Goal: Task Accomplishment & Management: Use online tool/utility

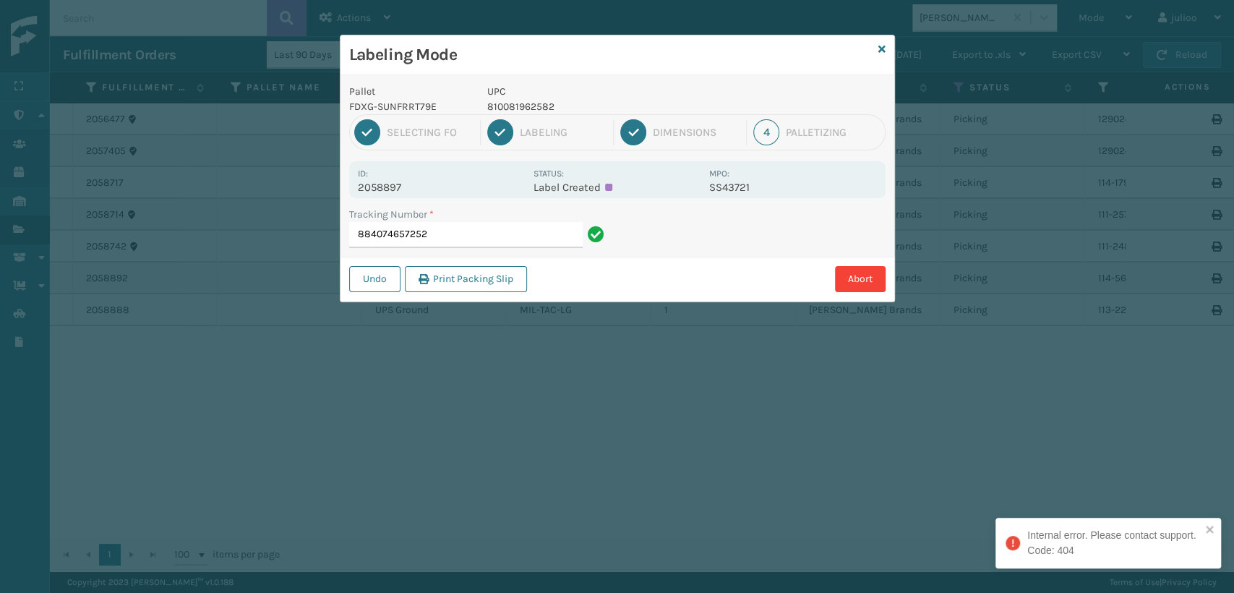
type input "884074657252"
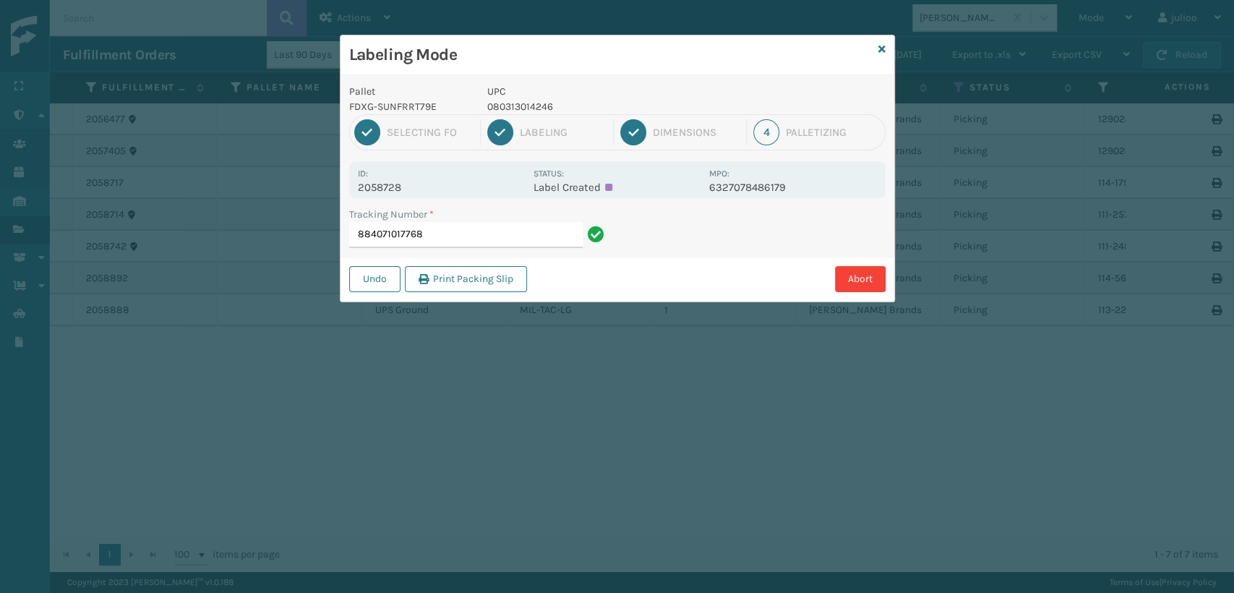
type input "884071017768"
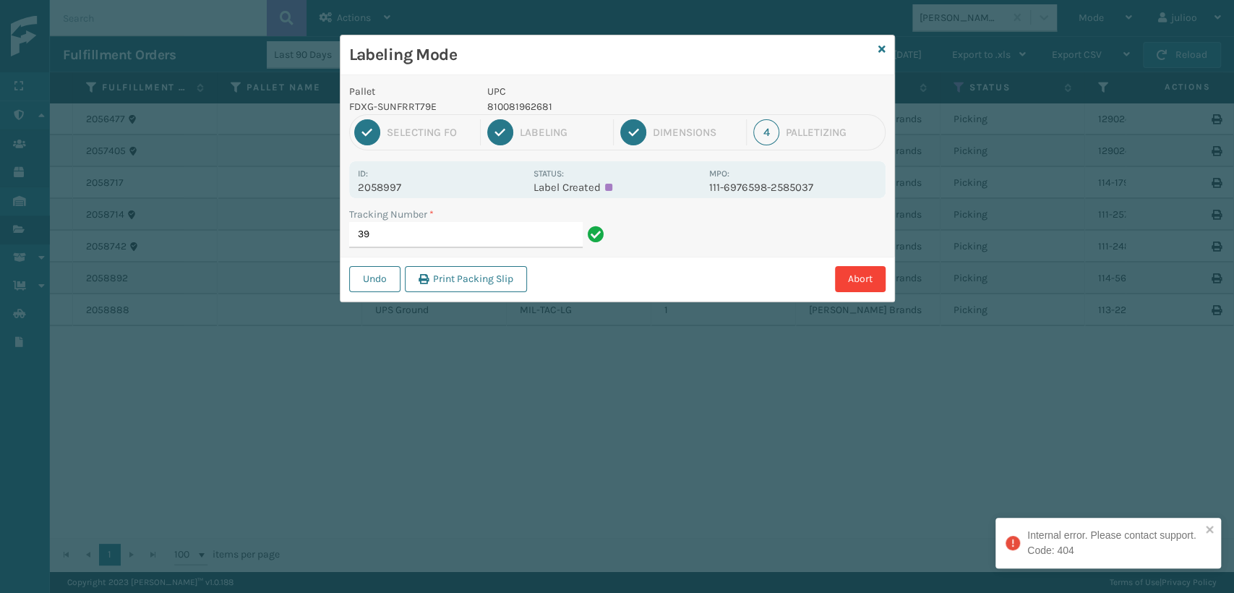
type input "3"
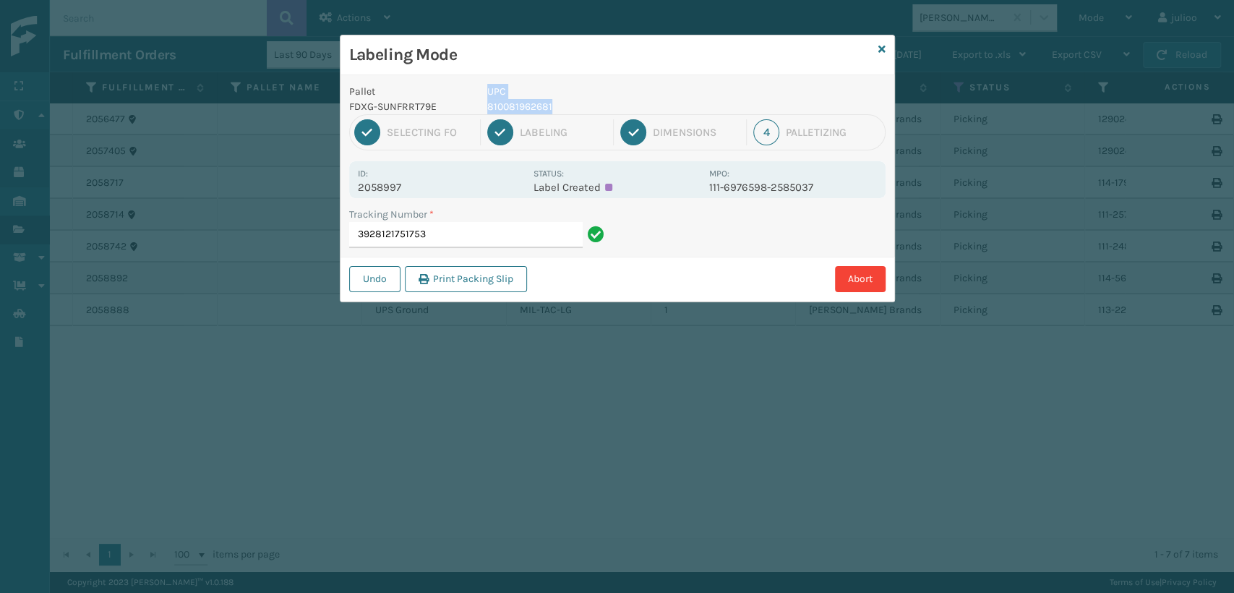
drag, startPoint x: 574, startPoint y: 103, endPoint x: 447, endPoint y: 113, distance: 126.8
click at [447, 113] on div "Pallet FDXG-SUNFRRT79E UPC 810081962681" at bounding box center [617, 99] width 554 height 30
click at [591, 104] on p "810081962681" at bounding box center [593, 106] width 213 height 15
drag, startPoint x: 575, startPoint y: 103, endPoint x: 487, endPoint y: 100, distance: 88.2
click at [487, 100] on p "810081962681" at bounding box center [593, 106] width 213 height 15
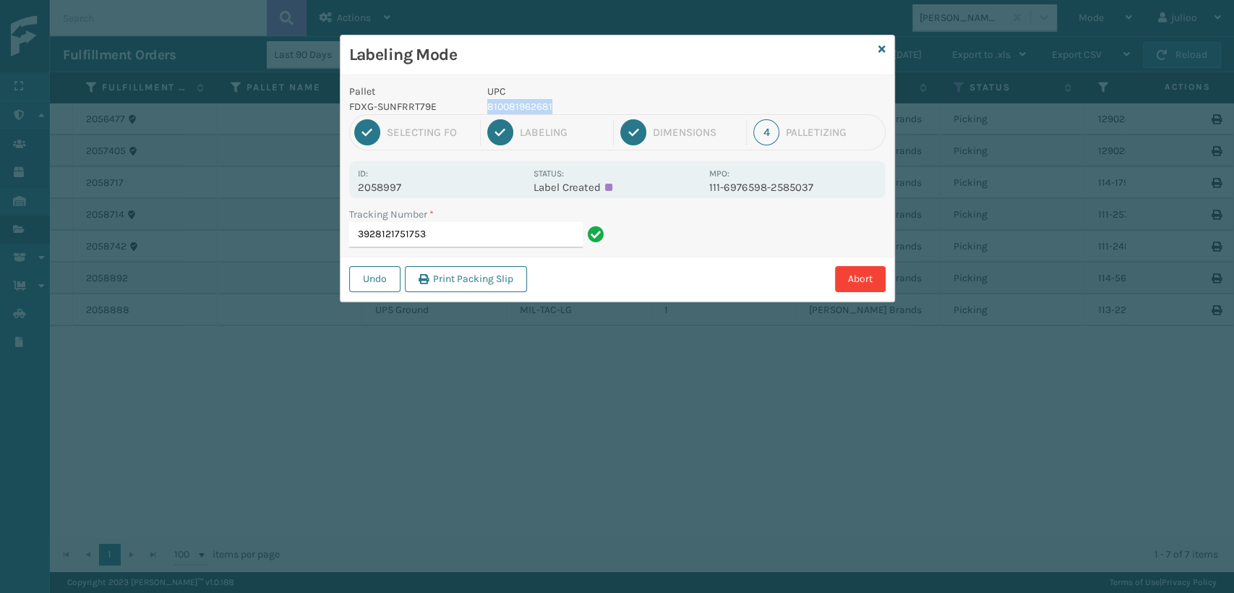
copy p "810081962681"
click at [532, 239] on input "3928121751753" at bounding box center [465, 235] width 233 height 26
type input "392812175175"
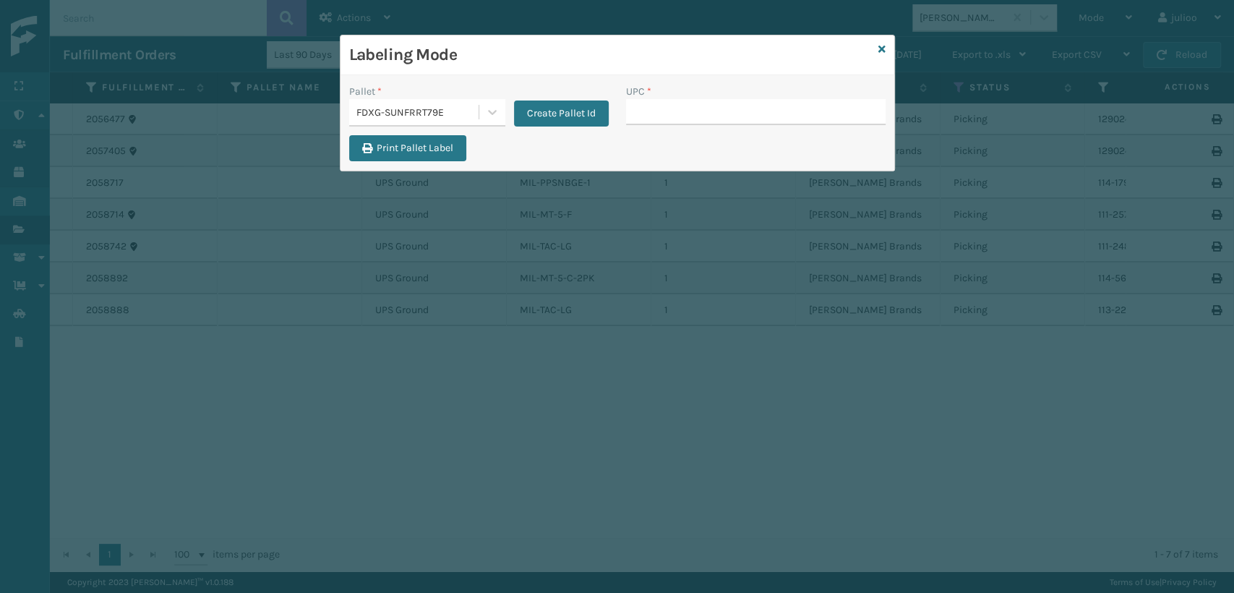
click at [641, 117] on input "UPC *" at bounding box center [755, 112] width 259 height 26
type input "810081962681"
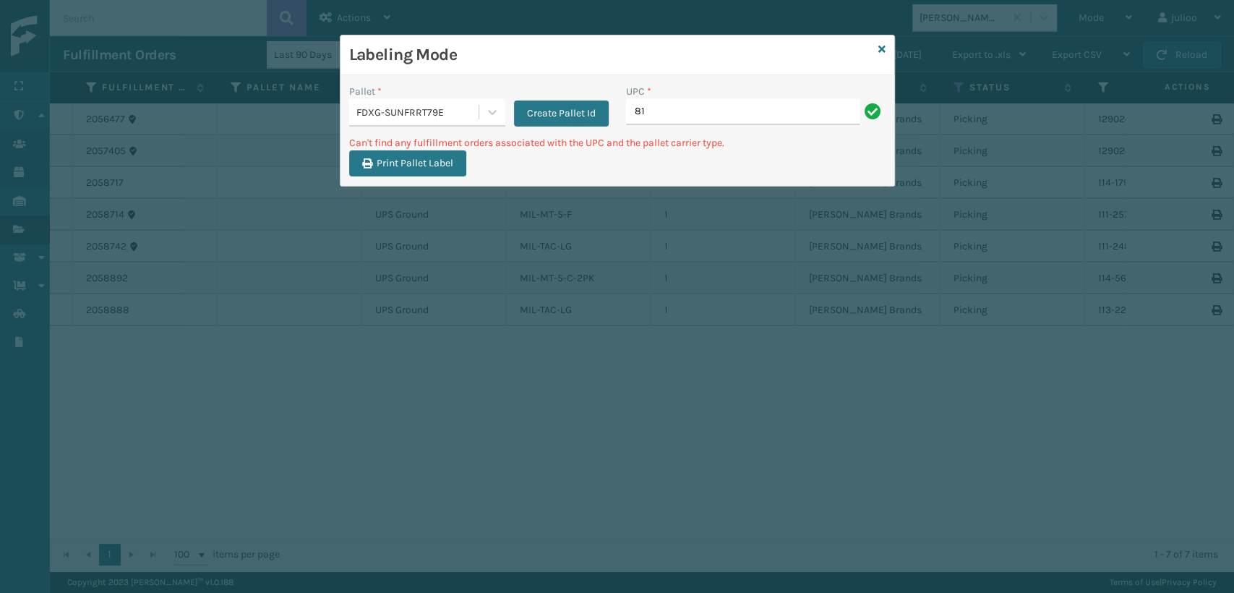
type input "8"
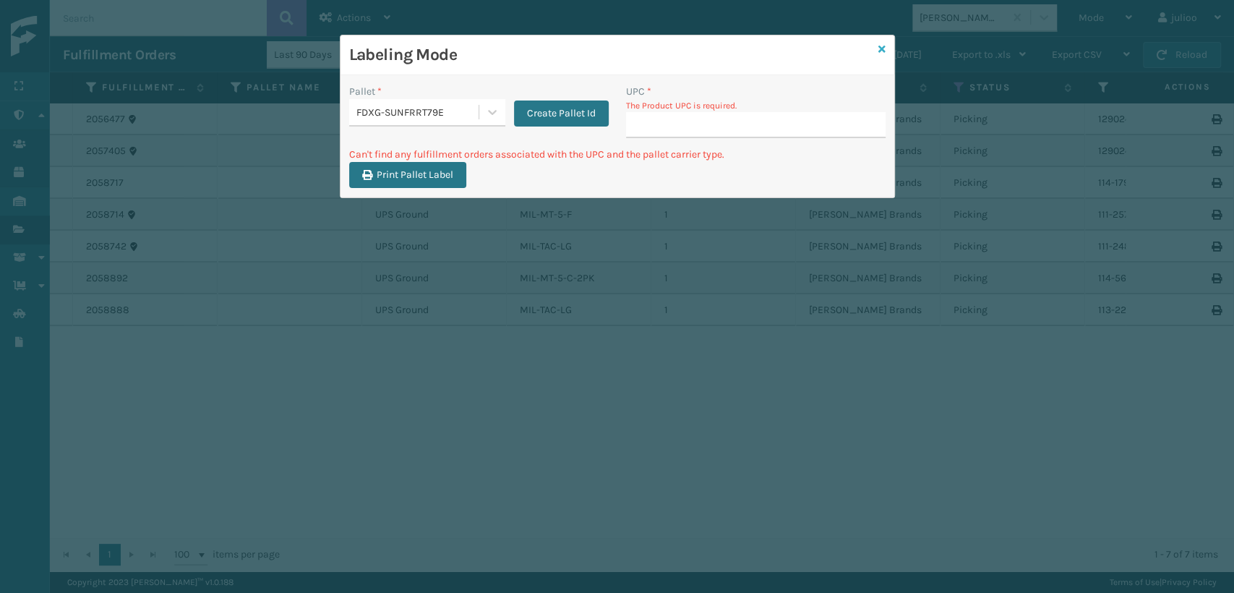
click at [877, 42] on div "Labeling Mode" at bounding box center [617, 55] width 554 height 40
click at [879, 48] on icon at bounding box center [881, 49] width 7 height 10
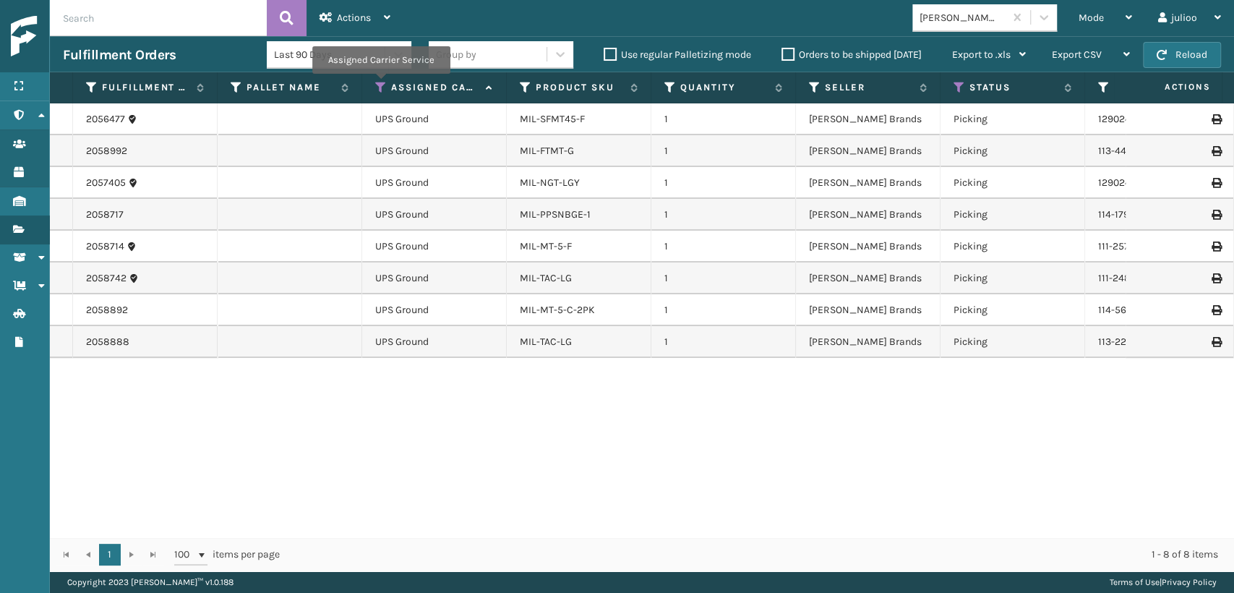
click at [380, 84] on icon at bounding box center [381, 87] width 12 height 13
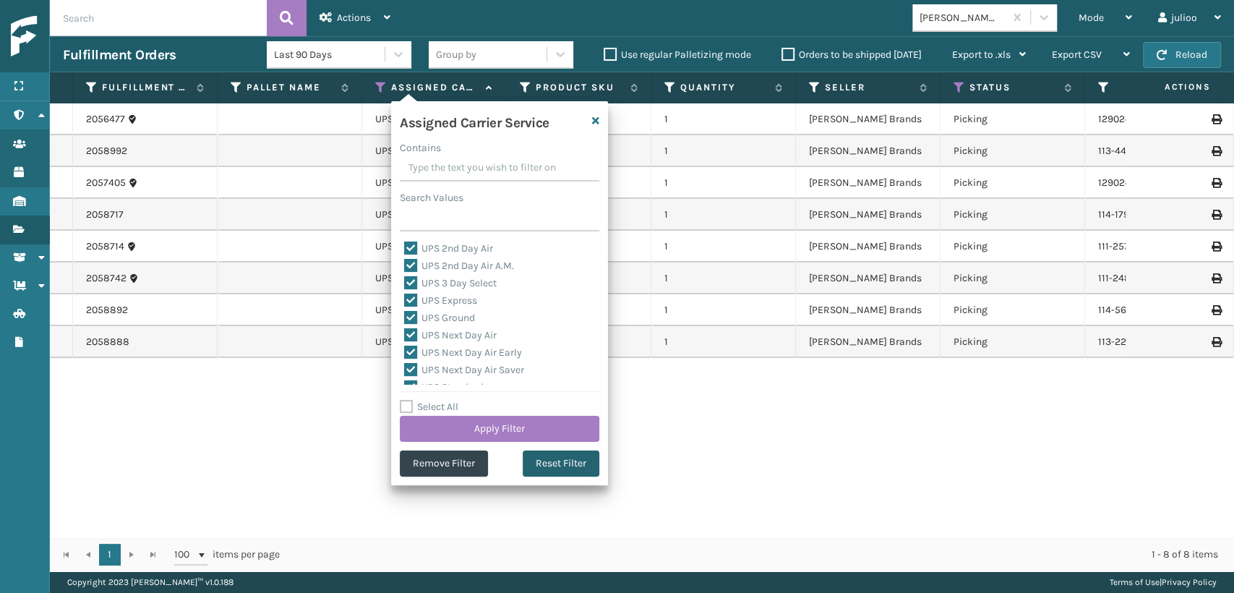
click at [538, 471] on button "Reset Filter" at bounding box center [561, 463] width 77 height 26
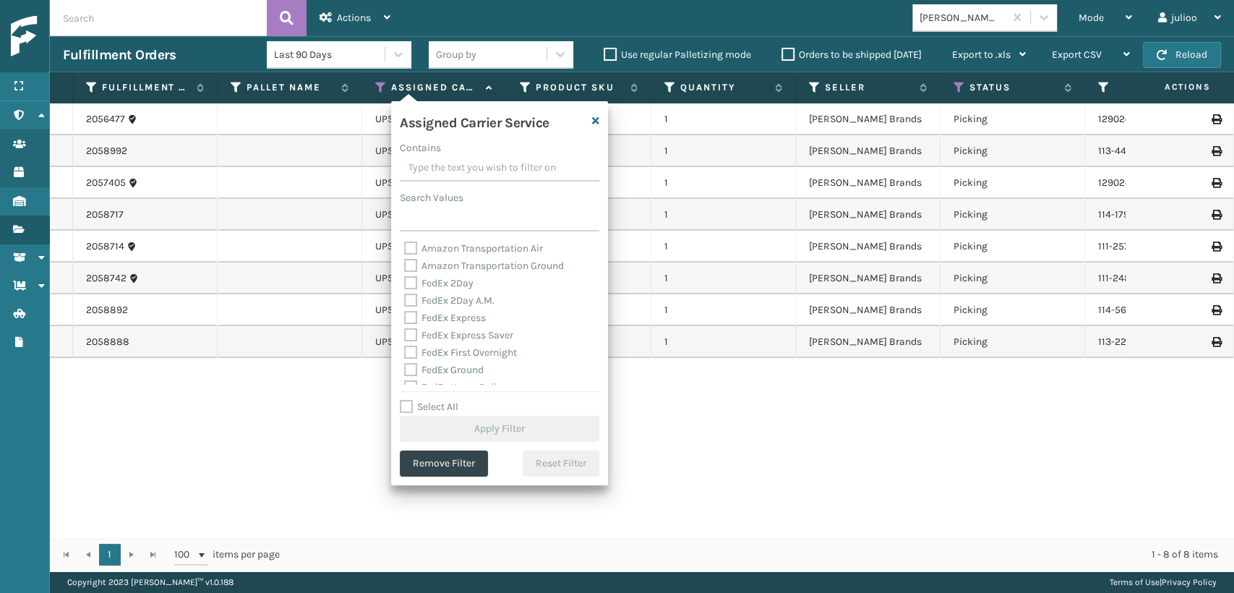
click at [411, 275] on div "FedEx 2Day" at bounding box center [499, 283] width 191 height 17
click at [416, 290] on div "FedEx 2Day" at bounding box center [499, 283] width 191 height 17
drag, startPoint x: 416, startPoint y: 285, endPoint x: 410, endPoint y: 292, distance: 9.3
click at [414, 285] on label "FedEx 2Day" at bounding box center [438, 283] width 69 height 12
click at [410, 306] on label "FedEx 2Day A.M." at bounding box center [449, 300] width 90 height 12
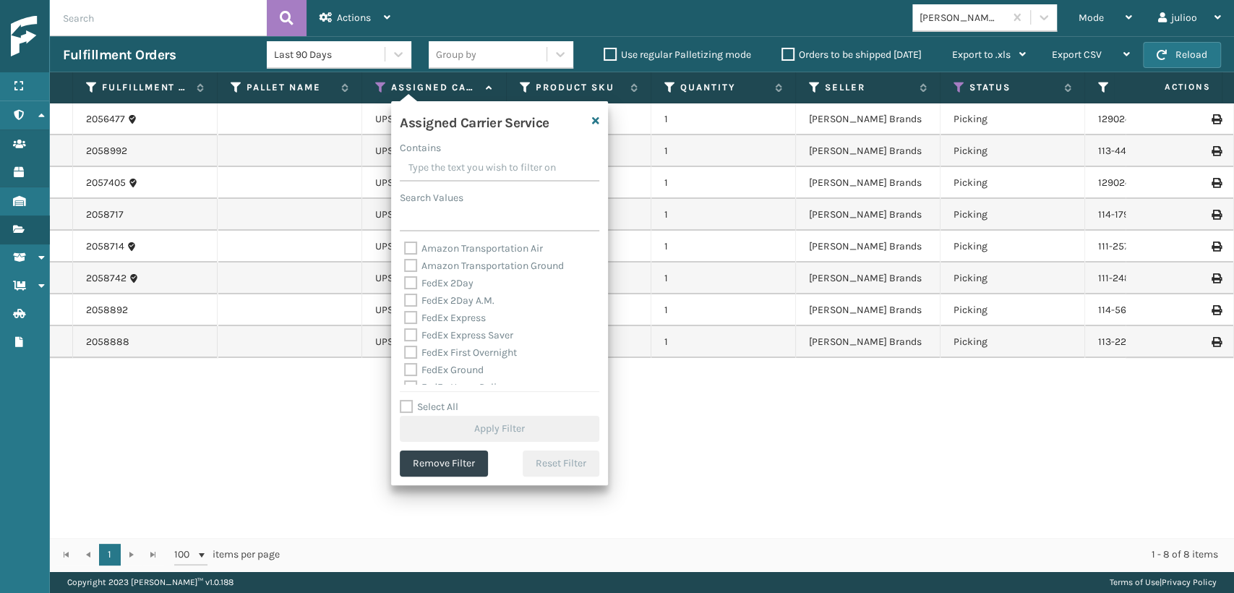
click at [412, 278] on label "FedEx 2Day" at bounding box center [438, 283] width 69 height 12
click at [405, 278] on input "FedEx 2Day" at bounding box center [404, 279] width 1 height 9
checkbox input "true"
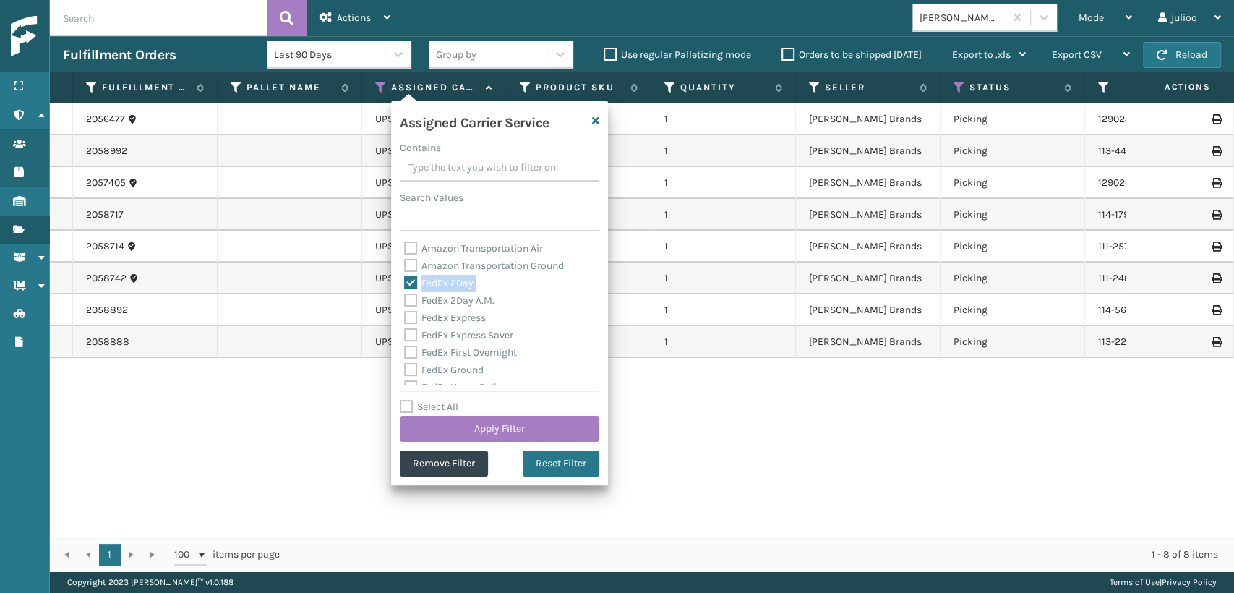
click at [407, 296] on div "Amazon Transportation Air Amazon Transportation Ground FedEx 2Day FedEx 2Day A.…" at bounding box center [499, 312] width 199 height 145
click at [407, 307] on div "FedEx 2Day A.M." at bounding box center [499, 300] width 191 height 17
click at [408, 297] on label "FedEx 2Day A.M." at bounding box center [449, 300] width 90 height 12
click at [405, 297] on input "FedEx 2Day A.M." at bounding box center [404, 296] width 1 height 9
checkbox input "true"
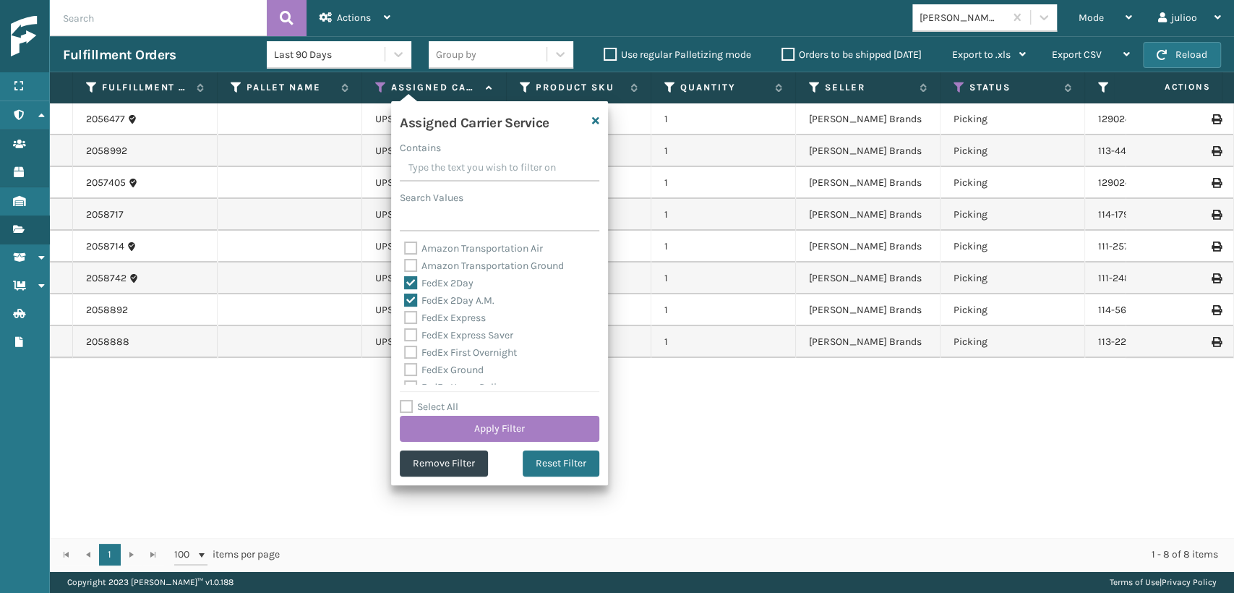
click at [400, 319] on div "Amazon Transportation Air Amazon Transportation Ground FedEx 2Day FedEx 2Day A.…" at bounding box center [499, 312] width 199 height 145
click at [411, 319] on label "FedEx Express" at bounding box center [445, 318] width 82 height 12
click at [405, 319] on input "FedEx Express" at bounding box center [404, 313] width 1 height 9
checkbox input "true"
click at [408, 337] on label "FedEx Express Saver" at bounding box center [458, 335] width 109 height 12
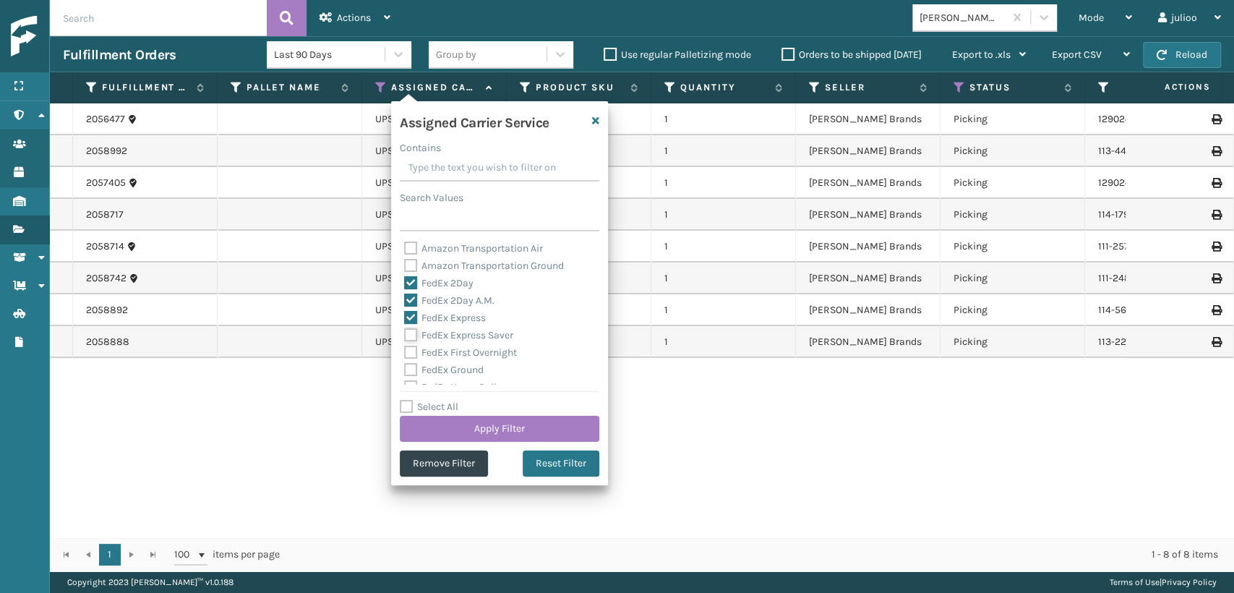
click at [405, 336] on input "FedEx Express Saver" at bounding box center [404, 331] width 1 height 9
checkbox input "true"
click at [409, 350] on label "FedEx First Overnight" at bounding box center [460, 352] width 113 height 12
click at [406, 366] on label "FedEx Ground" at bounding box center [444, 370] width 80 height 12
click at [405, 366] on input "FedEx Ground" at bounding box center [404, 365] width 1 height 9
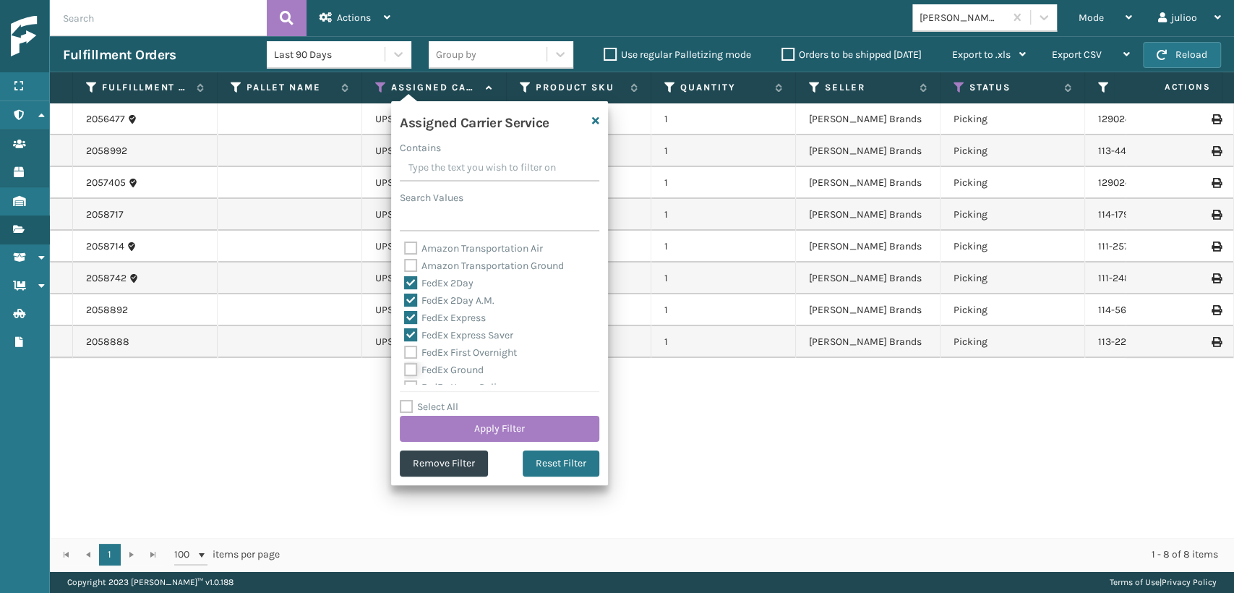
checkbox input "true"
click at [407, 348] on label "FedEx First Overnight" at bounding box center [460, 352] width 113 height 12
click at [410, 353] on label "FedEx First Overnight" at bounding box center [460, 352] width 113 height 12
click at [405, 353] on input "FedEx First Overnight" at bounding box center [404, 348] width 1 height 9
checkbox input "true"
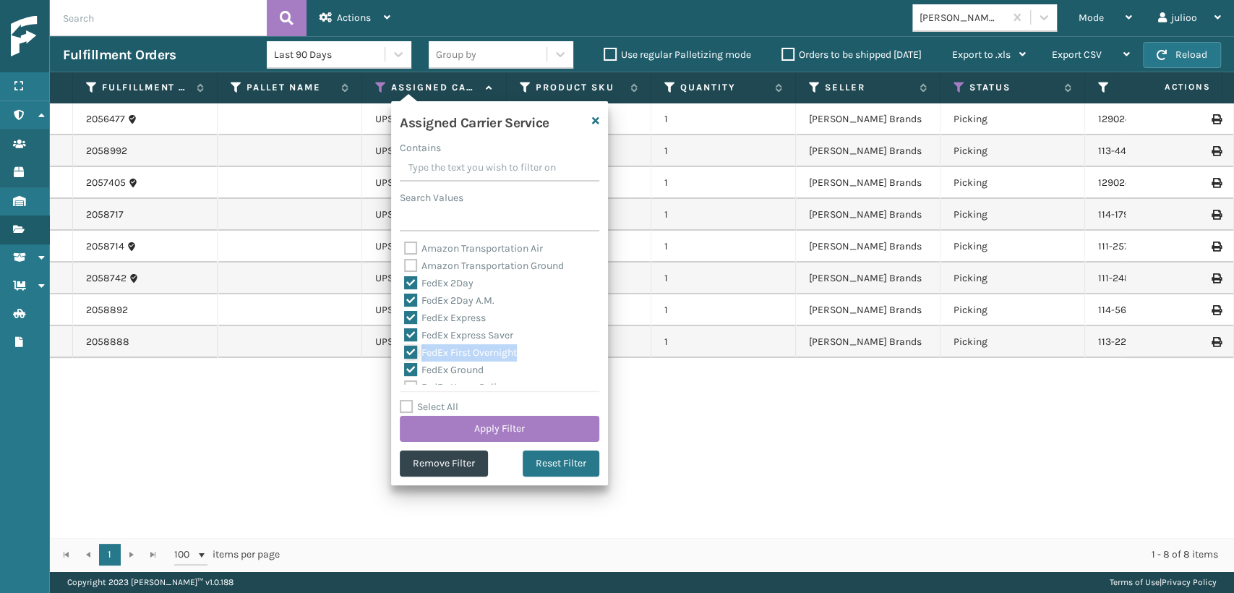
scroll to position [80, 0]
click at [409, 327] on label "FedEx Priority Overnight" at bounding box center [467, 324] width 126 height 12
click at [405, 325] on input "FedEx Priority Overnight" at bounding box center [404, 320] width 1 height 9
checkbox input "true"
click at [409, 309] on label "FedEx Home Delivery" at bounding box center [459, 307] width 111 height 12
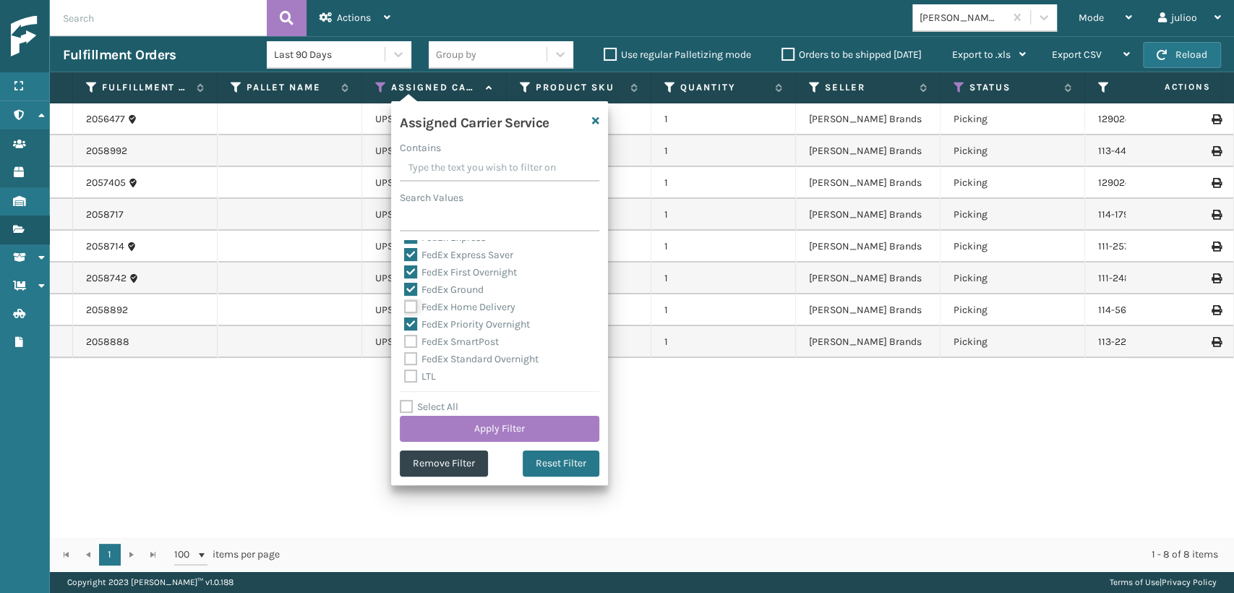
click at [405, 308] on input "FedEx Home Delivery" at bounding box center [404, 302] width 1 height 9
checkbox input "true"
click at [405, 335] on div "FedEx SmartPost" at bounding box center [499, 341] width 191 height 17
click at [411, 348] on div "FedEx SmartPost" at bounding box center [499, 341] width 191 height 17
click at [411, 341] on label "FedEx SmartPost" at bounding box center [451, 341] width 95 height 12
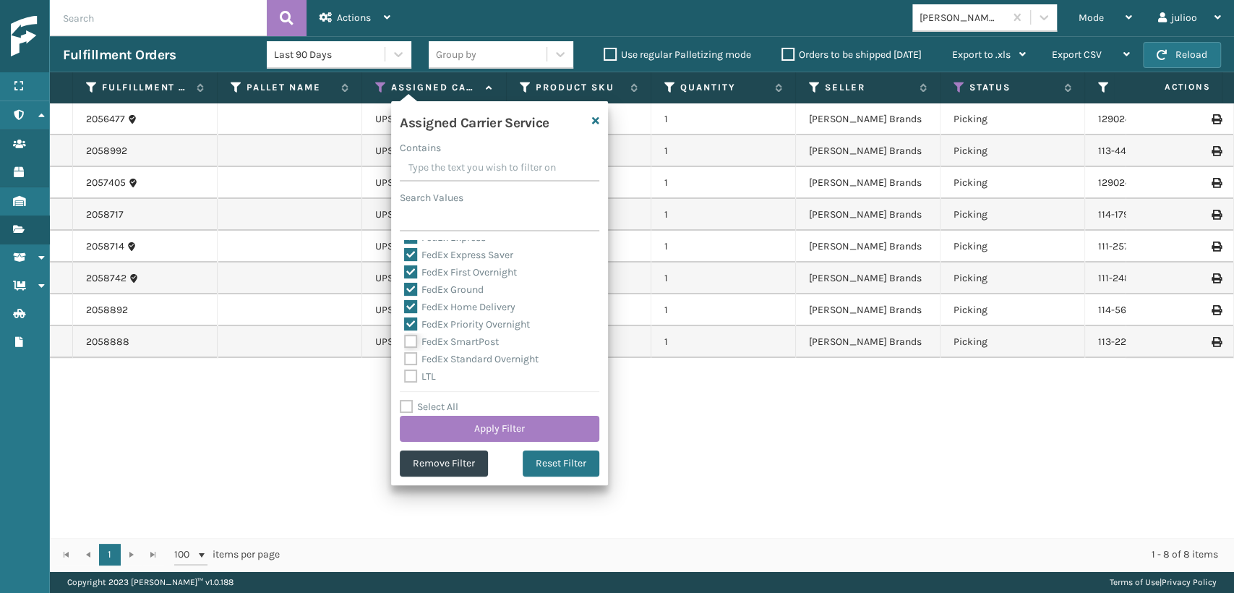
click at [405, 341] on input "FedEx SmartPost" at bounding box center [404, 337] width 1 height 9
checkbox input "true"
click at [413, 351] on div "FedEx Standard Overnight" at bounding box center [499, 359] width 191 height 17
click at [413, 356] on label "FedEx Standard Overnight" at bounding box center [471, 359] width 134 height 12
click at [405, 356] on input "FedEx Standard Overnight" at bounding box center [404, 355] width 1 height 9
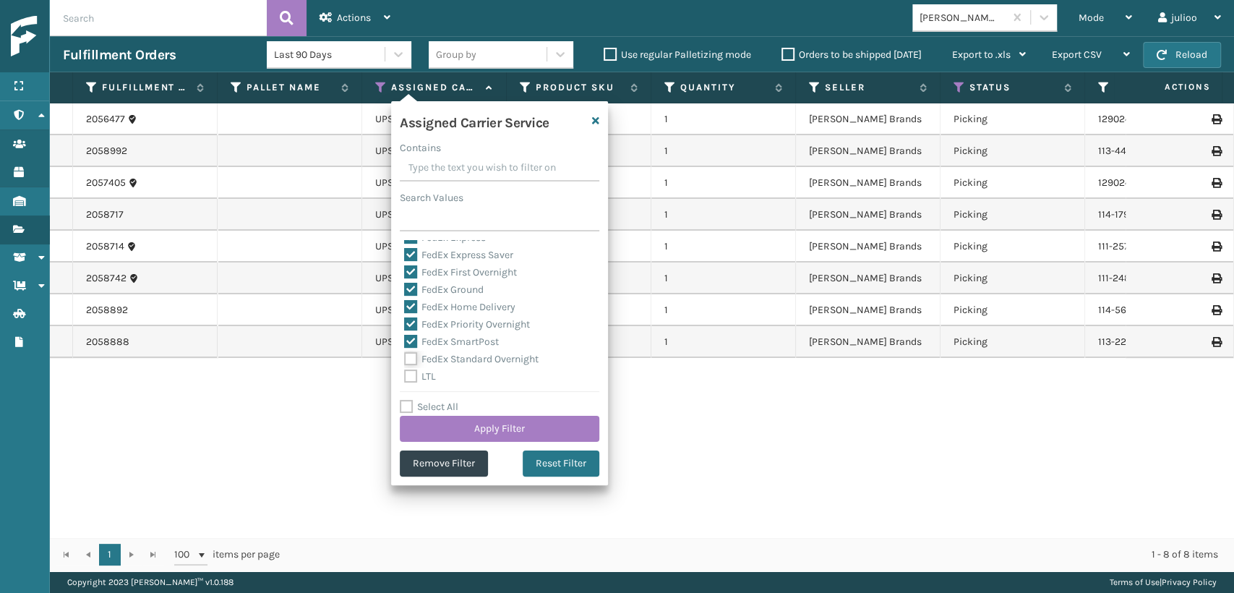
checkbox input "true"
click at [447, 429] on button "Apply Filter" at bounding box center [499, 429] width 199 height 26
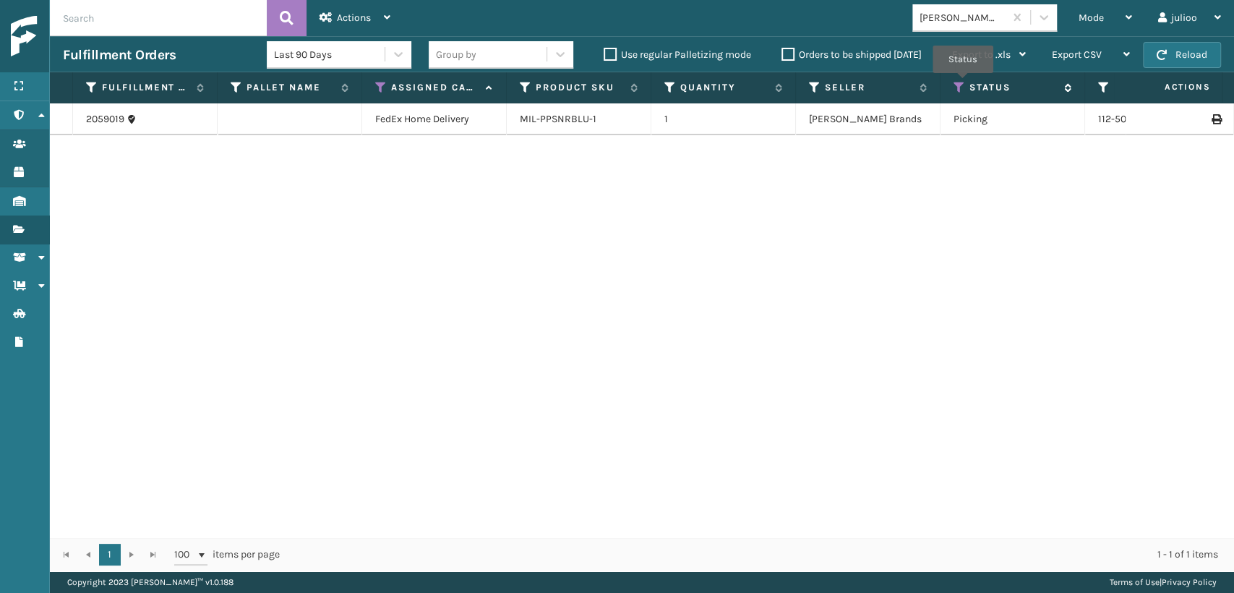
click at [963, 83] on icon at bounding box center [959, 87] width 12 height 13
click at [671, 241] on div "2059019 FedEx Home Delivery MIL-PPSNRBLU-1 1 [PERSON_NAME] Brands Picking 112-5…" at bounding box center [642, 320] width 1184 height 434
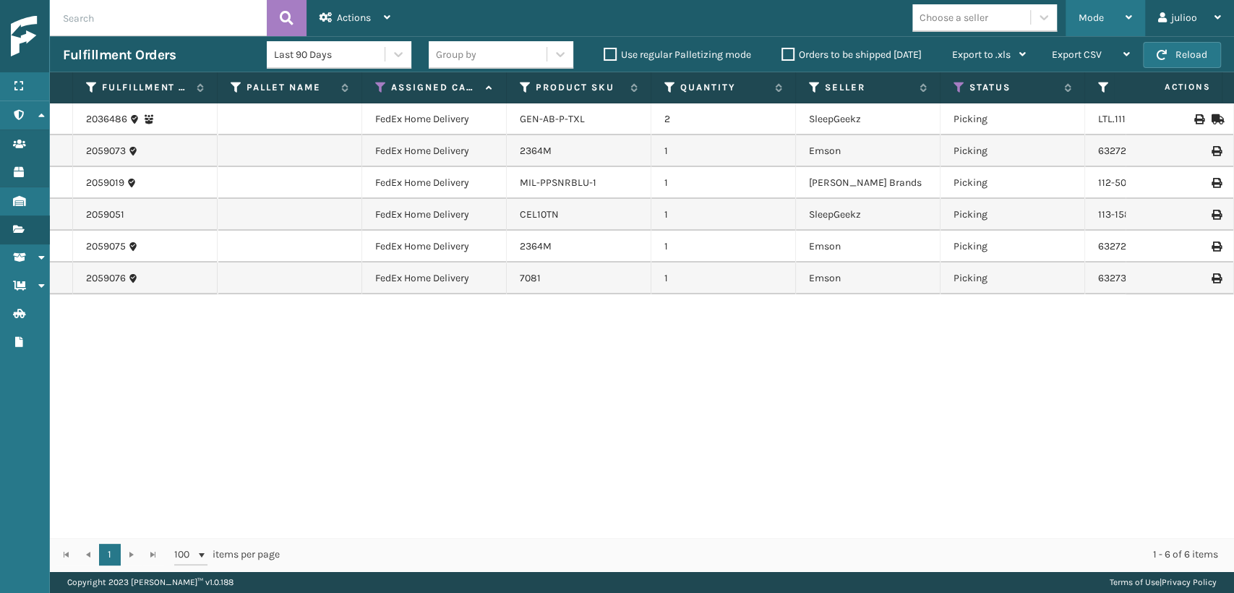
click at [1087, 15] on span "Mode" at bounding box center [1090, 18] width 25 height 12
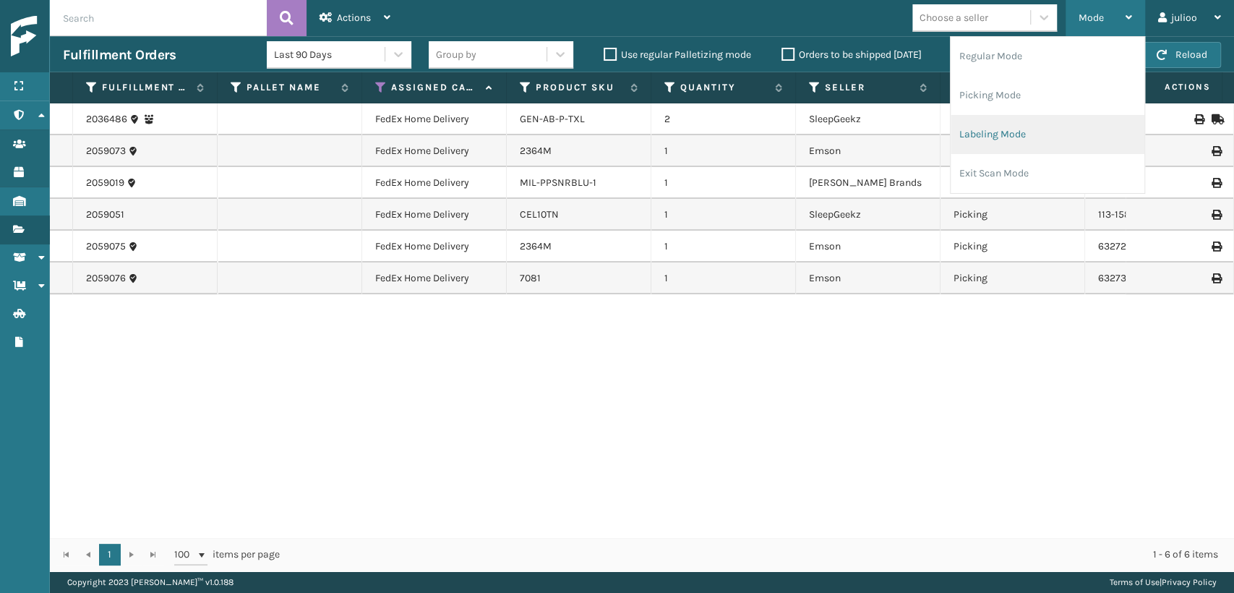
click at [989, 138] on li "Labeling Mode" at bounding box center [1047, 134] width 194 height 39
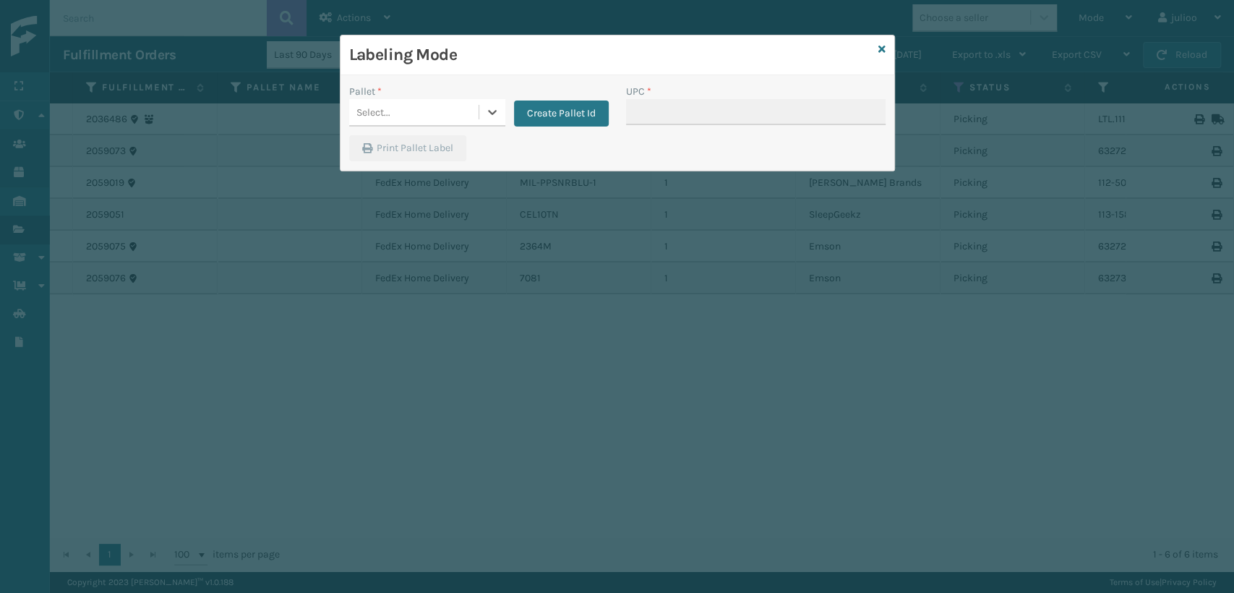
click at [444, 119] on div "Select..." at bounding box center [413, 112] width 129 height 24
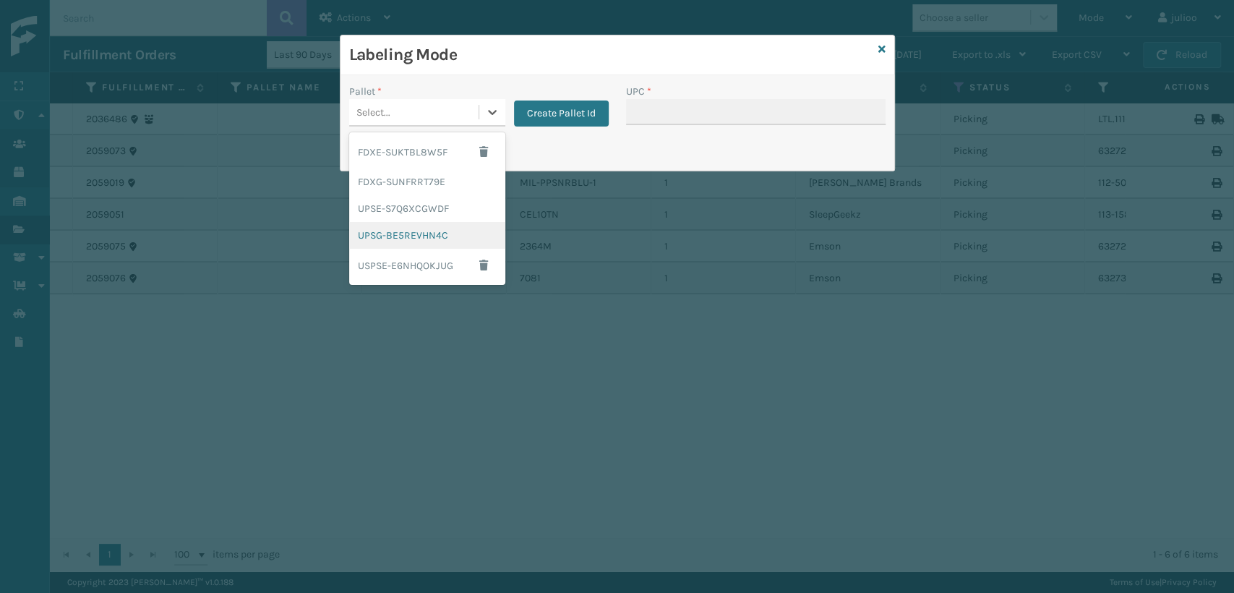
click at [408, 236] on div "UPSG-BE5REVHN4C" at bounding box center [427, 235] width 156 height 27
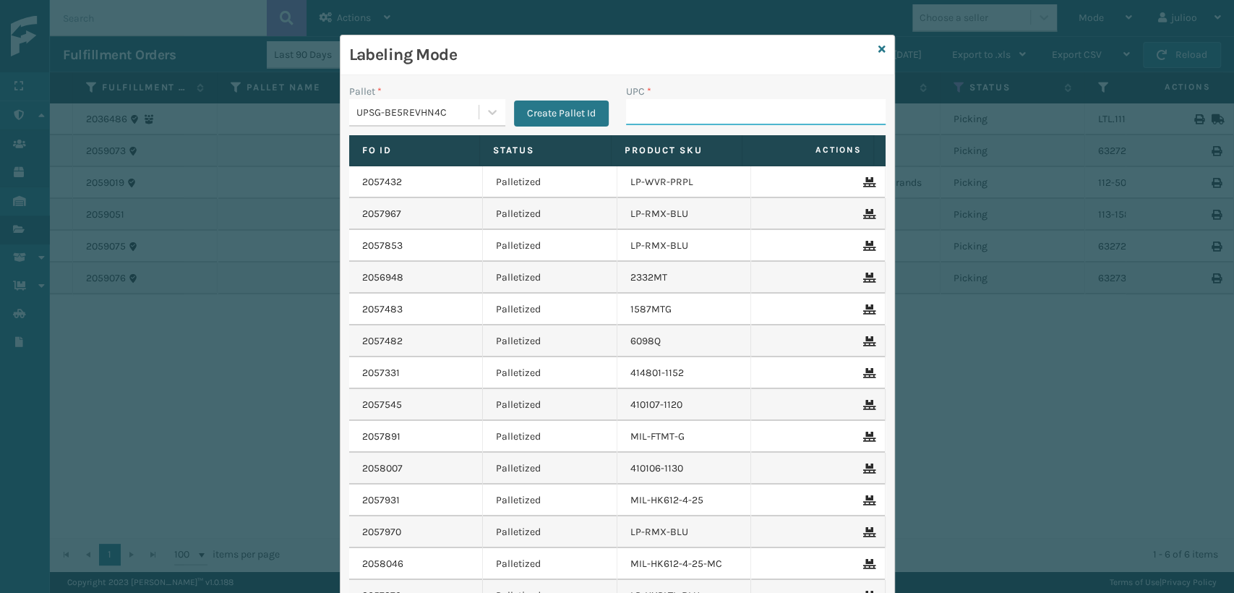
click at [662, 116] on input "UPC *" at bounding box center [755, 112] width 259 height 26
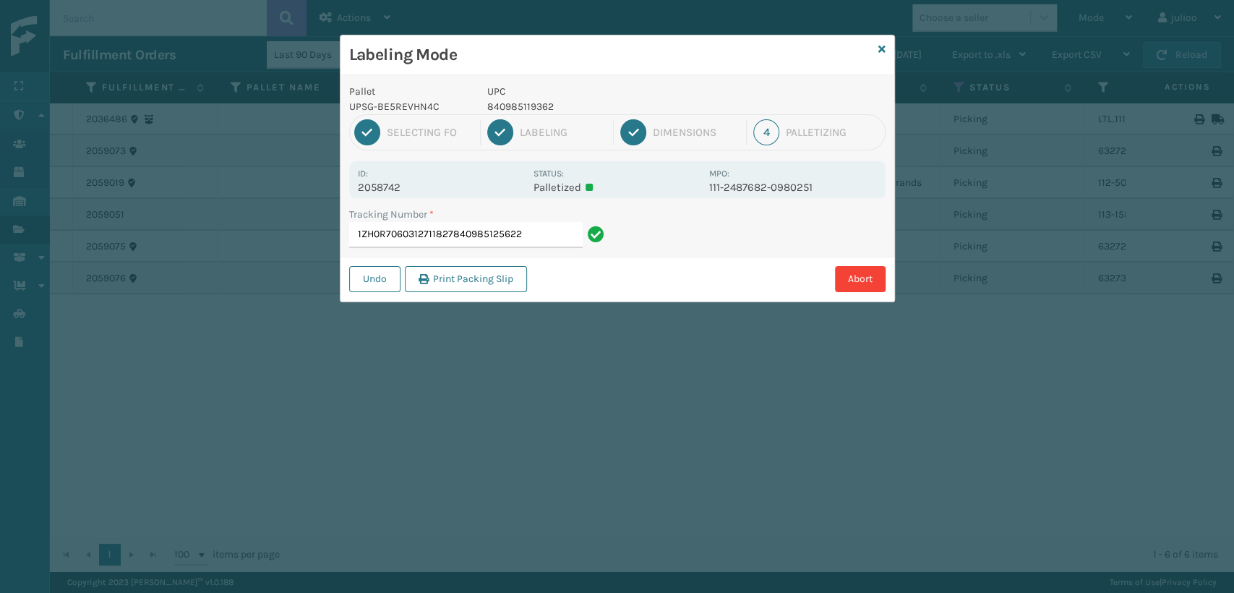
type input "1ZH0R7060312711827840985125622"
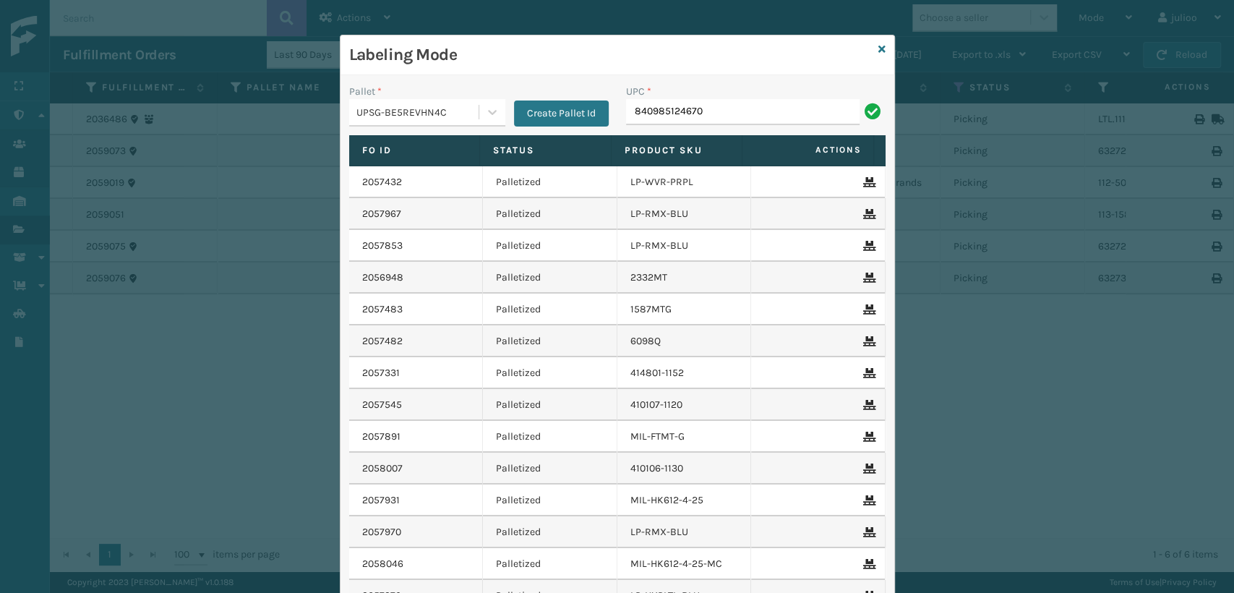
type input "840985124670"
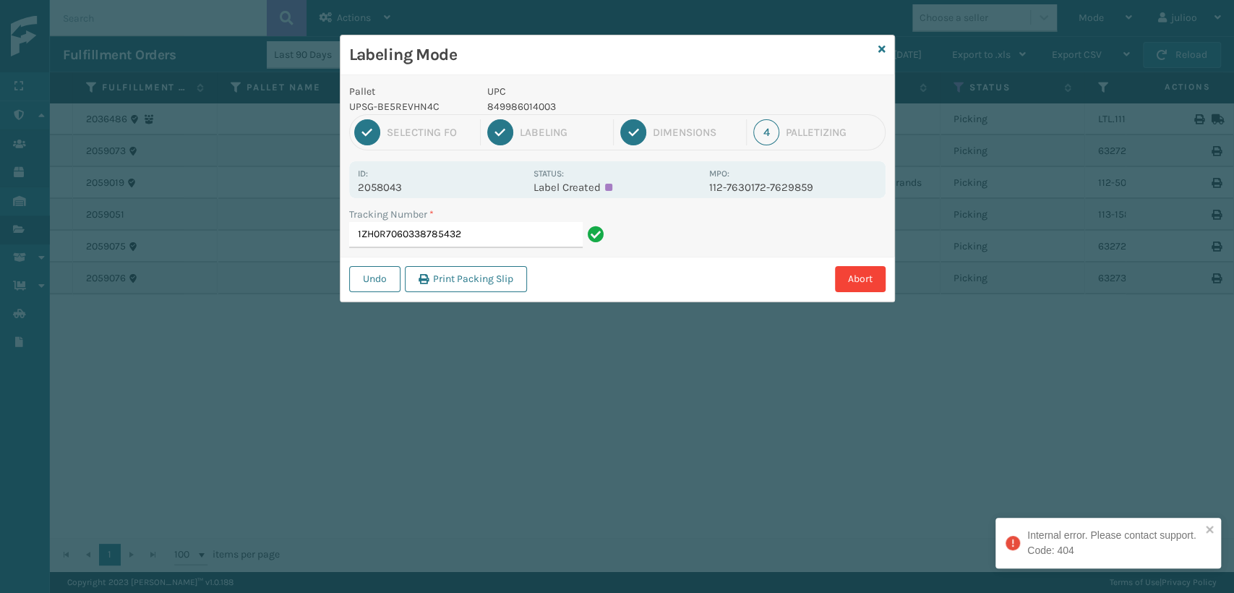
type input "1ZH0R7060338785432"
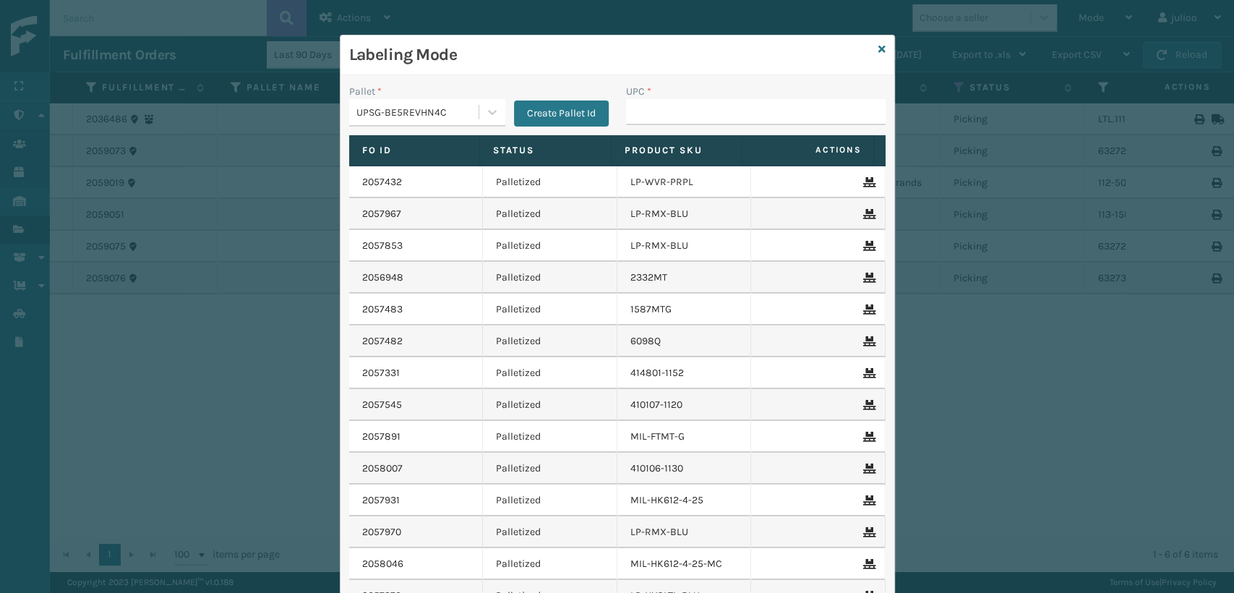
click at [879, 45] on div "Labeling Mode" at bounding box center [617, 55] width 554 height 40
click at [879, 50] on div "Labeling Mode" at bounding box center [617, 55] width 554 height 40
click at [878, 50] on icon at bounding box center [881, 49] width 7 height 10
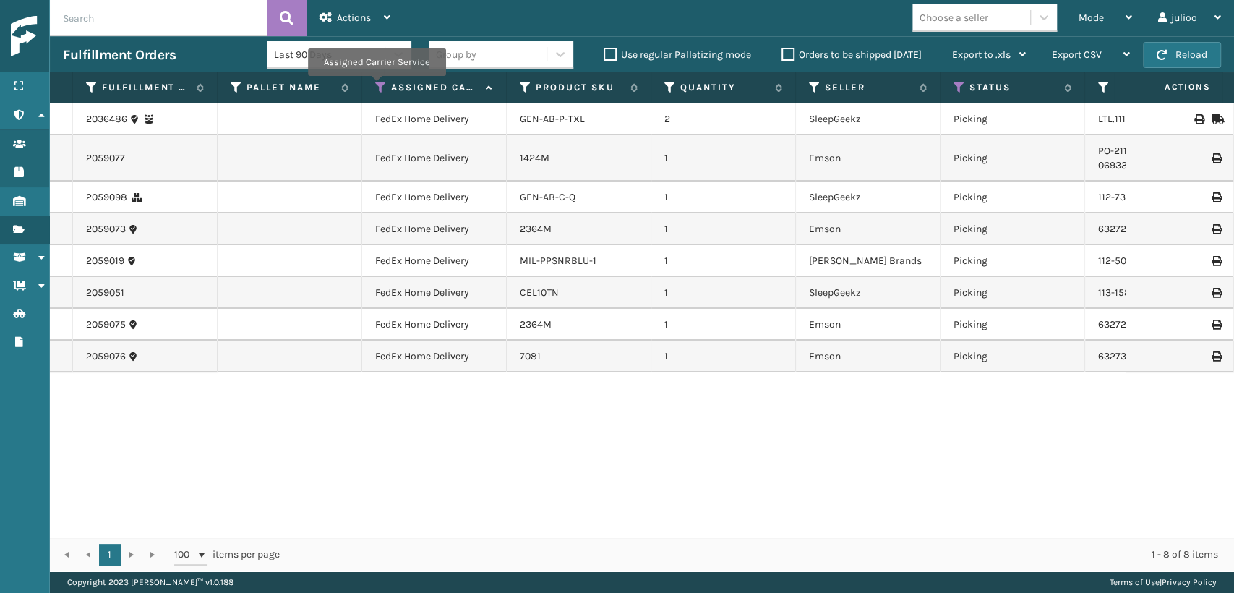
click at [376, 85] on icon at bounding box center [381, 87] width 12 height 13
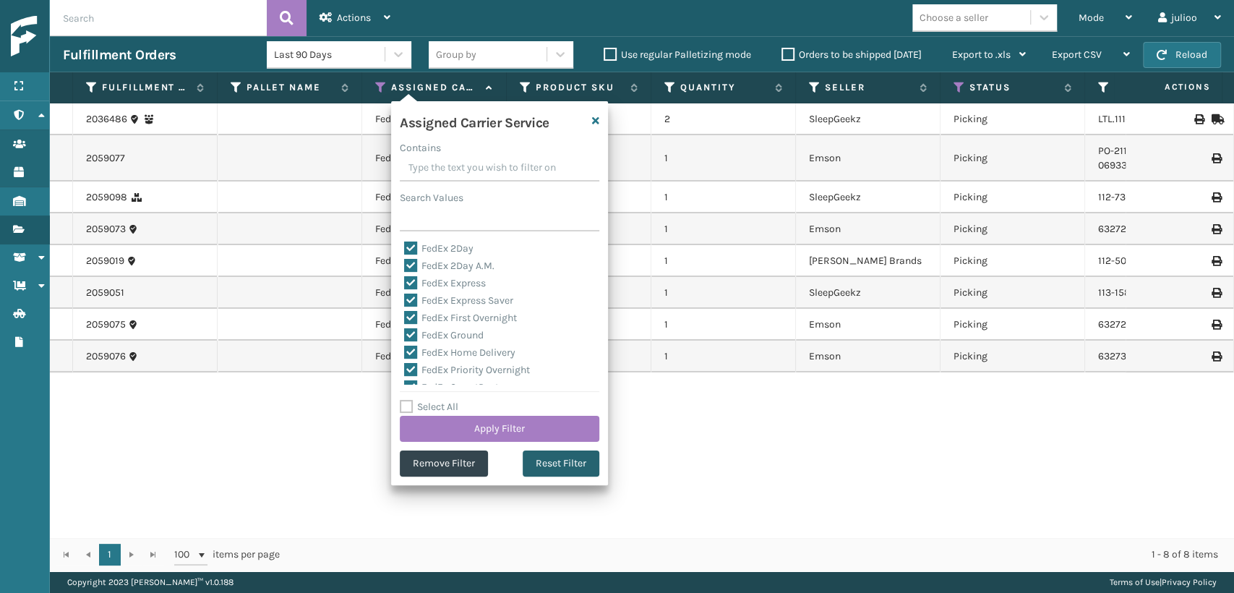
drag, startPoint x: 537, startPoint y: 458, endPoint x: 524, endPoint y: 452, distance: 14.2
click at [536, 458] on button "Reset Filter" at bounding box center [561, 463] width 77 height 26
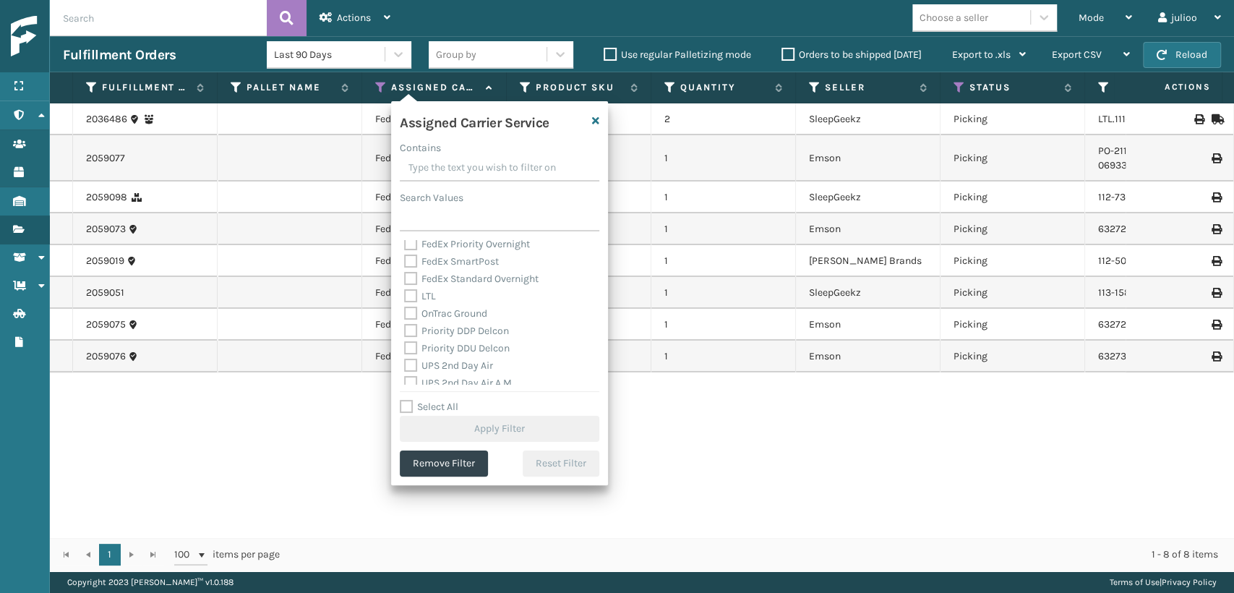
scroll to position [241, 0]
click at [405, 335] on label "UPS Express" at bounding box center [440, 337] width 73 height 12
click at [405, 335] on input "UPS Express" at bounding box center [404, 333] width 1 height 9
checkbox input "true"
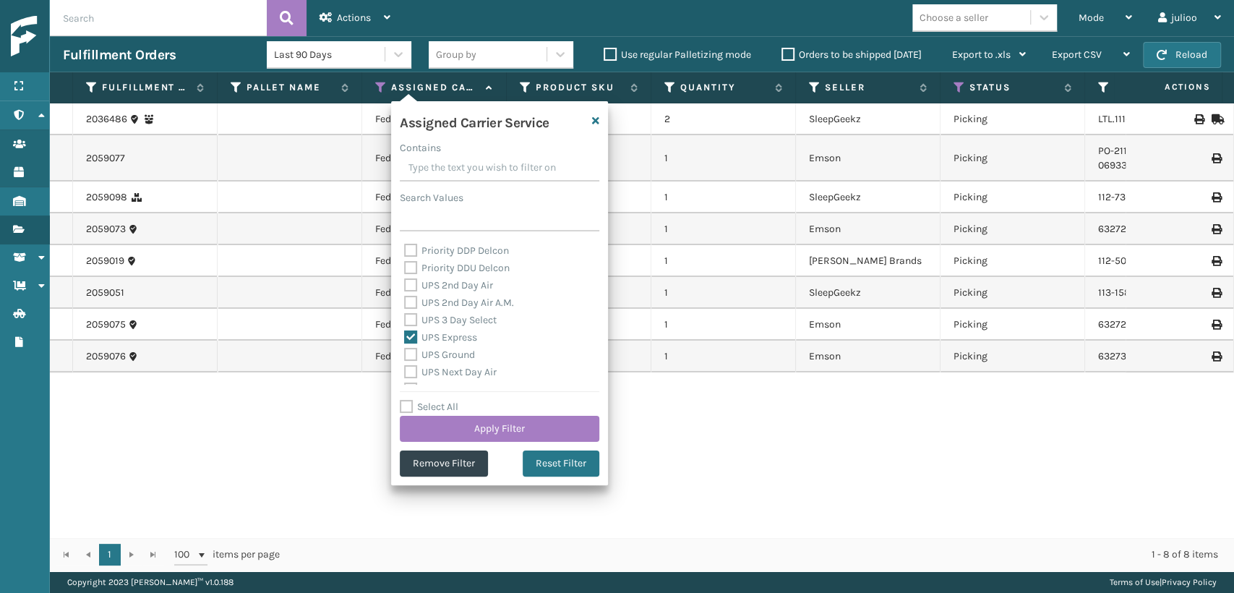
click at [405, 319] on label "UPS 3 Day Select" at bounding box center [450, 320] width 93 height 12
click at [405, 319] on input "UPS 3 Day Select" at bounding box center [404, 316] width 1 height 9
click at [405, 309] on div "UPS 2nd Day Air A.M." at bounding box center [499, 302] width 191 height 17
click at [409, 292] on div "UPS 2nd Day Air" at bounding box center [499, 285] width 191 height 17
click at [410, 314] on label "UPS 3 Day Select" at bounding box center [450, 320] width 93 height 12
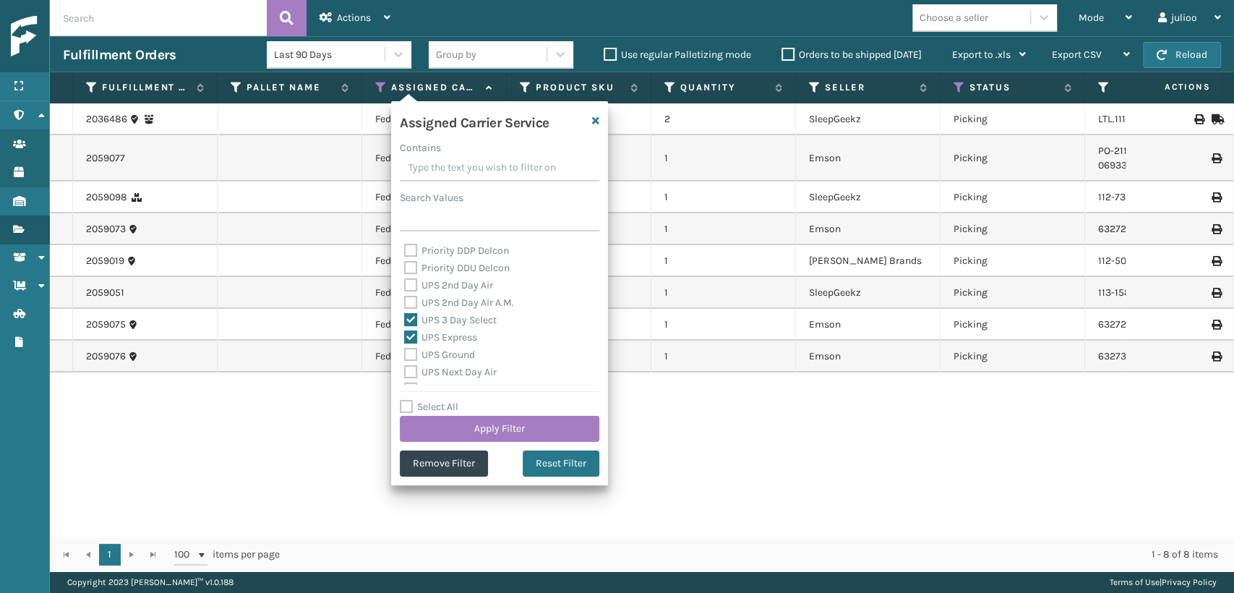
click at [405, 314] on input "UPS 3 Day Select" at bounding box center [404, 316] width 1 height 9
checkbox input "false"
click at [410, 301] on label "UPS 2nd Day Air A.M." at bounding box center [459, 302] width 110 height 12
click at [405, 301] on input "UPS 2nd Day Air A.M." at bounding box center [404, 298] width 1 height 9
checkbox input "true"
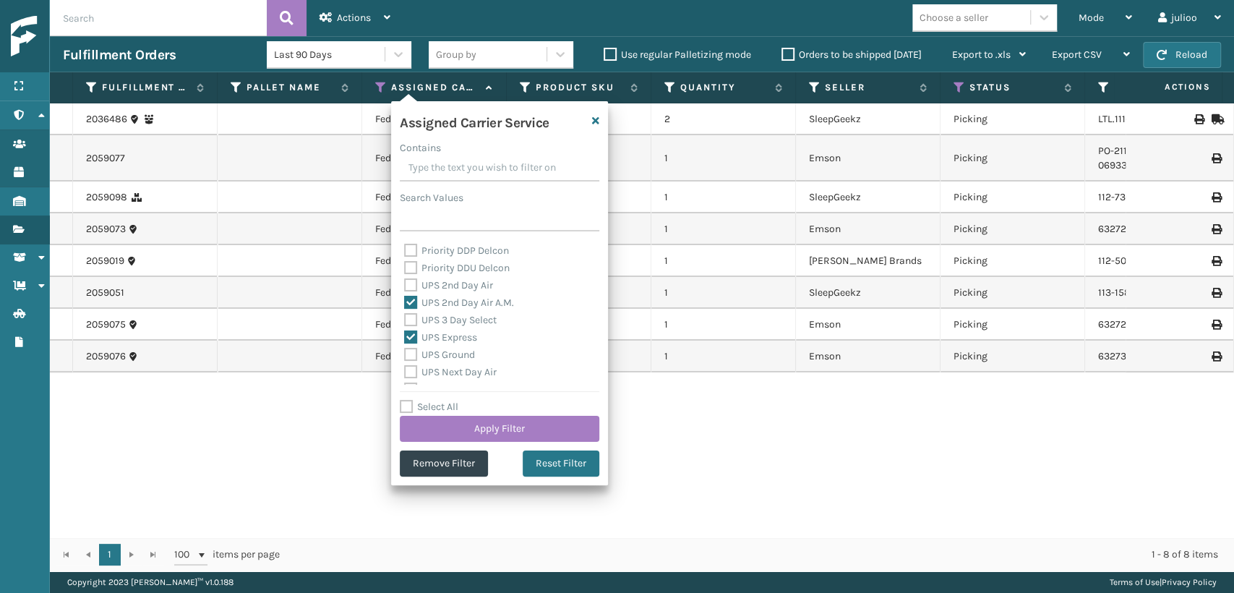
click at [405, 286] on label "UPS 2nd Day Air" at bounding box center [448, 285] width 89 height 12
click at [405, 286] on input "UPS 2nd Day Air" at bounding box center [404, 281] width 1 height 9
checkbox input "true"
click at [411, 319] on label "UPS 3 Day Select" at bounding box center [450, 320] width 93 height 12
click at [405, 319] on input "UPS 3 Day Select" at bounding box center [404, 316] width 1 height 9
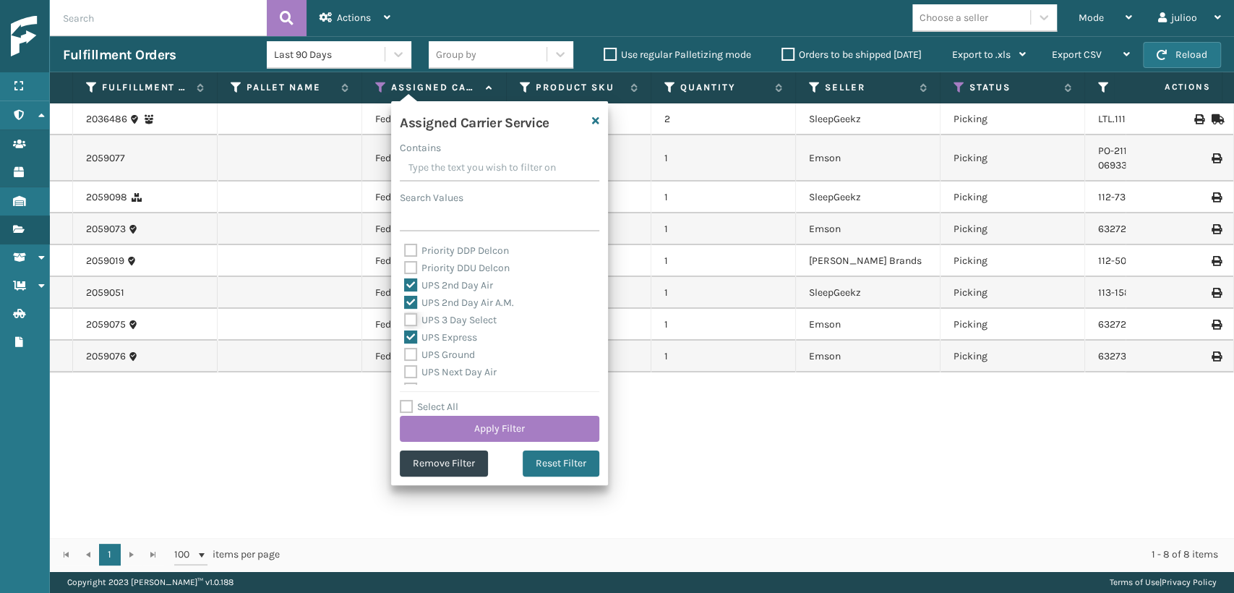
checkbox input "true"
click at [414, 374] on label "UPS Next Day Air" at bounding box center [450, 372] width 93 height 12
click at [405, 373] on input "UPS Next Day Air" at bounding box center [404, 368] width 1 height 9
checkbox input "true"
click at [413, 354] on label "UPS Ground" at bounding box center [439, 354] width 71 height 12
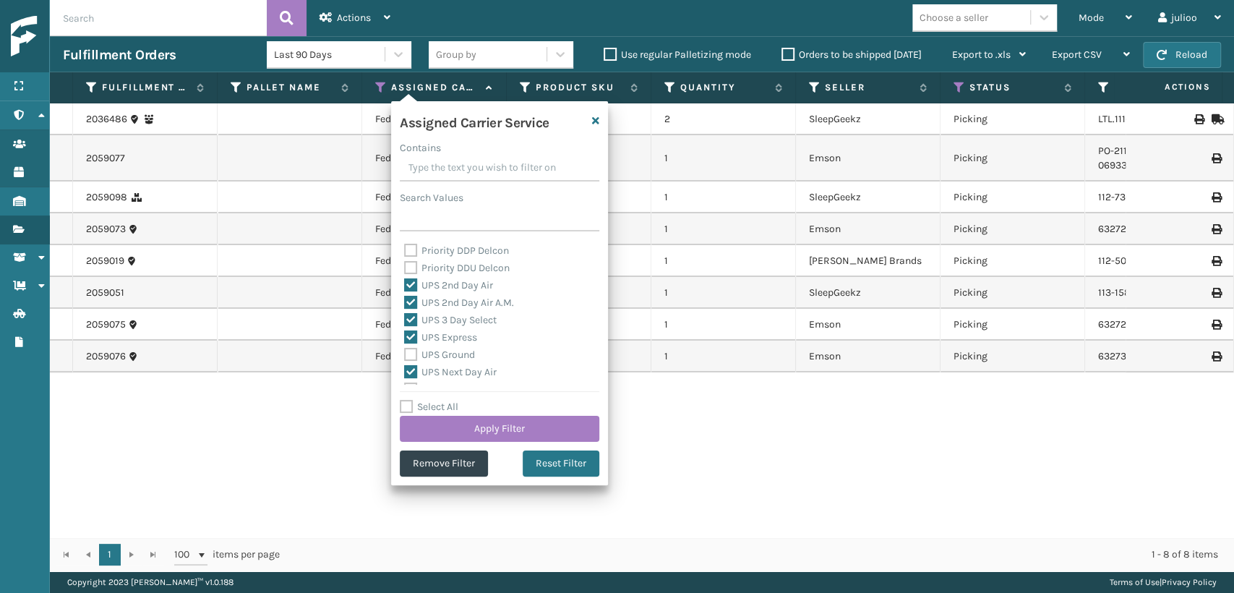
click at [405, 354] on input "UPS Ground" at bounding box center [404, 350] width 1 height 9
checkbox input "true"
click at [410, 345] on label "UPS Standard" at bounding box center [444, 344] width 80 height 12
click at [405, 345] on input "UPS Standard" at bounding box center [404, 339] width 1 height 9
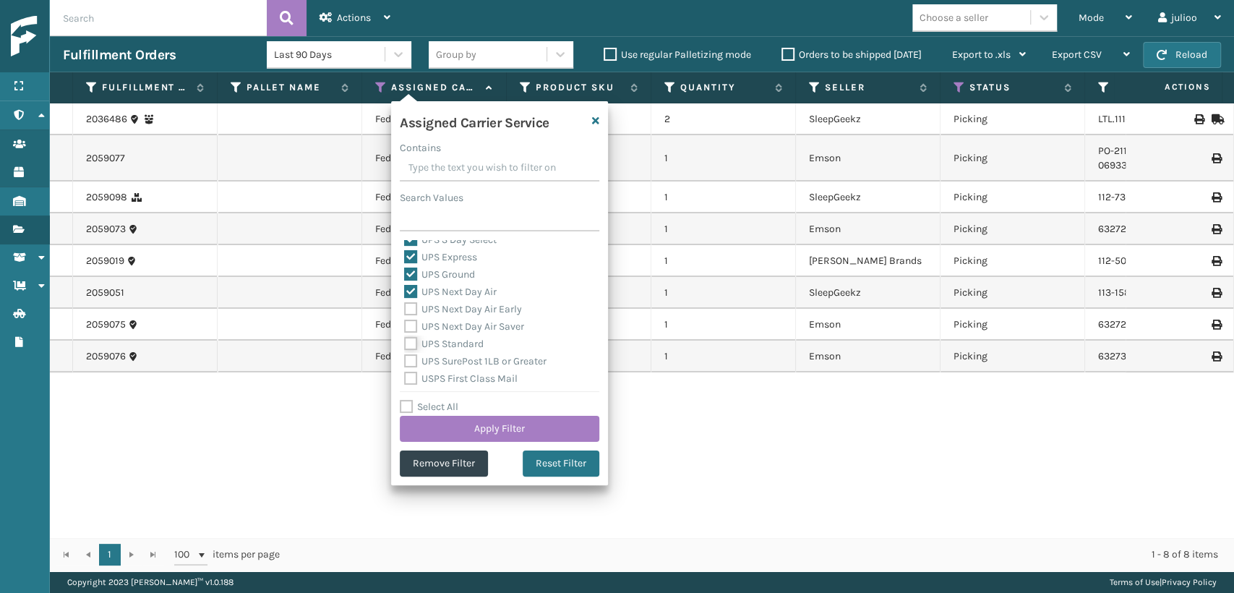
checkbox input "true"
click at [408, 327] on label "UPS Next Day Air Saver" at bounding box center [464, 326] width 120 height 12
click at [405, 327] on input "UPS Next Day Air Saver" at bounding box center [404, 322] width 1 height 9
checkbox input "true"
click at [413, 304] on label "UPS Next Day Air Early" at bounding box center [463, 309] width 118 height 12
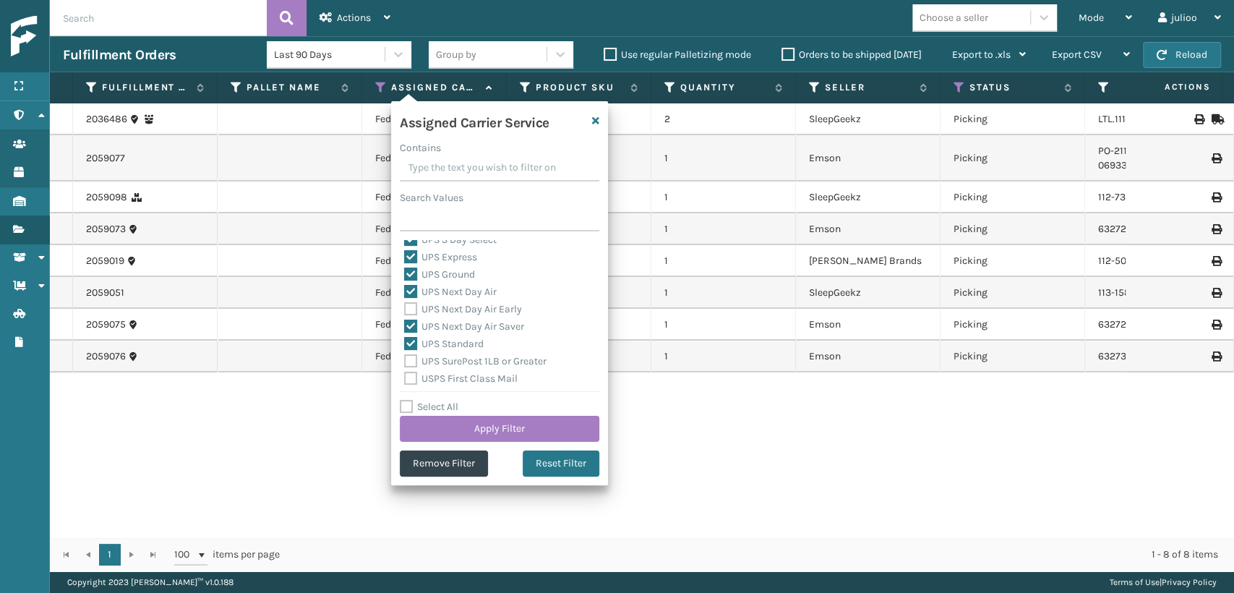
click at [405, 304] on input "UPS Next Day Air Early" at bounding box center [404, 305] width 1 height 9
checkbox input "true"
click at [406, 363] on label "UPS SurePost 1LB or Greater" at bounding box center [475, 361] width 142 height 12
click at [405, 362] on input "UPS SurePost 1LB or Greater" at bounding box center [404, 357] width 1 height 9
checkbox input "true"
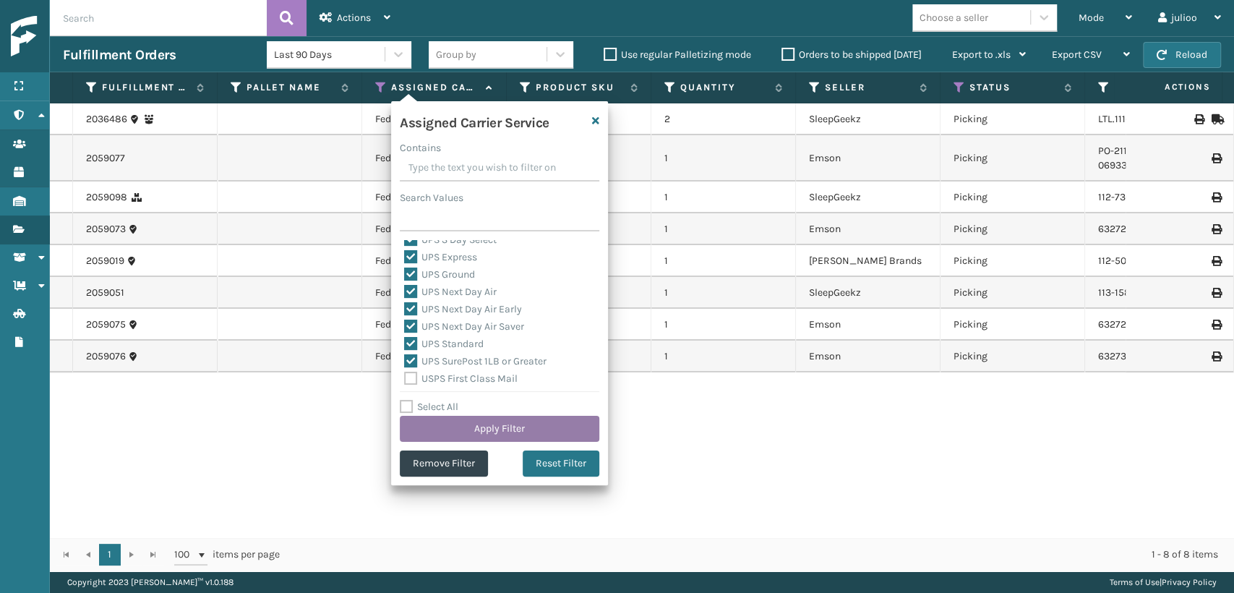
click at [426, 421] on button "Apply Filter" at bounding box center [499, 429] width 199 height 26
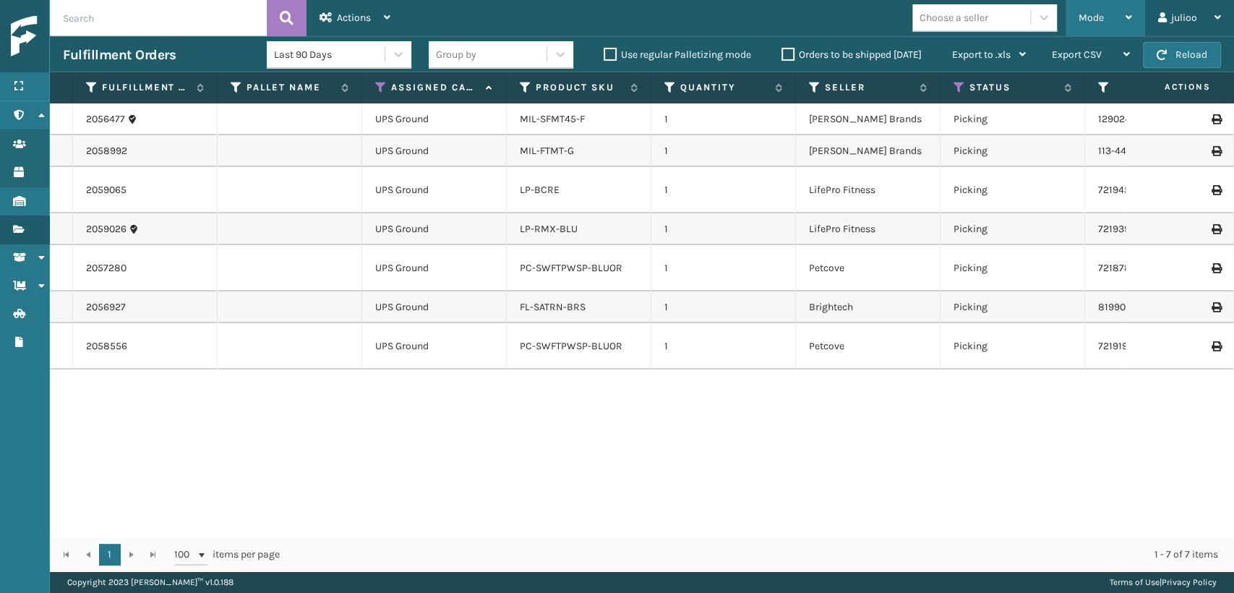
click at [1093, 21] on span "Mode" at bounding box center [1090, 18] width 25 height 12
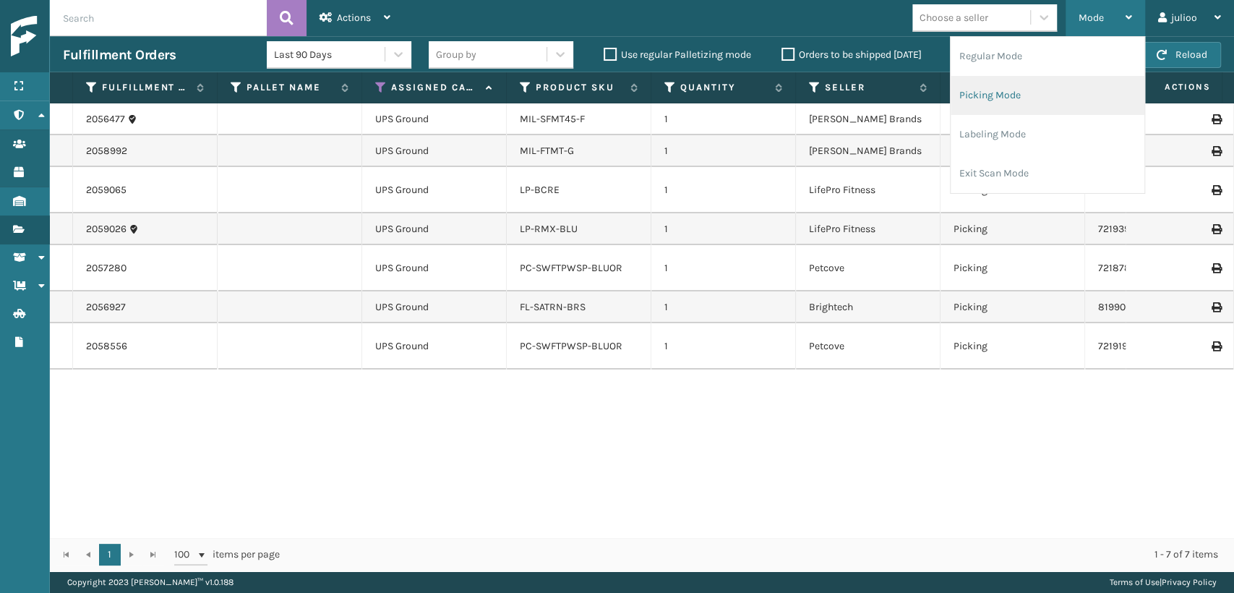
click at [960, 109] on li "Picking Mode" at bounding box center [1047, 95] width 194 height 39
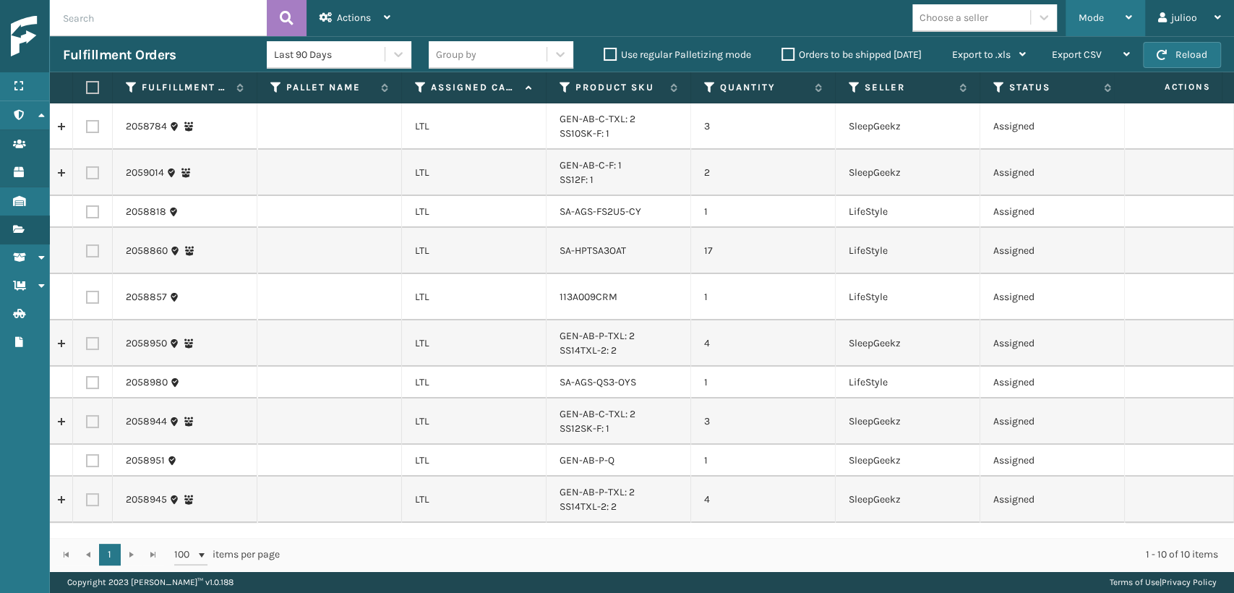
click at [1070, 11] on div "Mode Regular Mode Picking Mode Labeling Mode Exit Scan Mode" at bounding box center [1105, 18] width 80 height 36
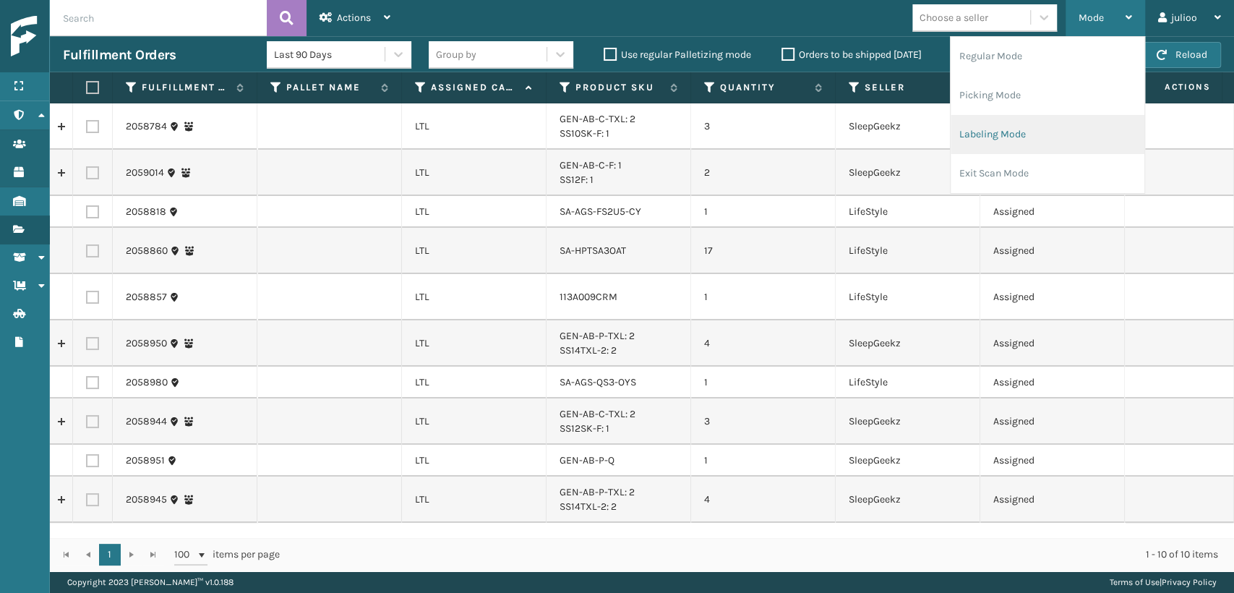
click at [1024, 134] on li "Labeling Mode" at bounding box center [1047, 134] width 194 height 39
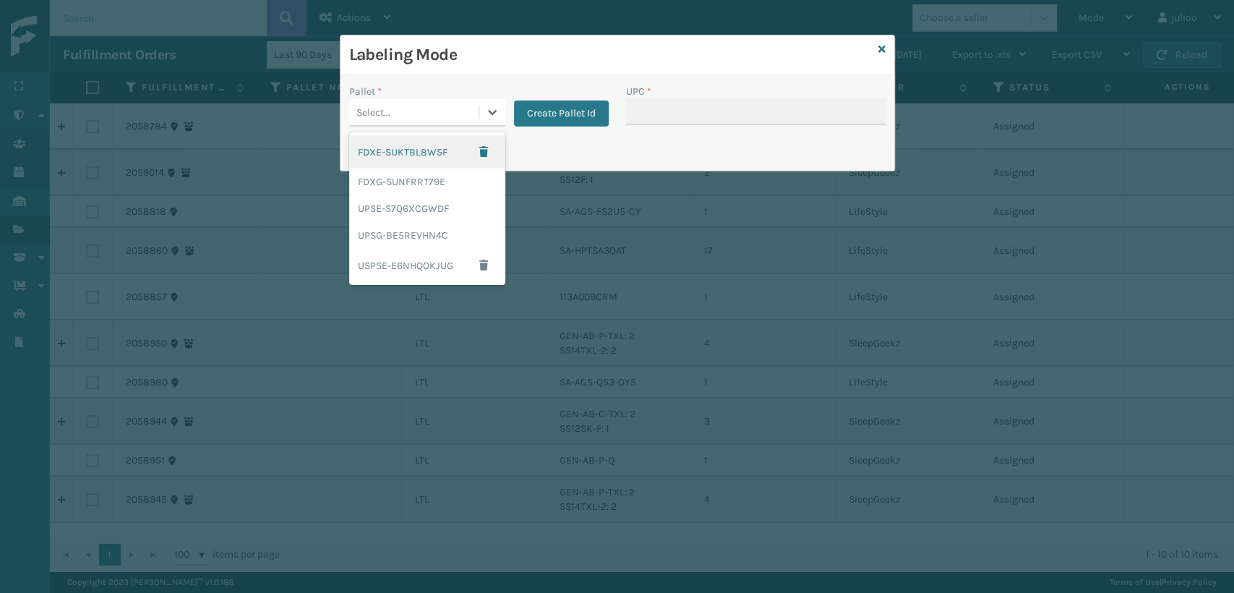
drag, startPoint x: 426, startPoint y: 116, endPoint x: 434, endPoint y: 154, distance: 38.4
click at [429, 128] on div "Pallet * option FDXE-SUKTBL8W5F focused, 1 of 5. 5 results available. Use Up an…" at bounding box center [478, 109] width 277 height 51
click at [434, 173] on div "FDXG-SUNFRRT79E" at bounding box center [427, 181] width 156 height 27
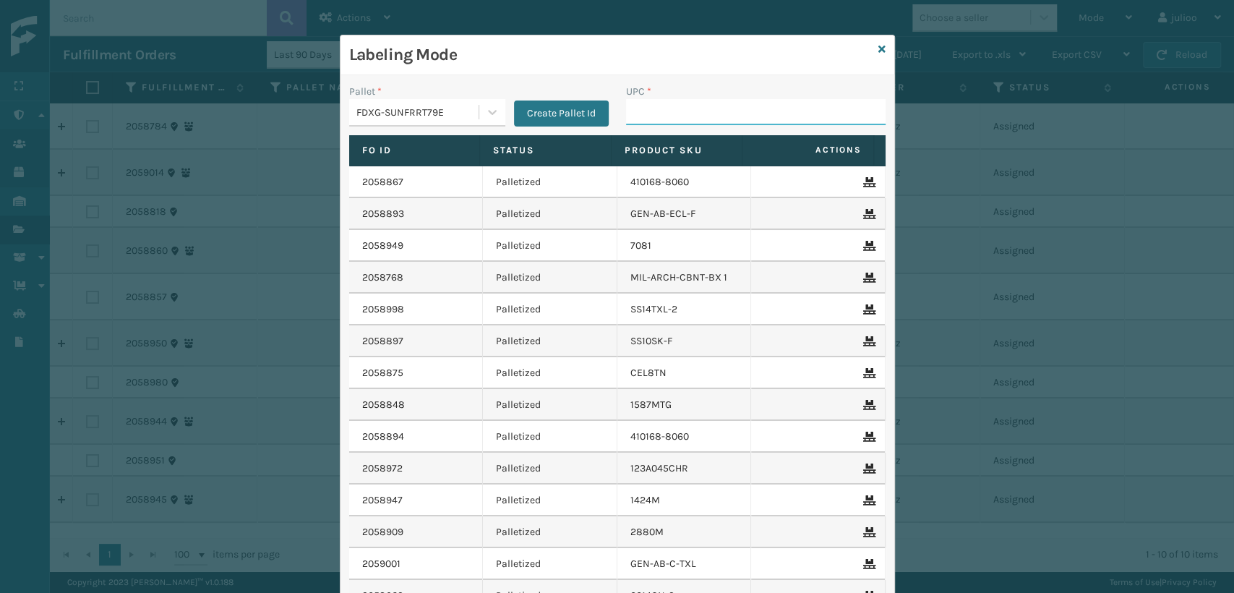
drag, startPoint x: 668, startPoint y: 118, endPoint x: 674, endPoint y: 123, distance: 8.2
click at [667, 121] on input "UPC *" at bounding box center [755, 112] width 259 height 26
click at [878, 44] on icon at bounding box center [881, 49] width 7 height 10
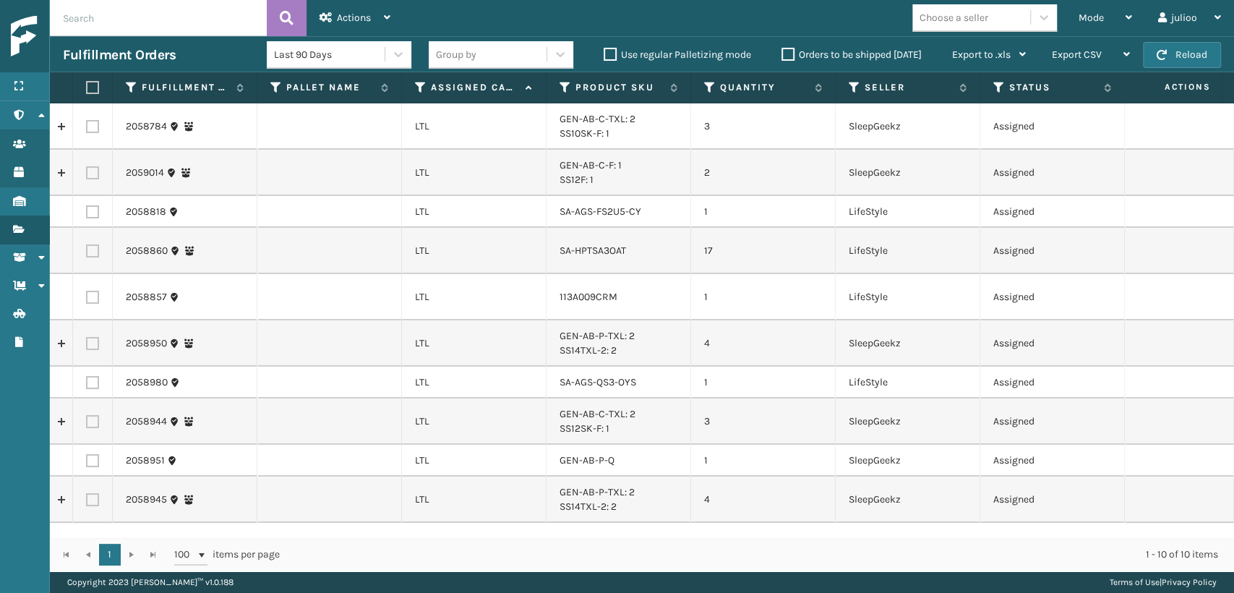
click at [783, 53] on label "Orders to be shipped [DATE]" at bounding box center [851, 54] width 140 height 12
click at [782, 53] on input "Orders to be shipped [DATE]" at bounding box center [781, 50] width 1 height 9
click at [789, 55] on label "Orders to be shipped [DATE]" at bounding box center [851, 54] width 140 height 12
click at [782, 55] on input "Orders to be shipped [DATE]" at bounding box center [781, 50] width 1 height 9
click at [791, 58] on label "Orders to be shipped [DATE]" at bounding box center [851, 54] width 140 height 12
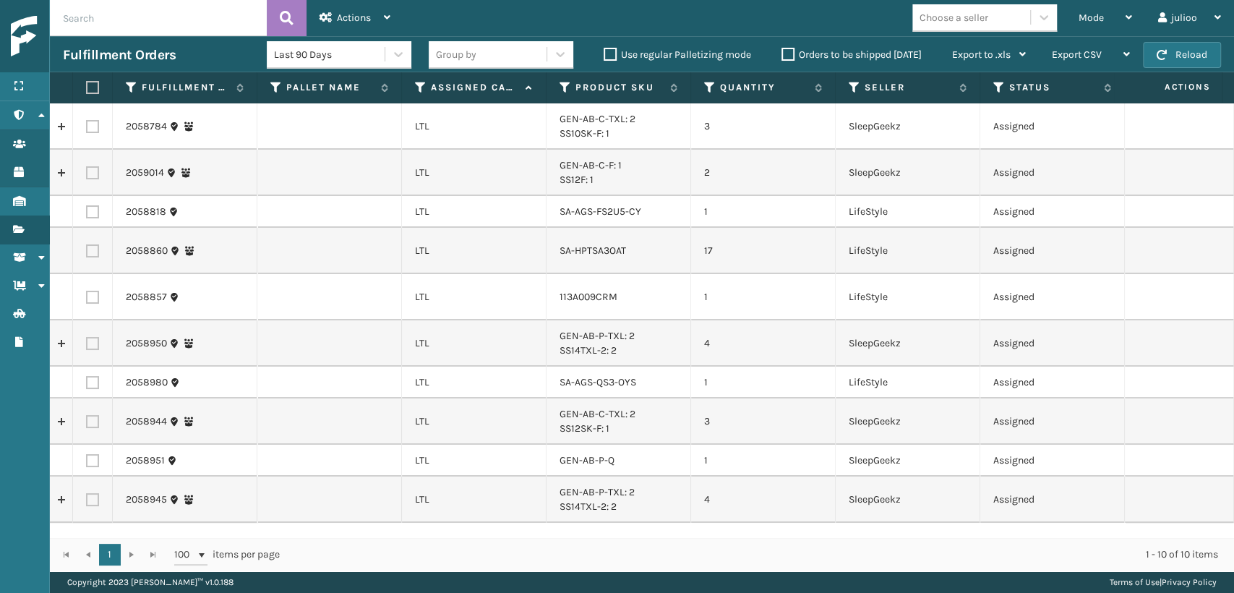
click at [782, 56] on input "Orders to be shipped [DATE]" at bounding box center [781, 50] width 1 height 9
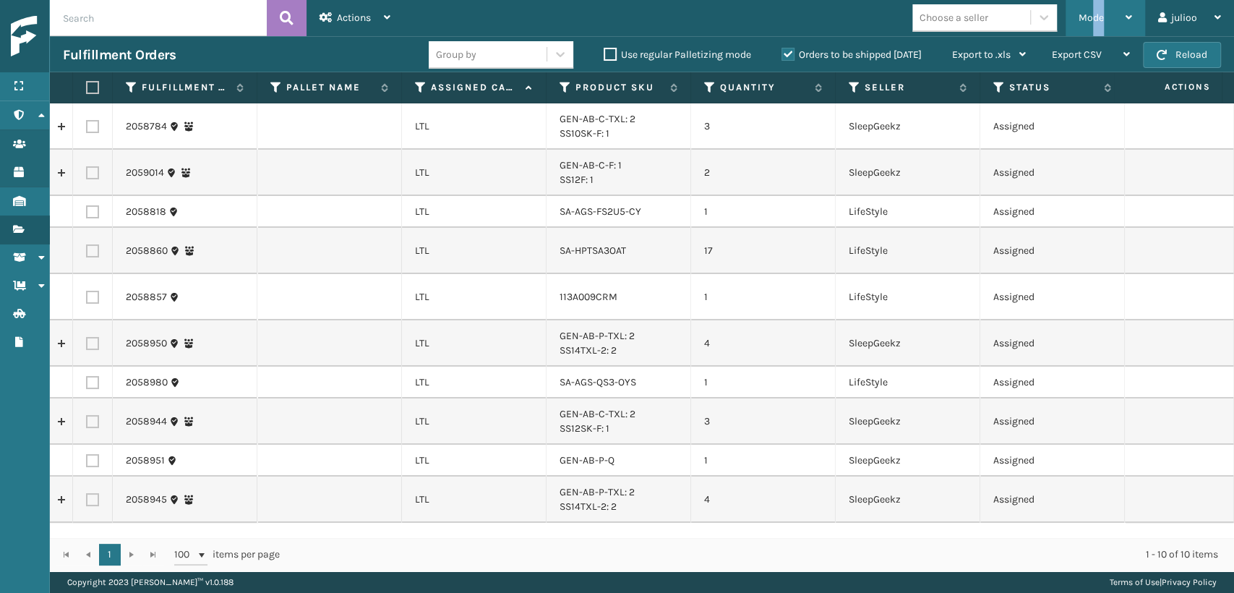
drag, startPoint x: 1103, startPoint y: 14, endPoint x: 1083, endPoint y: 36, distance: 29.2
click at [1090, 29] on div "Mode" at bounding box center [1104, 18] width 53 height 36
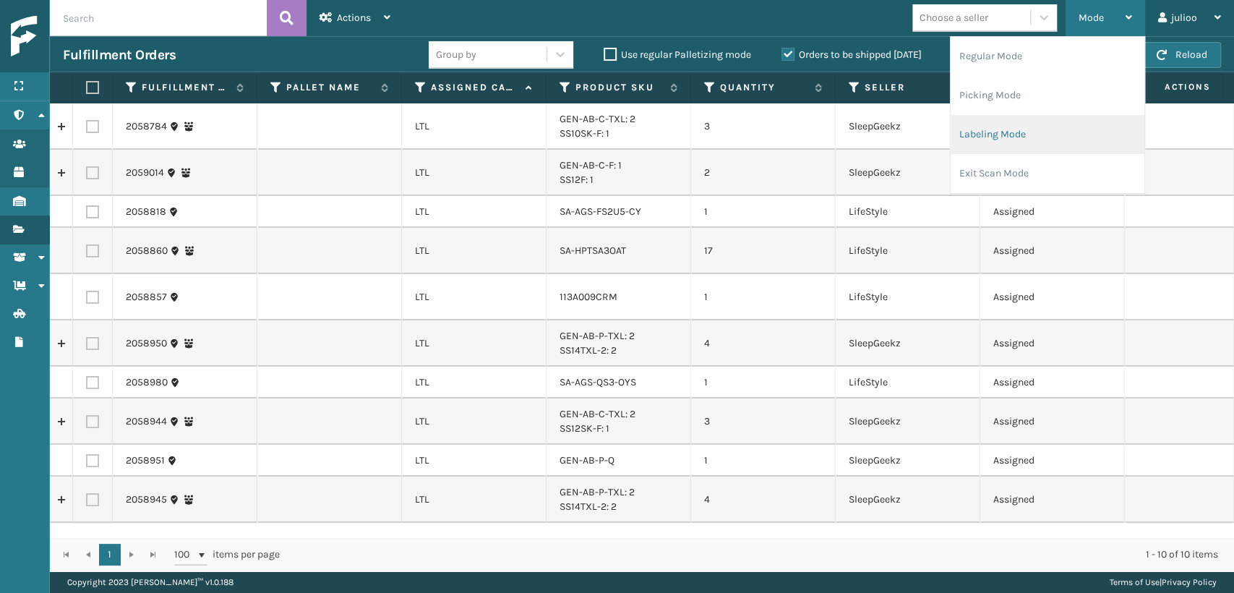
click at [980, 139] on li "Labeling Mode" at bounding box center [1047, 134] width 194 height 39
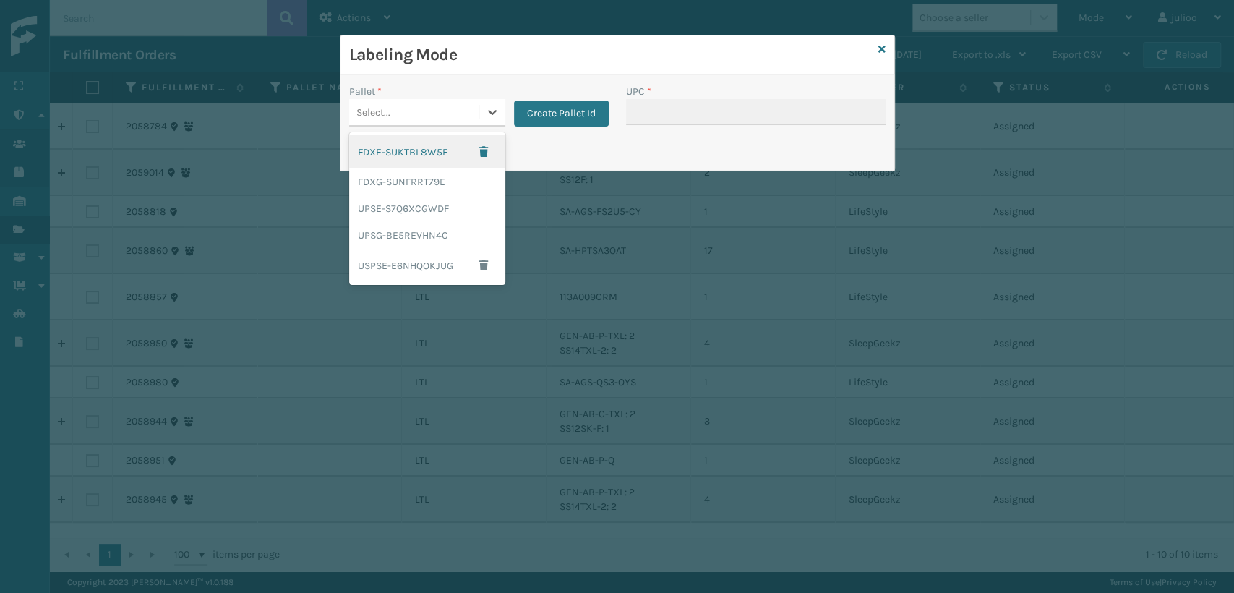
click at [439, 115] on div "Select..." at bounding box center [413, 112] width 129 height 24
click at [400, 181] on div "FDXG-SUNFRRT79E" at bounding box center [427, 181] width 156 height 27
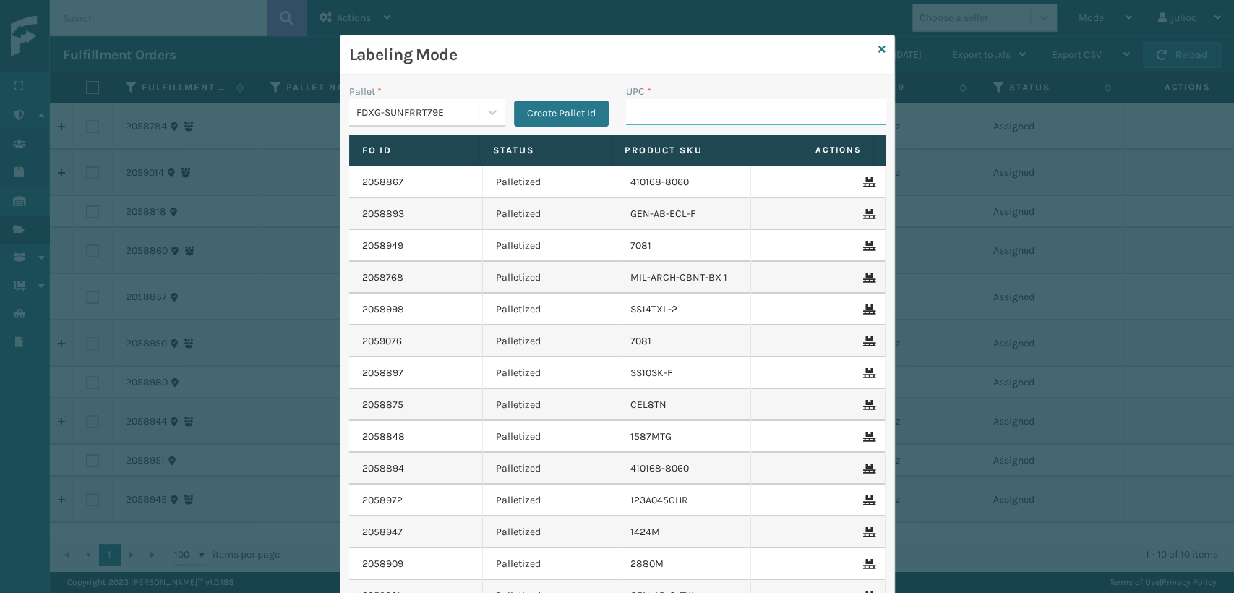
click at [626, 114] on input "UPC *" at bounding box center [755, 112] width 259 height 26
click at [878, 48] on icon at bounding box center [881, 49] width 7 height 10
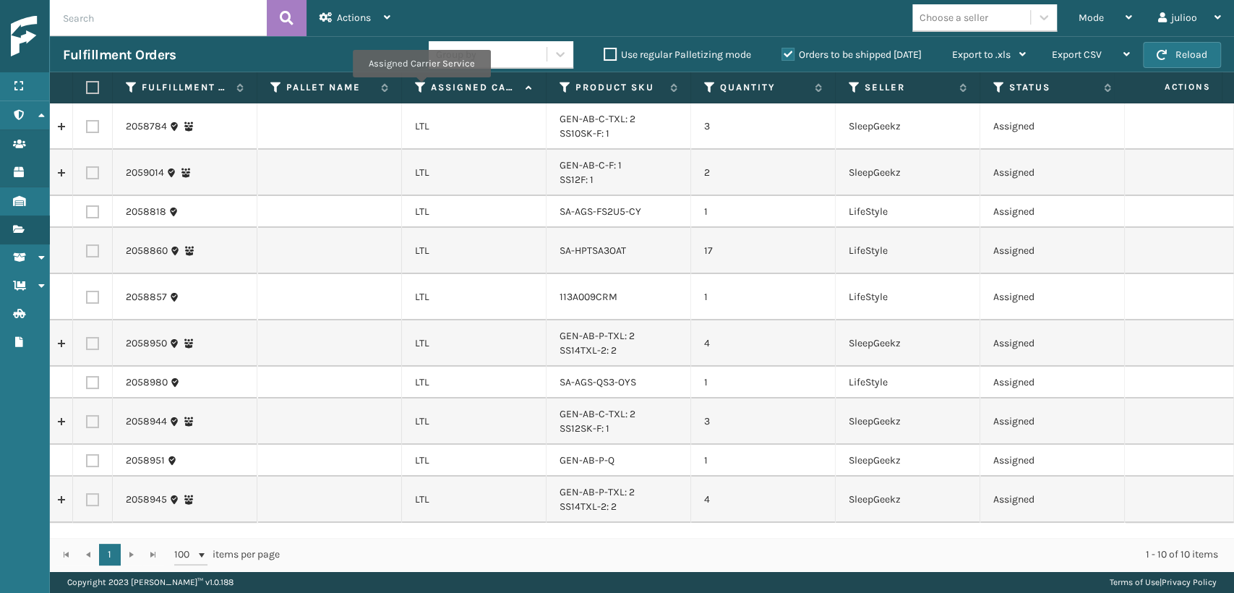
click at [421, 88] on icon at bounding box center [421, 87] width 12 height 13
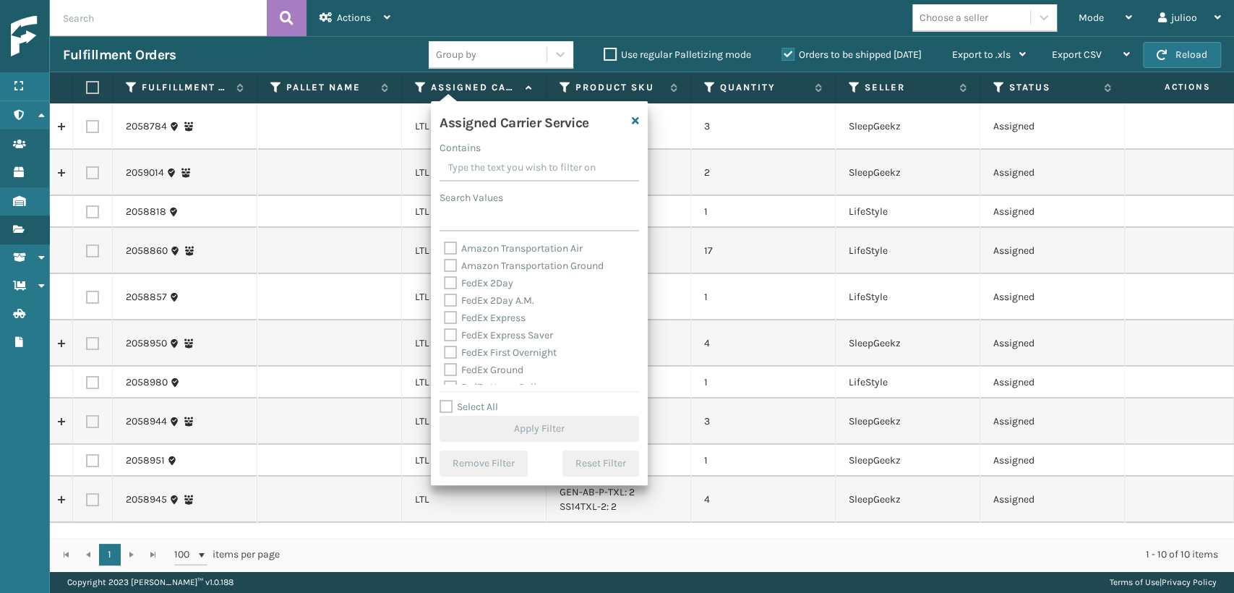
click at [450, 323] on label "FedEx Express" at bounding box center [485, 318] width 82 height 12
click at [444, 319] on input "FedEx Express" at bounding box center [444, 313] width 1 height 9
checkbox input "true"
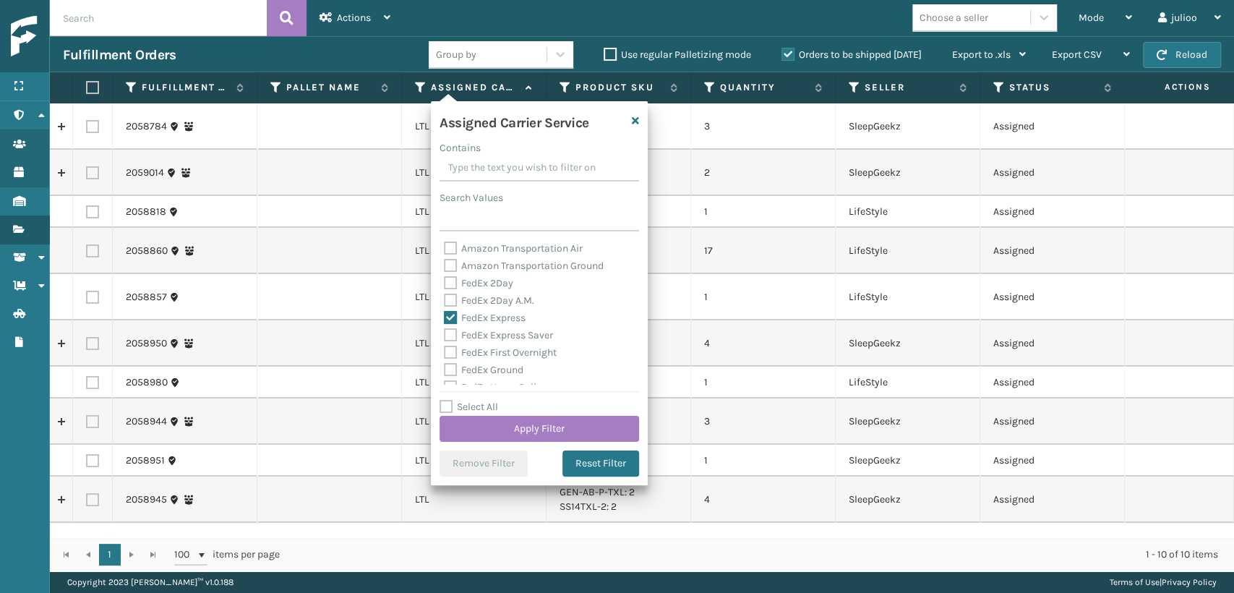
click at [450, 294] on label "FedEx 2Day A.M." at bounding box center [489, 300] width 90 height 12
click at [444, 294] on input "FedEx 2Day A.M." at bounding box center [444, 296] width 1 height 9
checkbox input "true"
click at [448, 282] on label "FedEx 2Day" at bounding box center [478, 283] width 69 height 12
click at [444, 282] on input "FedEx 2Day" at bounding box center [444, 279] width 1 height 9
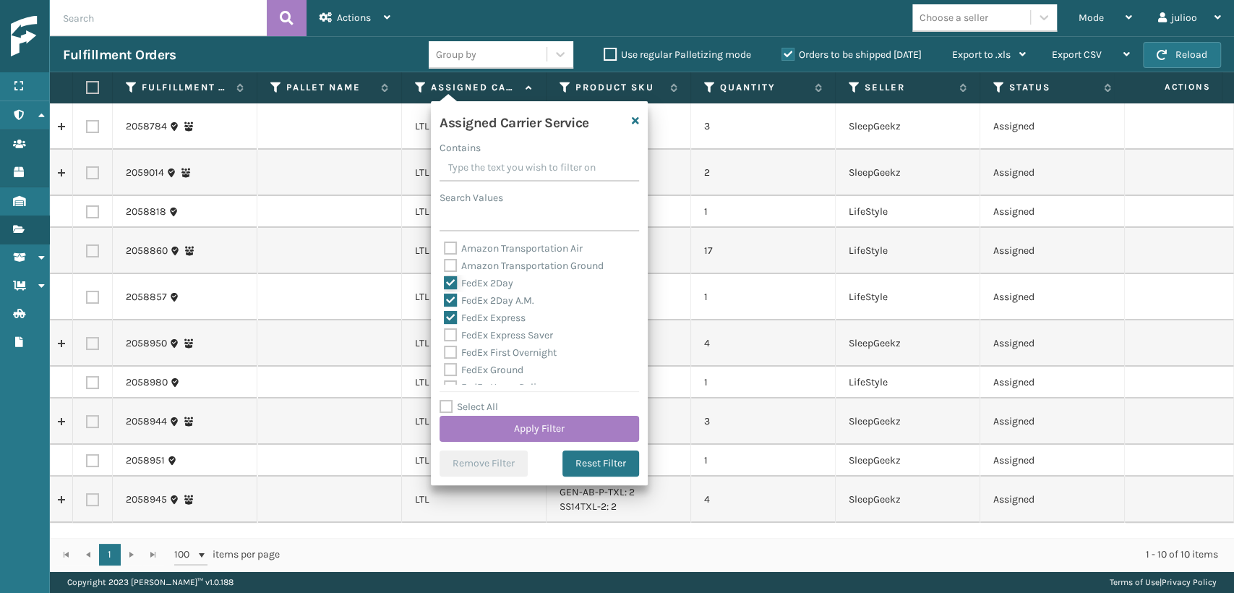
checkbox input "true"
click at [448, 330] on label "FedEx Express Saver" at bounding box center [498, 335] width 109 height 12
click at [444, 330] on input "FedEx Express Saver" at bounding box center [444, 331] width 1 height 9
checkbox input "true"
click at [453, 357] on label "FedEx First Overnight" at bounding box center [500, 352] width 113 height 12
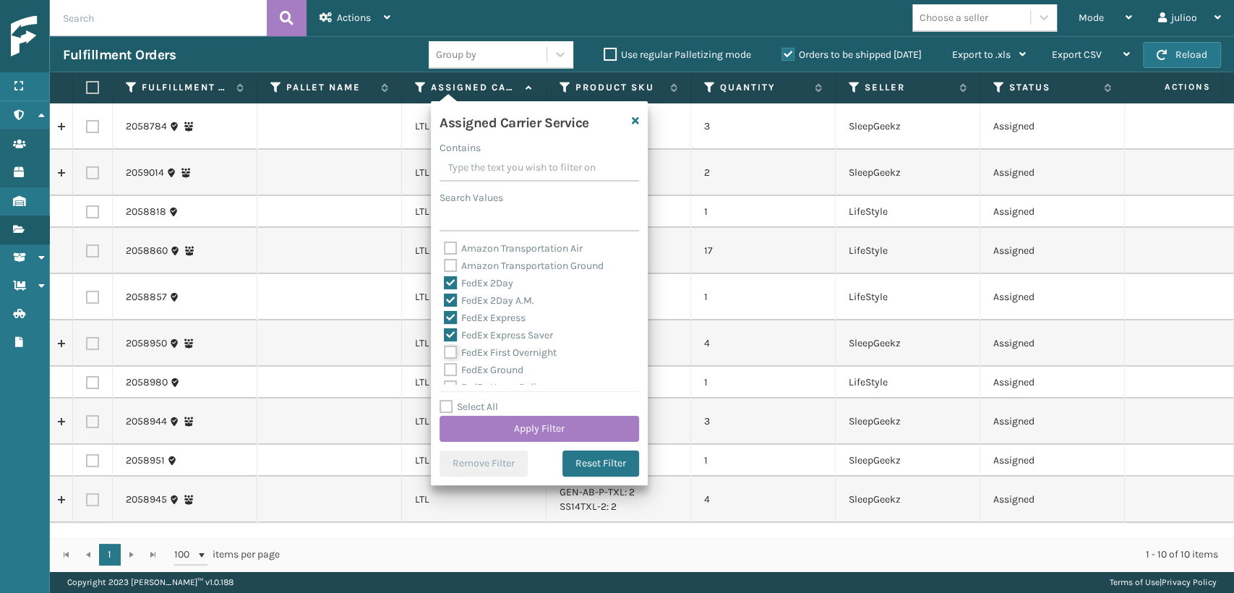
click at [444, 353] on input "FedEx First Overnight" at bounding box center [444, 348] width 1 height 9
checkbox input "true"
click at [450, 367] on label "FedEx Ground" at bounding box center [484, 370] width 80 height 12
click at [444, 367] on input "FedEx Ground" at bounding box center [444, 365] width 1 height 9
checkbox input "true"
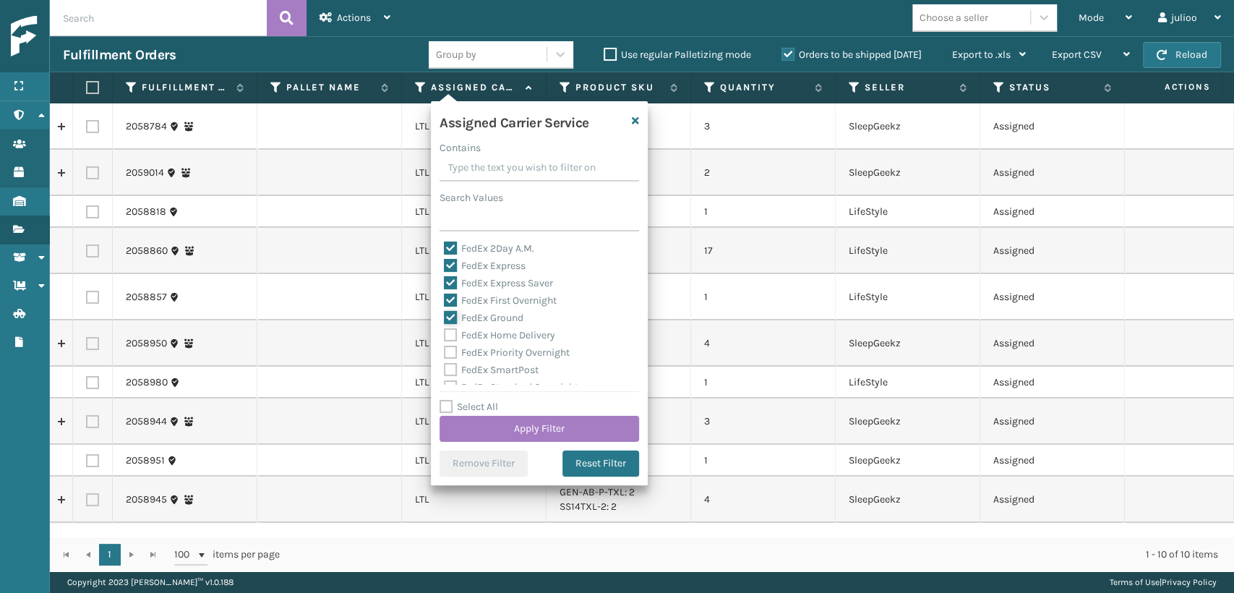
scroll to position [80, 0]
click at [451, 349] on div "FedEx SmartPost" at bounding box center [539, 341] width 191 height 17
click at [451, 342] on label "FedEx SmartPost" at bounding box center [491, 341] width 95 height 12
click at [444, 342] on input "FedEx SmartPost" at bounding box center [444, 337] width 1 height 9
checkbox input "true"
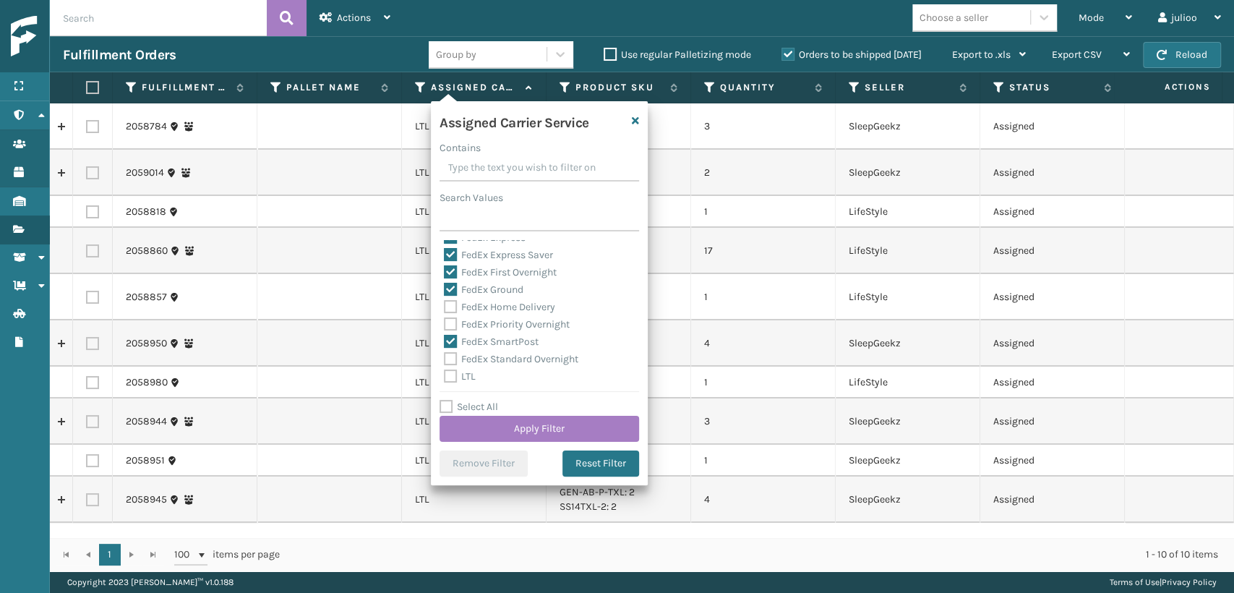
click at [446, 332] on div "FedEx Priority Overnight" at bounding box center [539, 324] width 191 height 17
click at [446, 323] on label "FedEx Priority Overnight" at bounding box center [507, 324] width 126 height 12
click at [444, 323] on input "FedEx Priority Overnight" at bounding box center [444, 320] width 1 height 9
checkbox input "true"
click at [450, 310] on label "FedEx Home Delivery" at bounding box center [499, 307] width 111 height 12
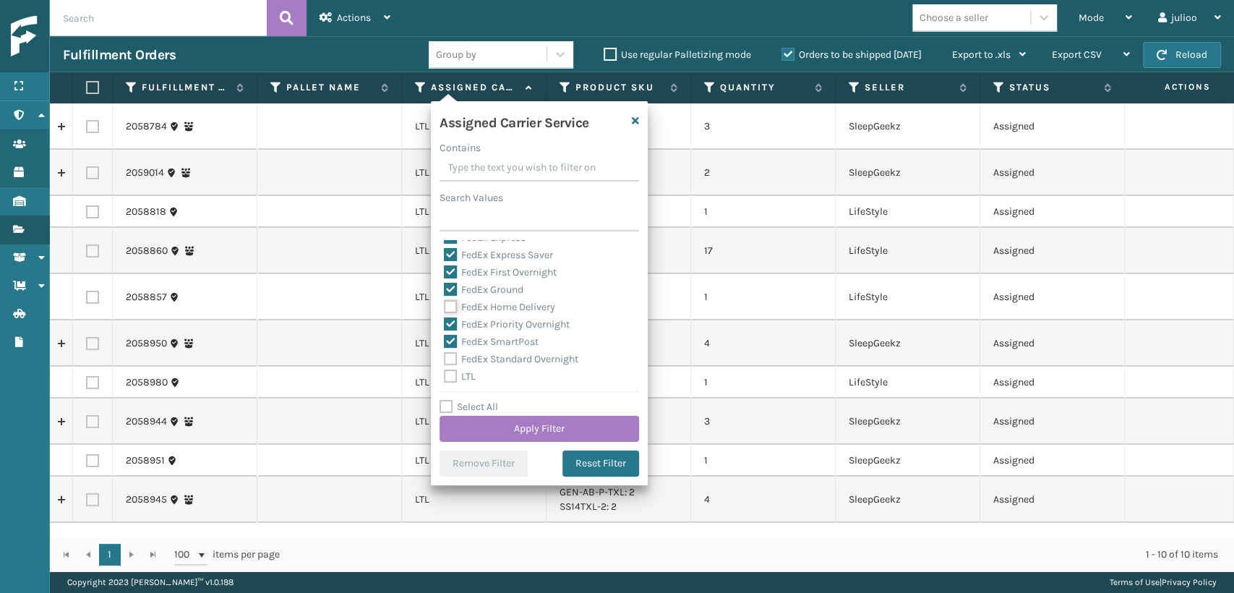
click at [444, 308] on input "FedEx Home Delivery" at bounding box center [444, 302] width 1 height 9
checkbox input "true"
click at [446, 361] on label "FedEx Standard Overnight" at bounding box center [511, 359] width 134 height 12
click at [444, 360] on input "FedEx Standard Overnight" at bounding box center [444, 355] width 1 height 9
checkbox input "true"
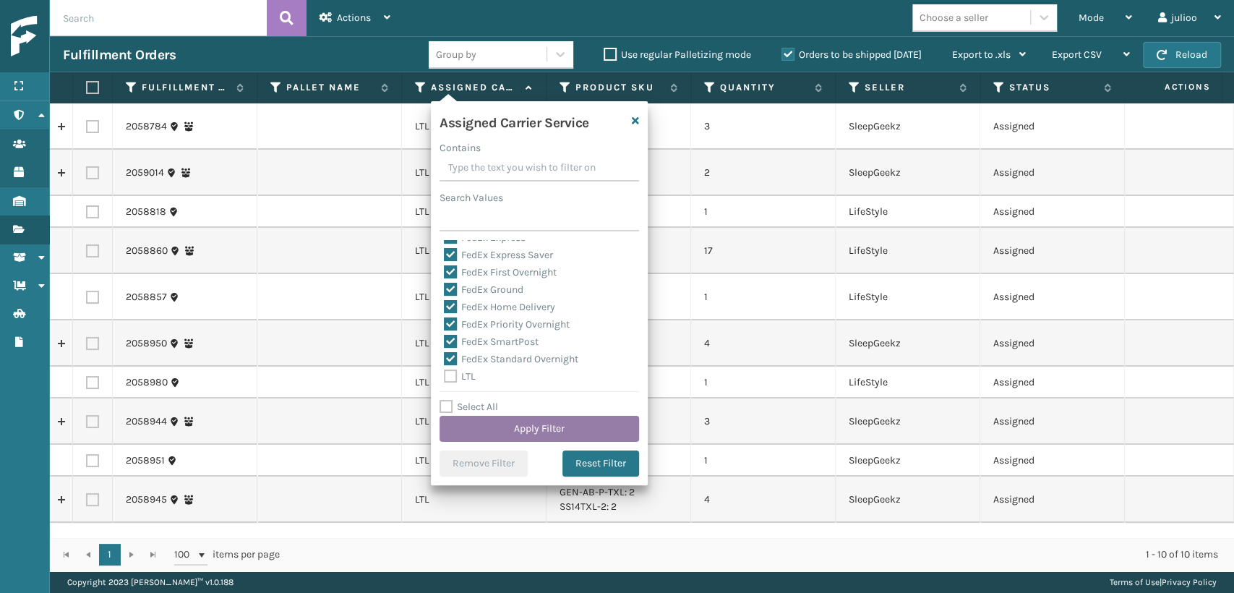
click at [474, 422] on button "Apply Filter" at bounding box center [538, 429] width 199 height 26
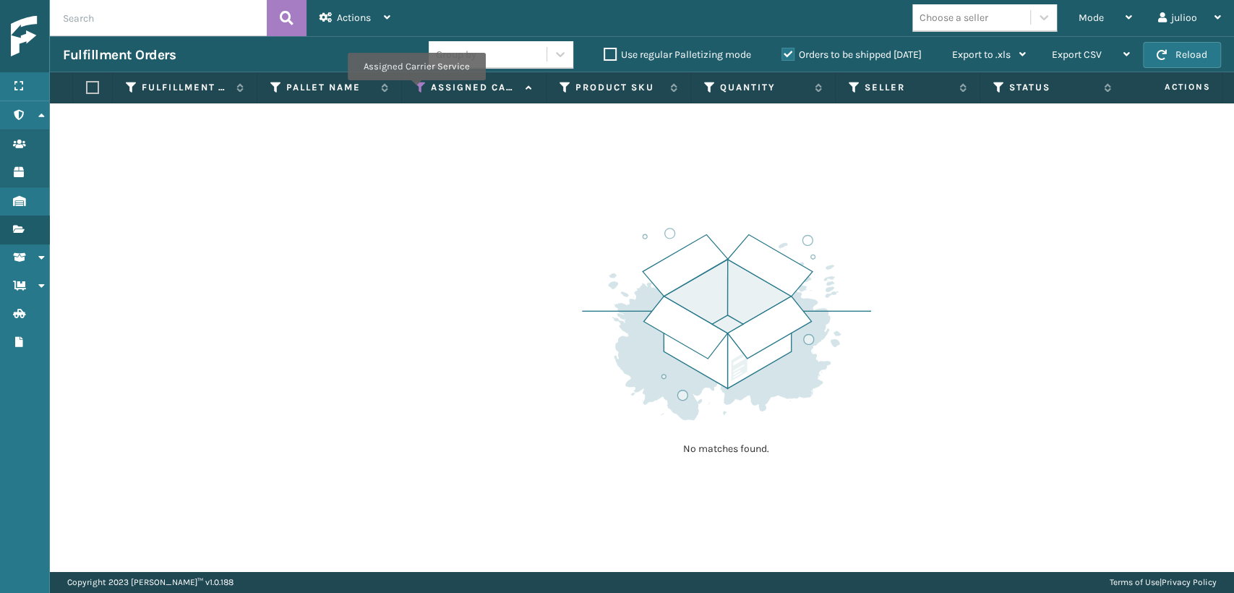
click at [416, 90] on icon at bounding box center [421, 87] width 12 height 13
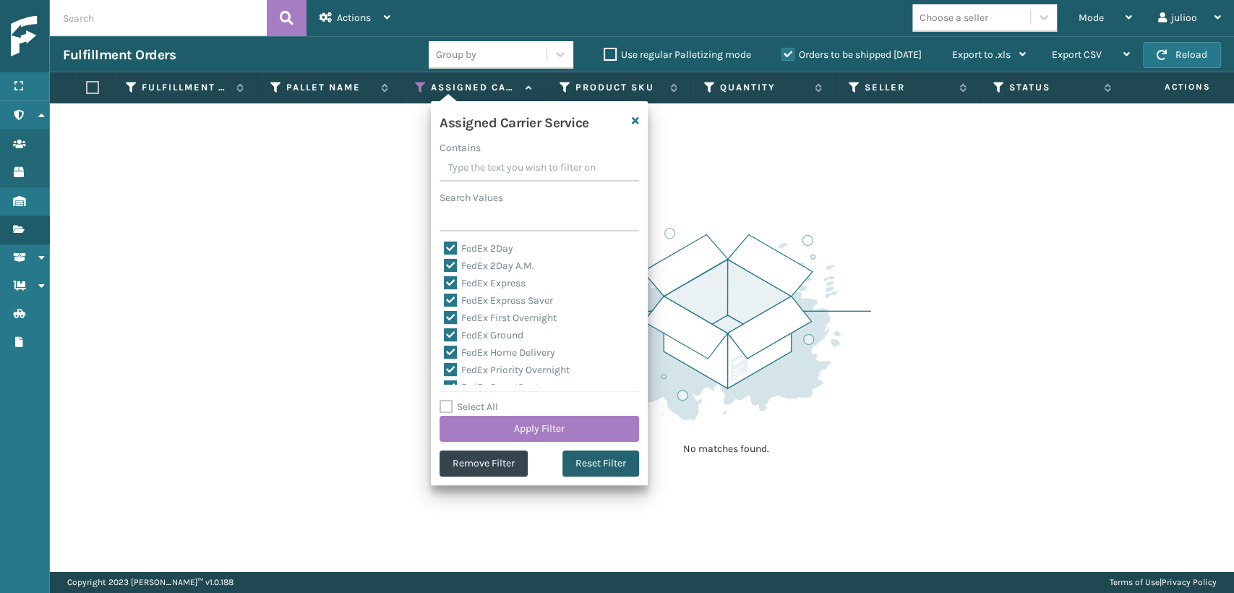
click at [593, 470] on button "Reset Filter" at bounding box center [600, 463] width 77 height 26
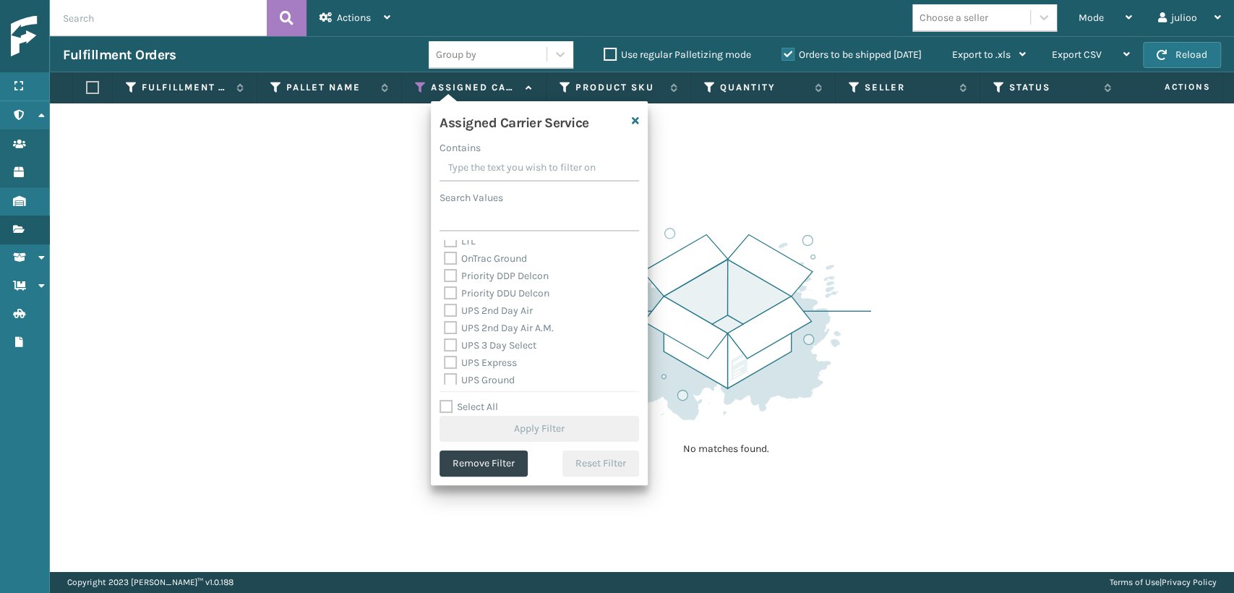
scroll to position [241, 0]
click at [434, 315] on div "Assigned Carrier Service Contains Search Values Amazon Transportation Air Amazo…" at bounding box center [539, 293] width 217 height 384
click at [444, 280] on label "UPS 2nd Day Air" at bounding box center [488, 285] width 89 height 12
click at [444, 280] on input "UPS 2nd Day Air" at bounding box center [444, 281] width 1 height 9
checkbox input "true"
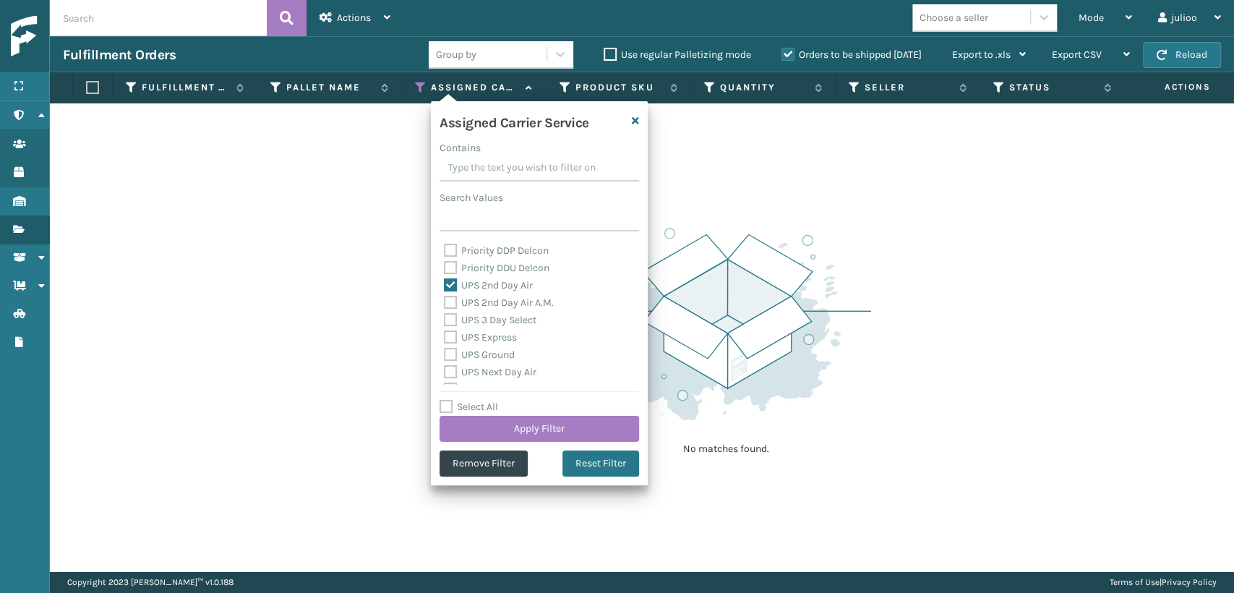
click at [445, 300] on label "UPS 2nd Day Air A.M." at bounding box center [499, 302] width 110 height 12
click at [444, 300] on input "UPS 2nd Day Air A.M." at bounding box center [444, 298] width 1 height 9
checkbox input "true"
click at [453, 316] on label "UPS 3 Day Select" at bounding box center [490, 320] width 93 height 12
click at [444, 316] on input "UPS 3 Day Select" at bounding box center [444, 316] width 1 height 9
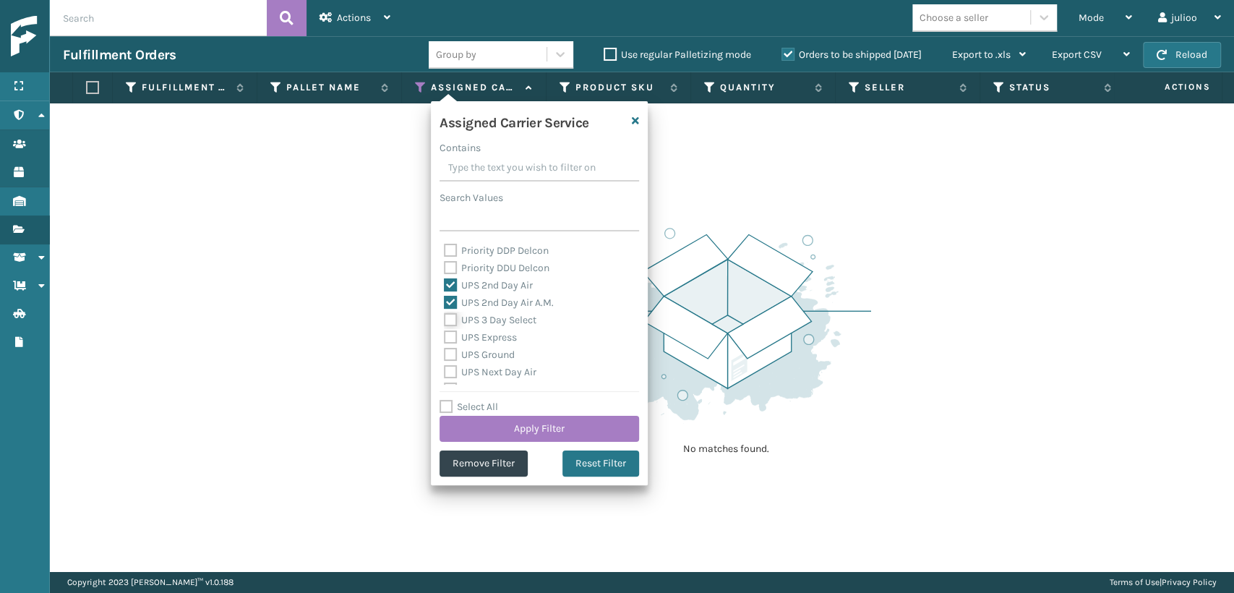
checkbox input "true"
click at [448, 353] on label "UPS Ground" at bounding box center [479, 354] width 71 height 12
click at [444, 353] on input "UPS Ground" at bounding box center [444, 350] width 1 height 9
checkbox input "true"
click at [448, 332] on label "UPS Express" at bounding box center [480, 337] width 73 height 12
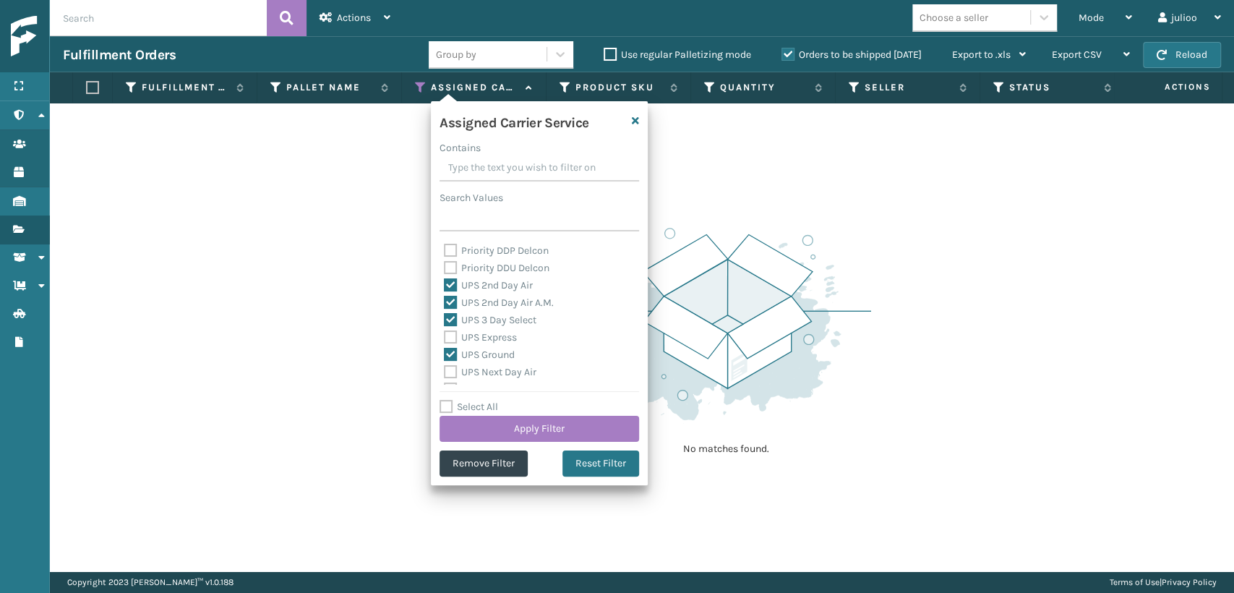
click at [444, 332] on input "UPS Express" at bounding box center [444, 333] width 1 height 9
checkbox input "true"
click at [450, 378] on div "UPS Next Day Air" at bounding box center [539, 372] width 191 height 17
click at [452, 369] on label "UPS Next Day Air" at bounding box center [490, 372] width 93 height 12
click at [444, 369] on input "UPS Next Day Air" at bounding box center [444, 368] width 1 height 9
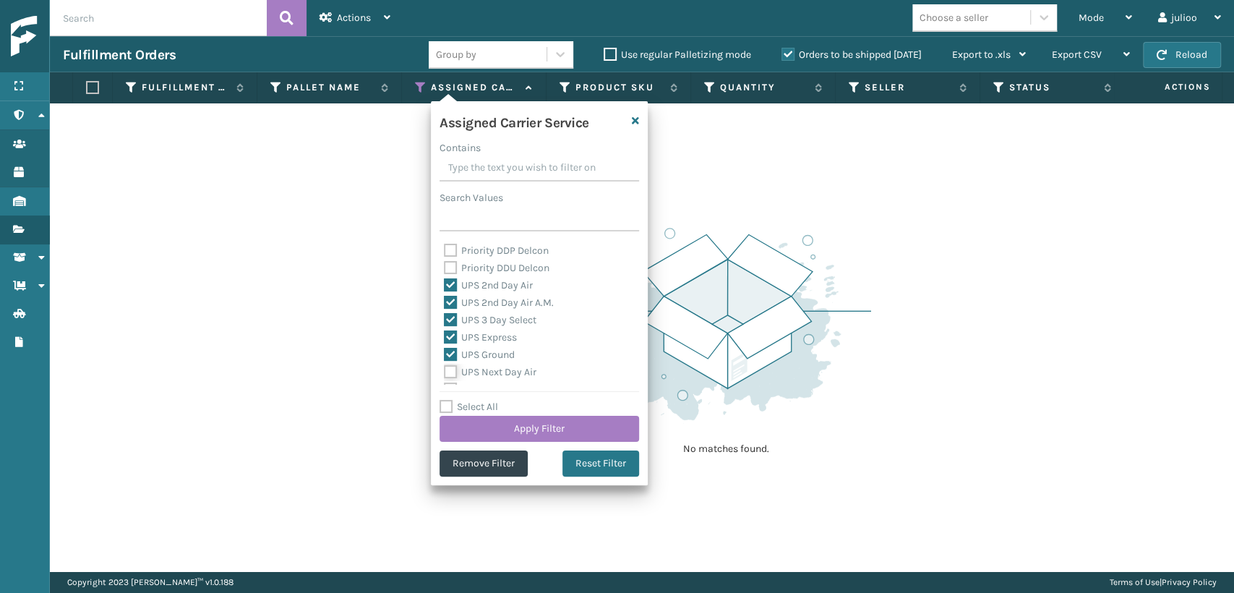
checkbox input "true"
click at [444, 339] on label "UPS Standard" at bounding box center [484, 344] width 80 height 12
click at [444, 339] on input "UPS Standard" at bounding box center [444, 339] width 1 height 9
checkbox input "true"
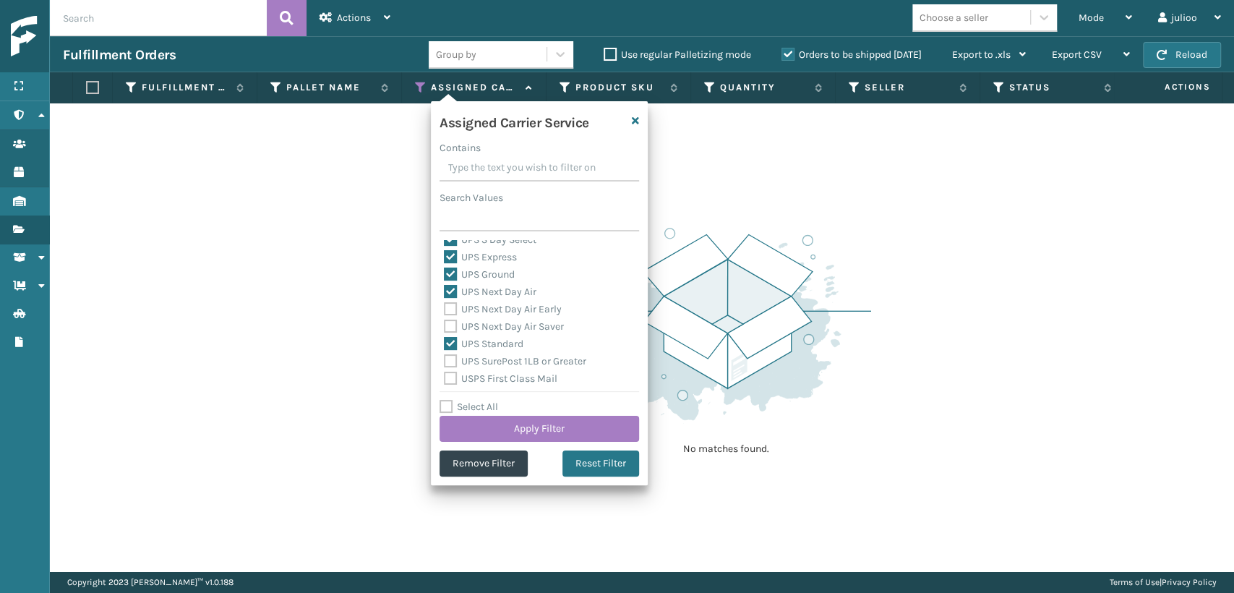
click at [445, 330] on label "UPS Next Day Air Saver" at bounding box center [504, 326] width 120 height 12
click at [444, 327] on input "UPS Next Day Air Saver" at bounding box center [444, 322] width 1 height 9
checkbox input "true"
click at [449, 313] on label "UPS Next Day Air Early" at bounding box center [503, 309] width 118 height 12
click at [444, 310] on input "UPS Next Day Air Early" at bounding box center [444, 305] width 1 height 9
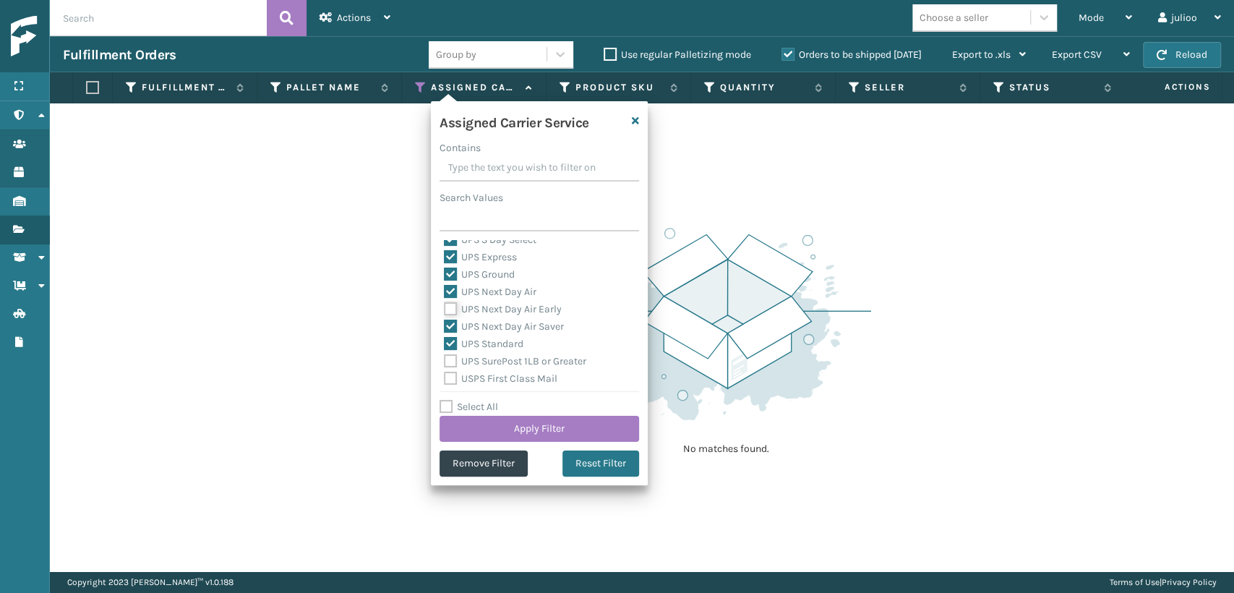
checkbox input "true"
click at [444, 364] on label "UPS SurePost 1LB or Greater" at bounding box center [515, 361] width 142 height 12
click at [444, 362] on input "UPS SurePost 1LB or Greater" at bounding box center [444, 357] width 1 height 9
checkbox input "true"
click at [482, 433] on button "Apply Filter" at bounding box center [538, 429] width 199 height 26
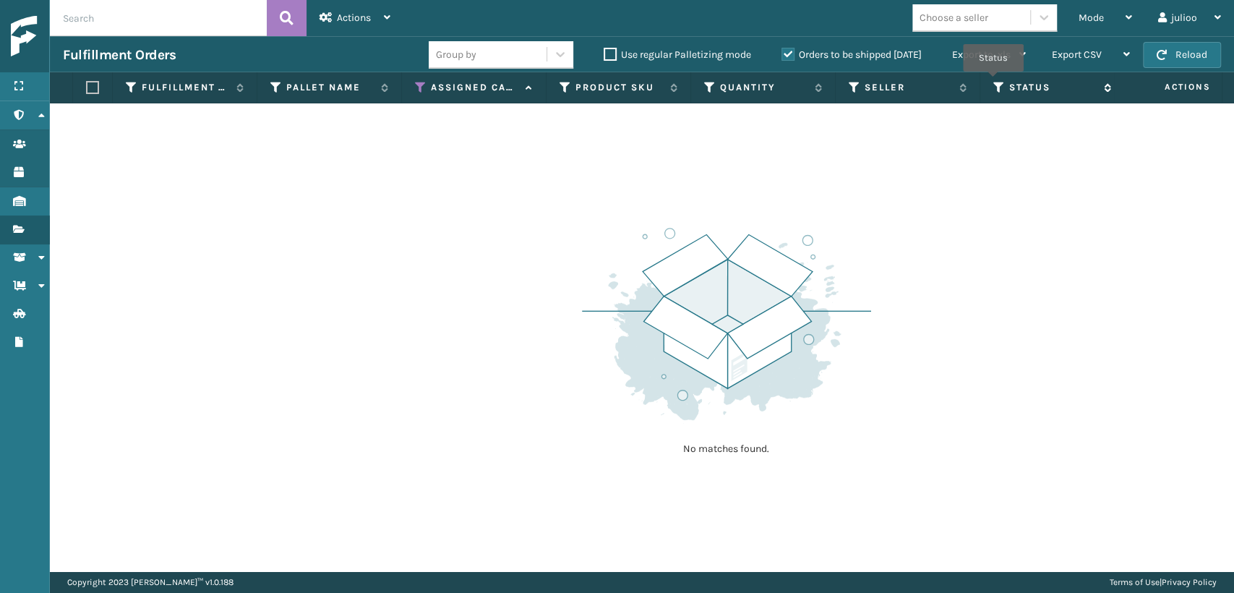
click at [993, 82] on icon at bounding box center [999, 87] width 12 height 13
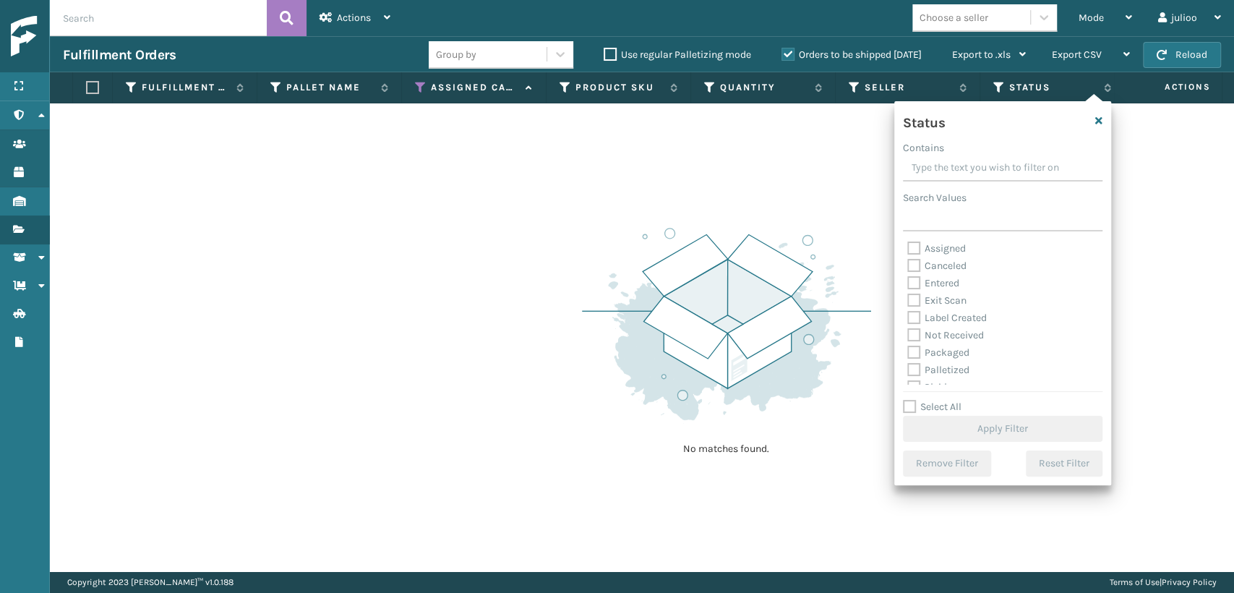
click at [916, 352] on label "Packaged" at bounding box center [938, 352] width 62 height 12
click at [908, 352] on input "Packaged" at bounding box center [907, 348] width 1 height 9
checkbox input "true"
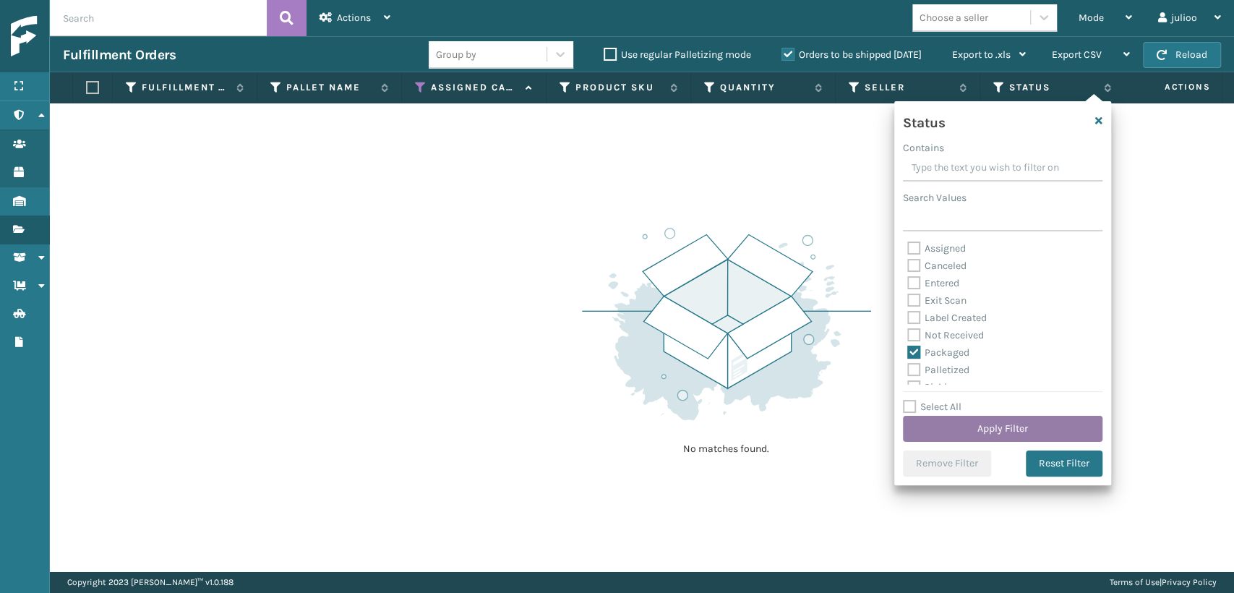
click at [966, 429] on button "Apply Filter" at bounding box center [1002, 429] width 199 height 26
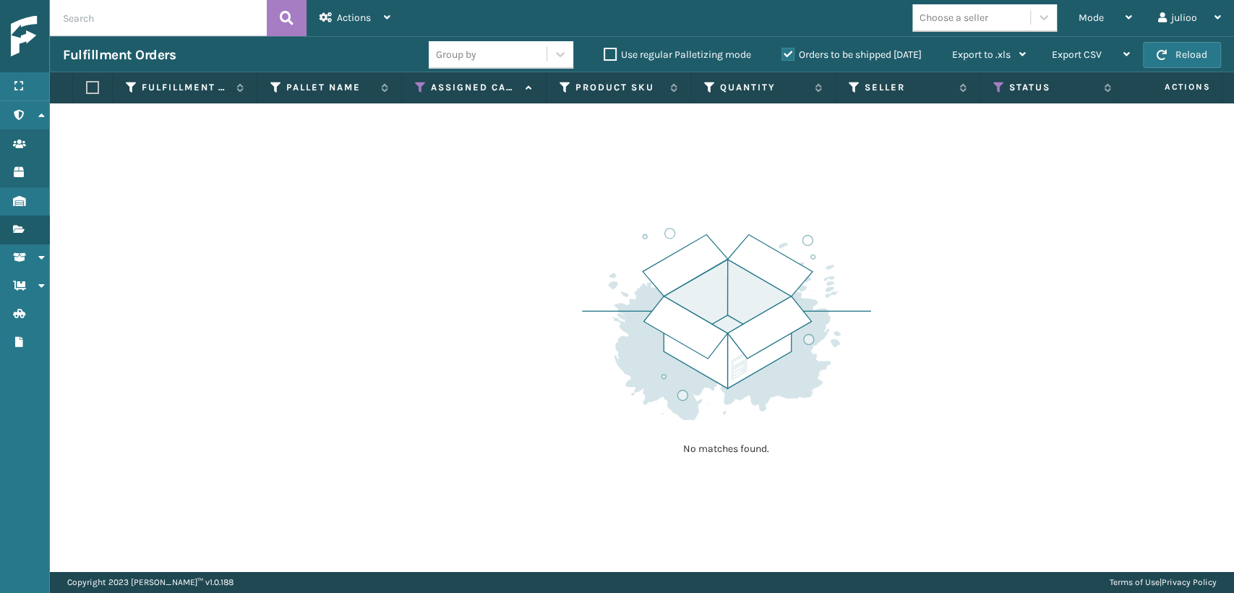
click at [606, 60] on label "Use regular Palletizing mode" at bounding box center [676, 54] width 147 height 12
click at [604, 56] on input "Use regular Palletizing mode" at bounding box center [603, 50] width 1 height 9
click at [606, 60] on label "Use regular Palletizing mode" at bounding box center [676, 54] width 147 height 12
click at [604, 56] on input "Use regular Palletizing mode" at bounding box center [603, 50] width 1 height 9
checkbox input "false"
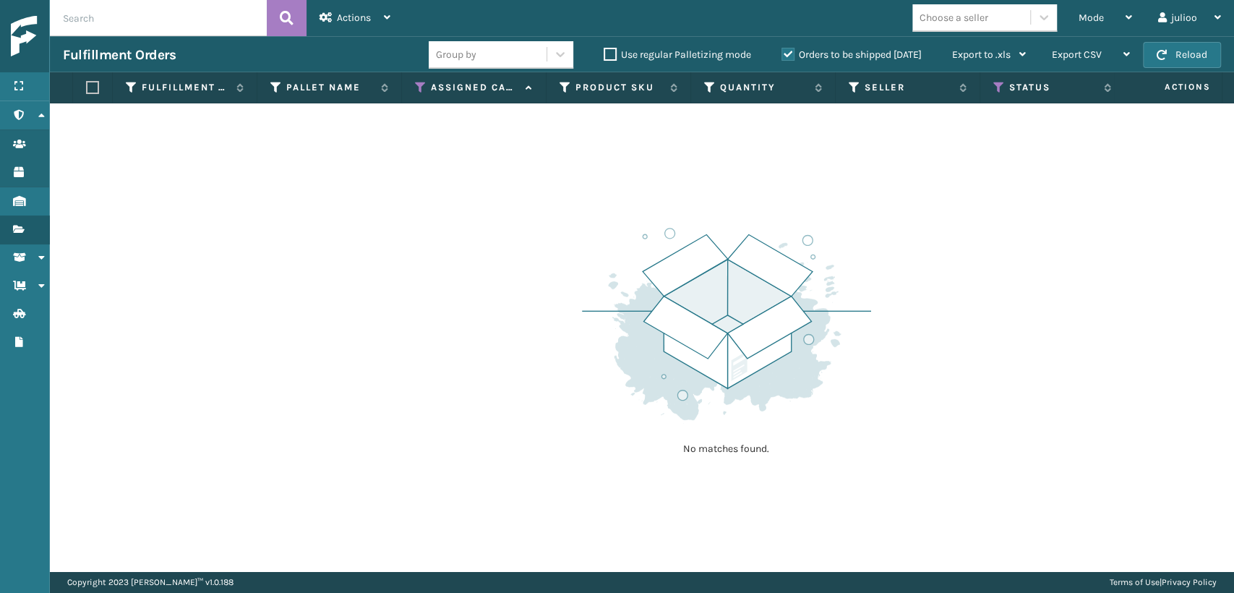
click at [787, 54] on label "Orders to be shipped [DATE]" at bounding box center [851, 54] width 140 height 12
click at [782, 54] on input "Orders to be shipped [DATE]" at bounding box center [781, 50] width 1 height 9
click at [418, 90] on icon at bounding box center [421, 87] width 12 height 13
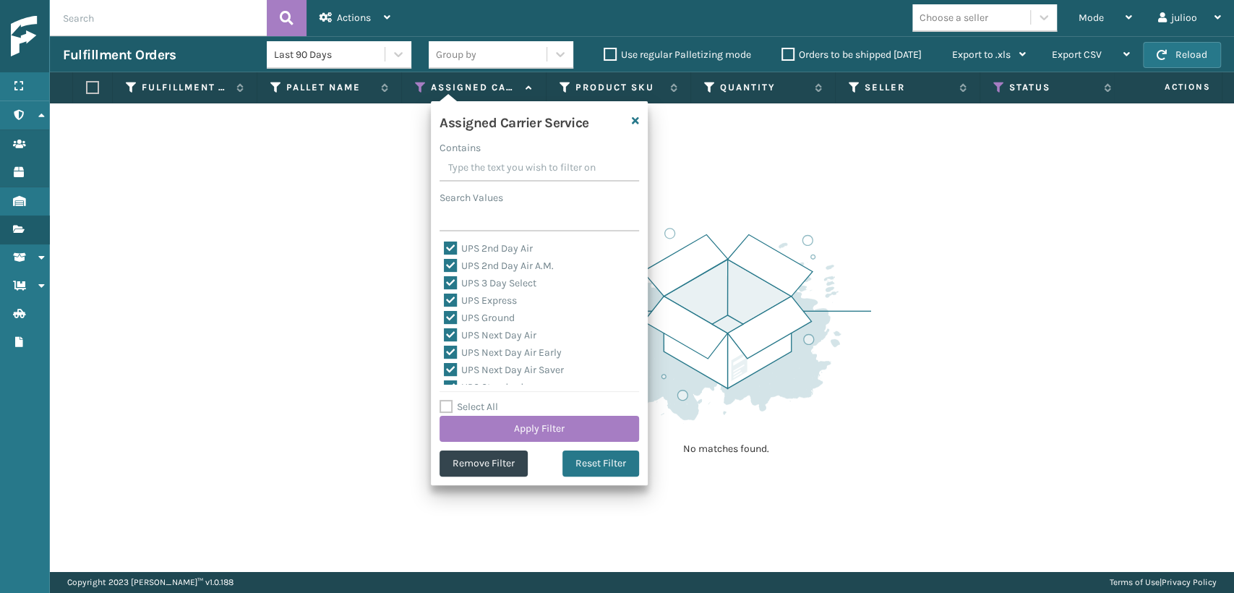
click at [418, 90] on icon at bounding box center [421, 87] width 12 height 13
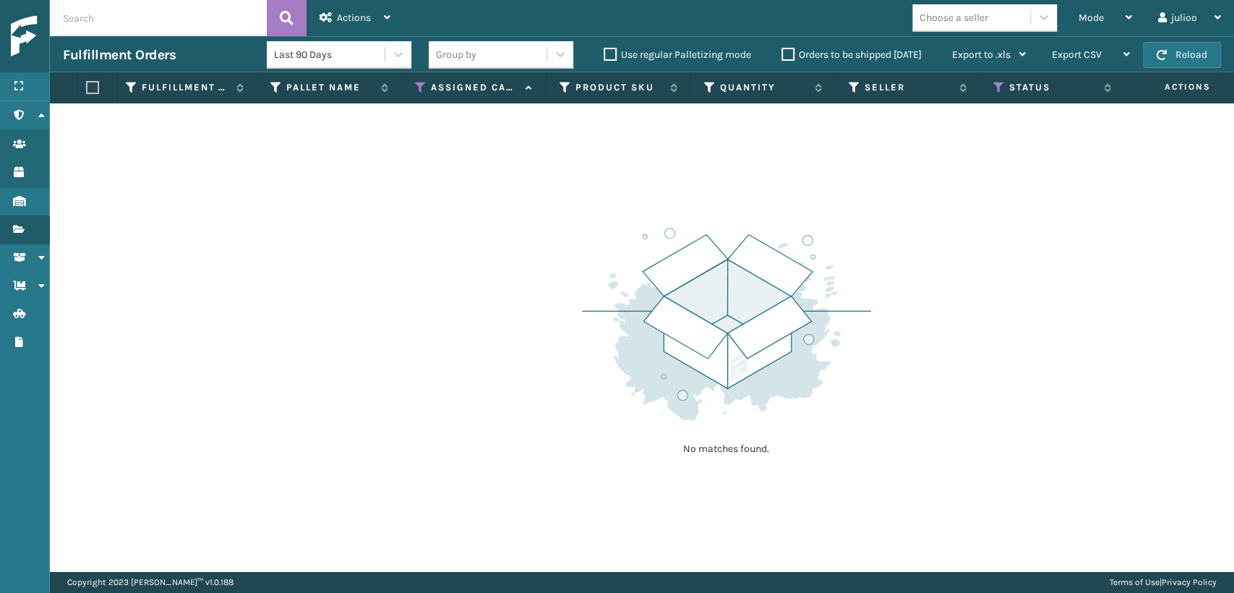
click at [786, 56] on label "Orders to be shipped [DATE]" at bounding box center [851, 54] width 140 height 12
click at [782, 56] on input "Orders to be shipped [DATE]" at bounding box center [781, 50] width 1 height 9
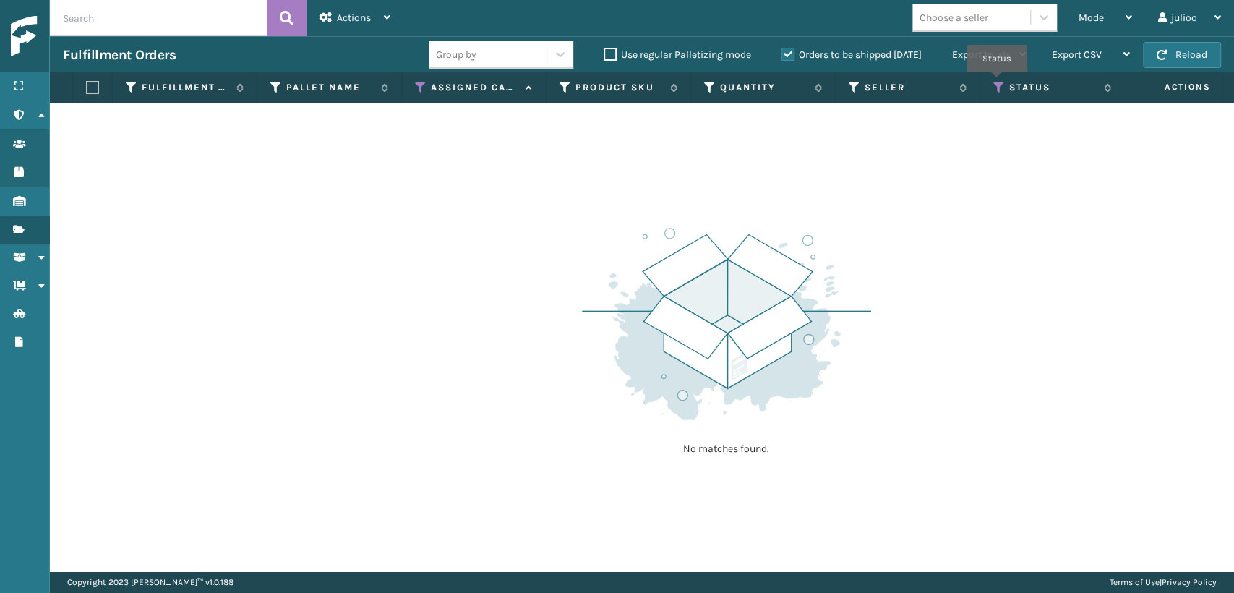
click at [996, 81] on icon at bounding box center [999, 87] width 12 height 13
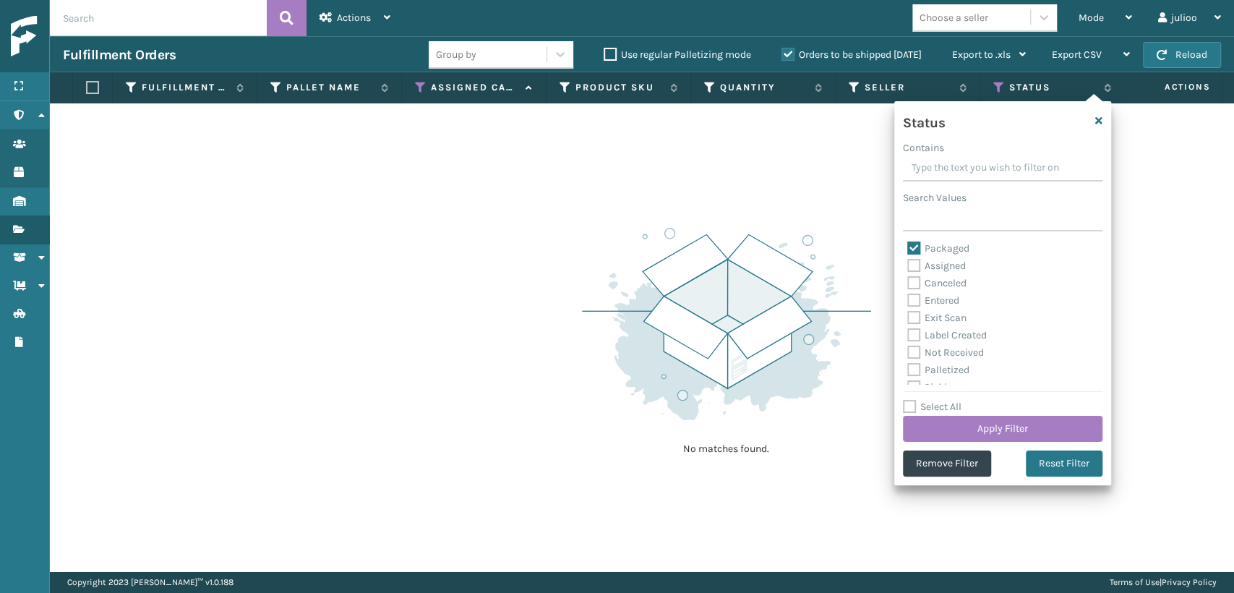
scroll to position [80, 0]
click at [913, 304] on label "Picking" at bounding box center [932, 307] width 51 height 12
click at [908, 304] on input "Picking" at bounding box center [907, 302] width 1 height 9
checkbox input "true"
click at [942, 421] on button "Apply Filter" at bounding box center [1002, 429] width 199 height 26
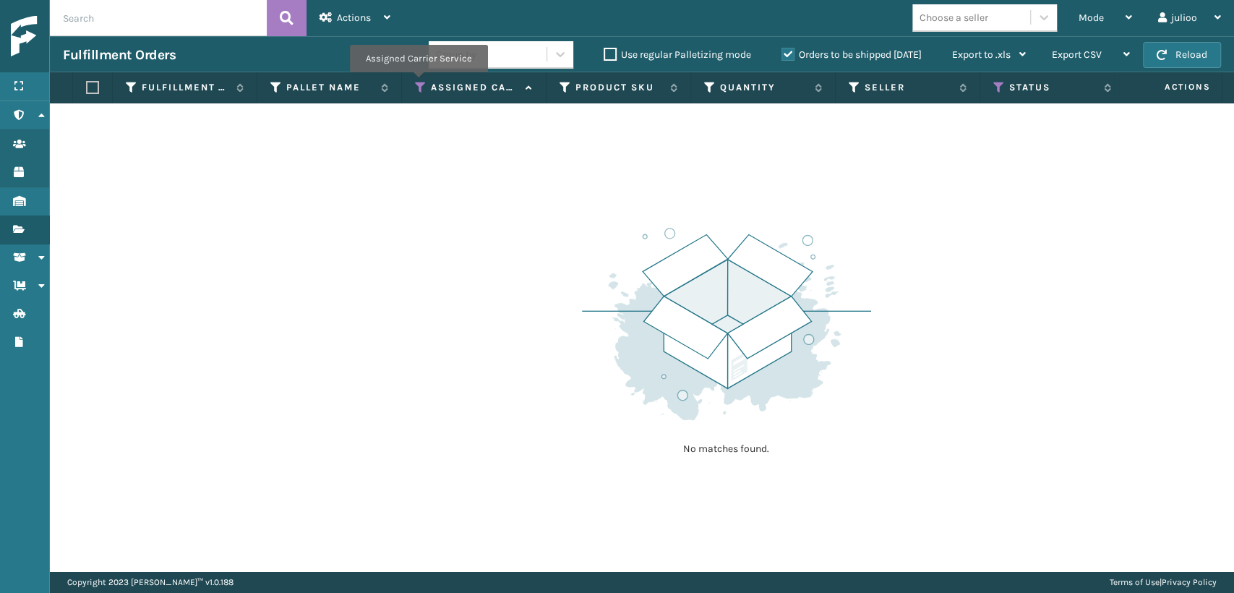
click at [418, 82] on icon at bounding box center [421, 87] width 12 height 13
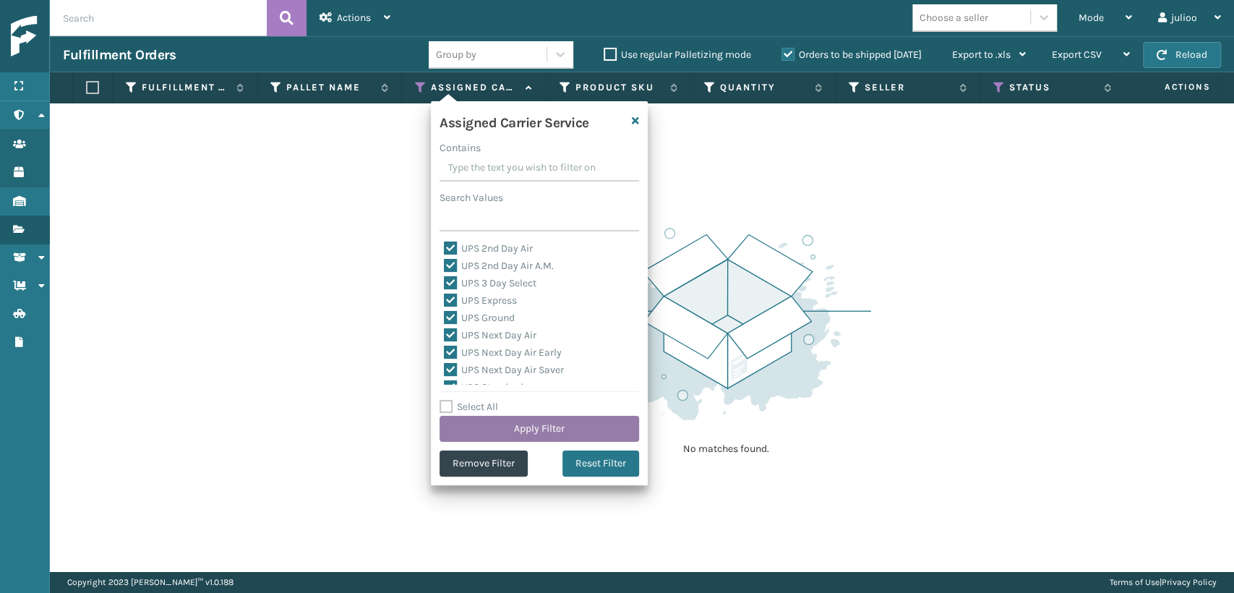
click at [525, 420] on button "Apply Filter" at bounding box center [538, 429] width 199 height 26
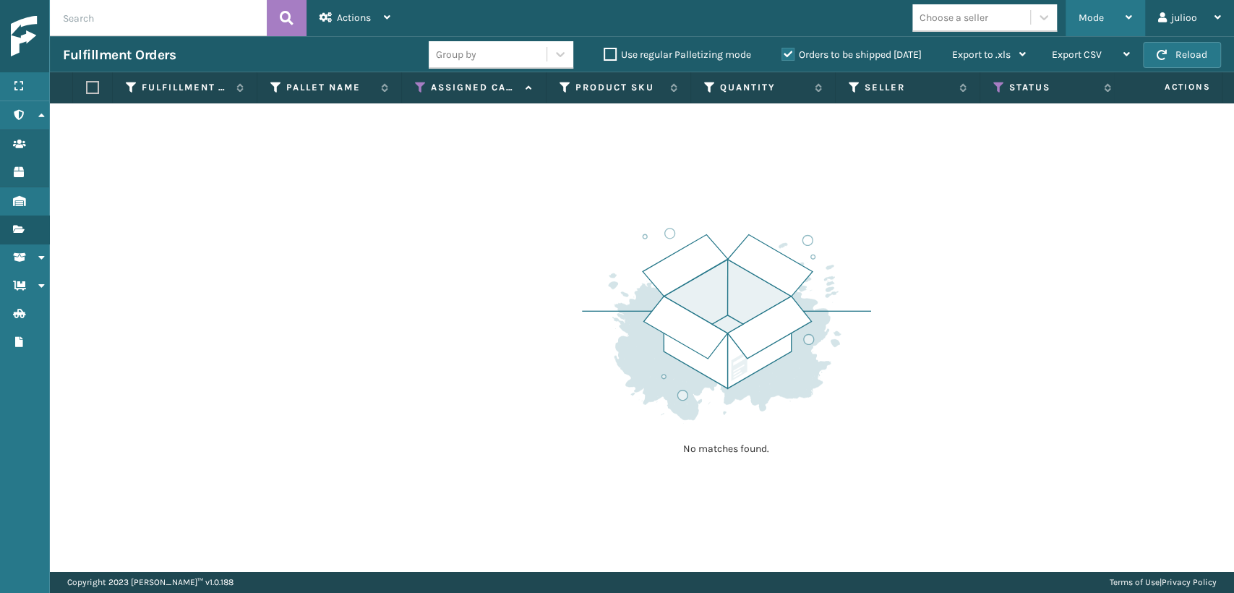
click at [1070, 23] on div "Mode Regular Mode Picking Mode Labeling Mode Exit Scan Mode" at bounding box center [1105, 18] width 80 height 36
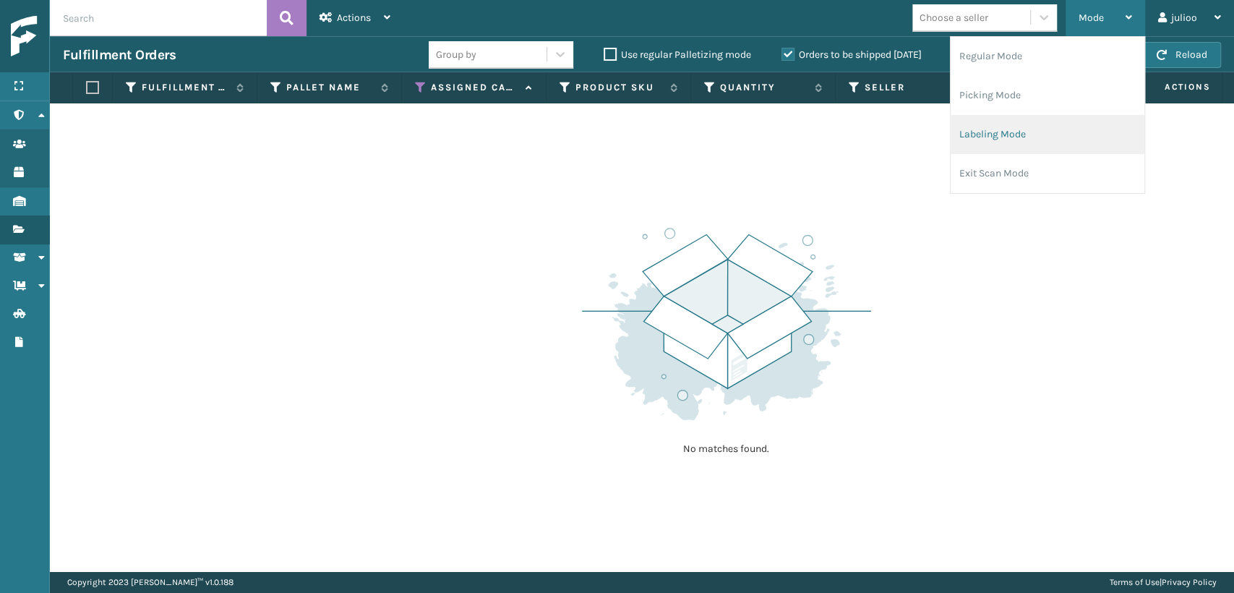
click at [984, 141] on li "Labeling Mode" at bounding box center [1047, 134] width 194 height 39
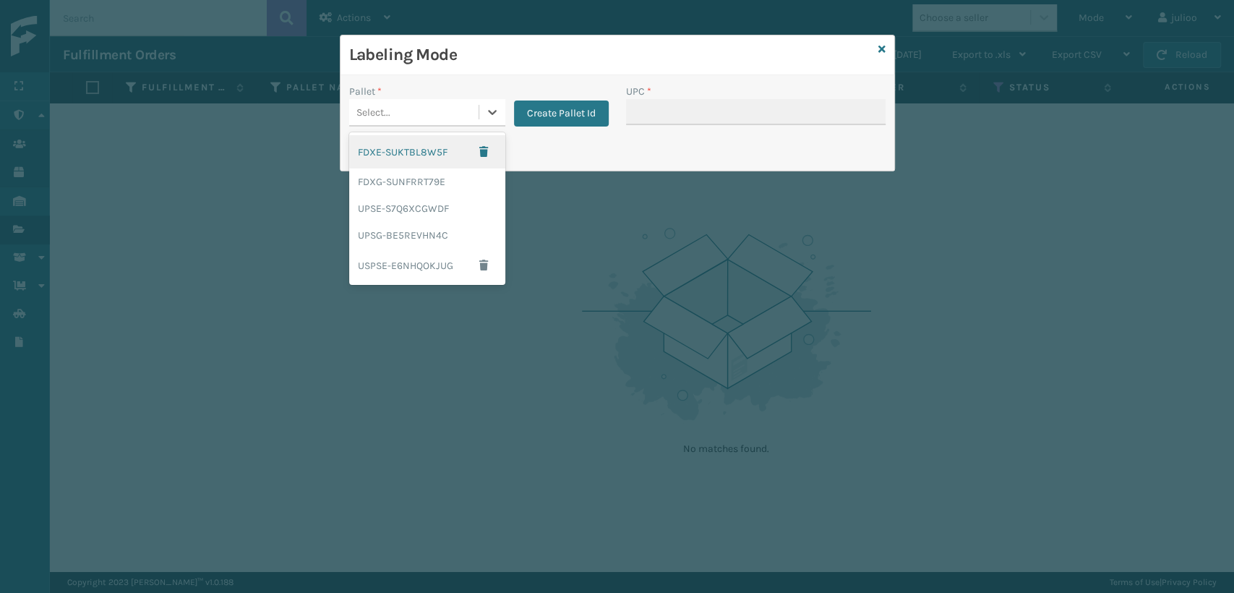
click at [408, 119] on div "Select..." at bounding box center [413, 112] width 129 height 24
click at [409, 234] on div "UPSG-BE5REVHN4C" at bounding box center [427, 235] width 156 height 27
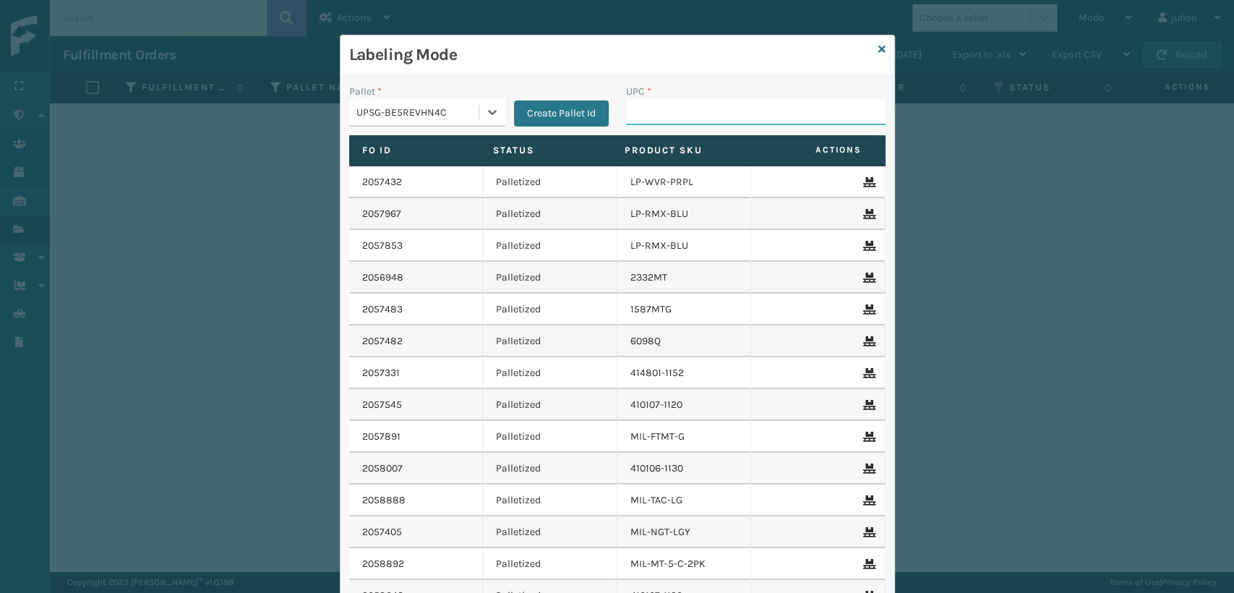
click at [705, 111] on input "UPC *" at bounding box center [755, 112] width 259 height 26
click at [878, 45] on icon at bounding box center [881, 49] width 7 height 10
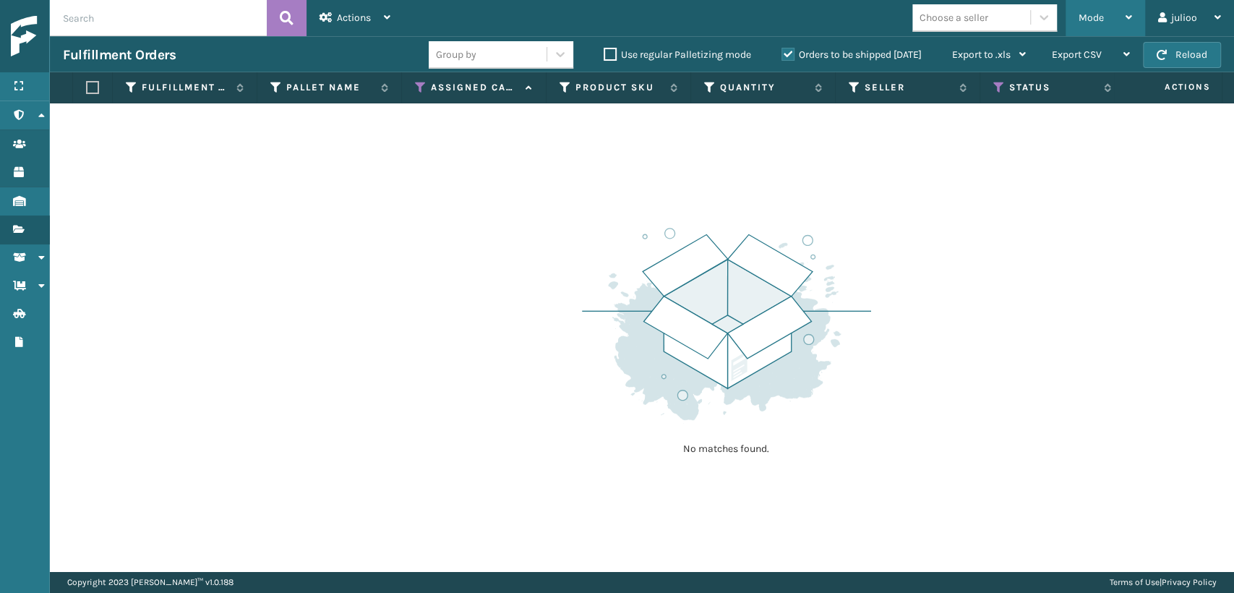
click at [1096, 25] on div "Mode" at bounding box center [1104, 18] width 53 height 36
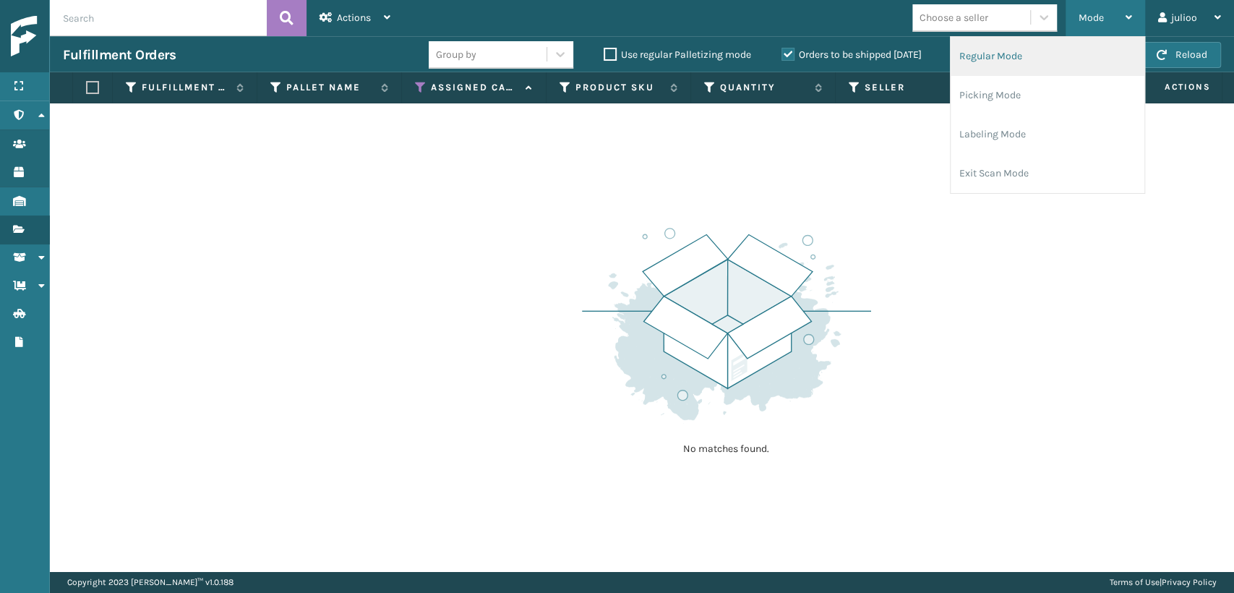
click at [1000, 52] on li "Regular Mode" at bounding box center [1047, 56] width 194 height 39
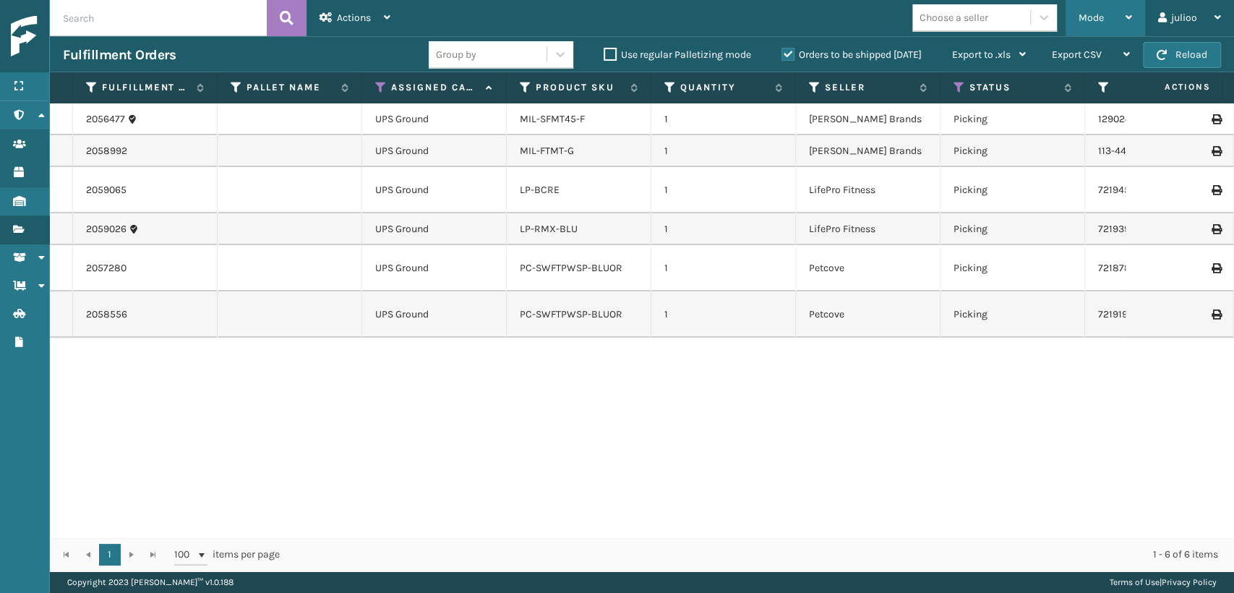
drag, startPoint x: 1108, startPoint y: 12, endPoint x: 1093, endPoint y: 13, distance: 15.2
click at [1108, 12] on div "Mode" at bounding box center [1104, 18] width 53 height 36
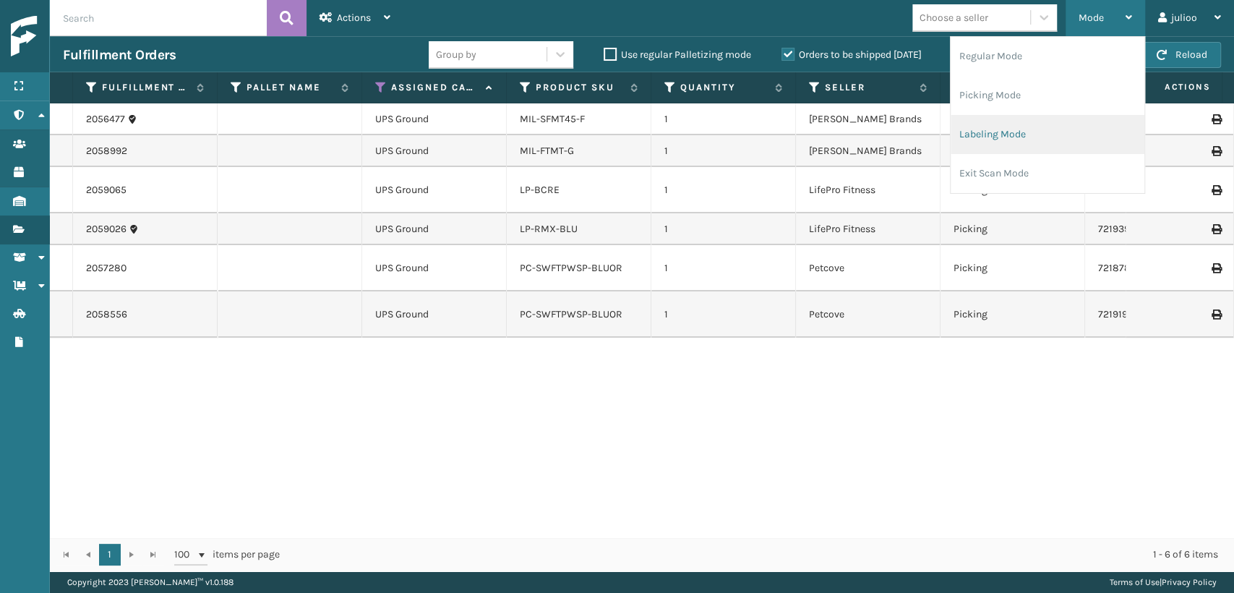
click at [994, 134] on li "Labeling Mode" at bounding box center [1047, 134] width 194 height 39
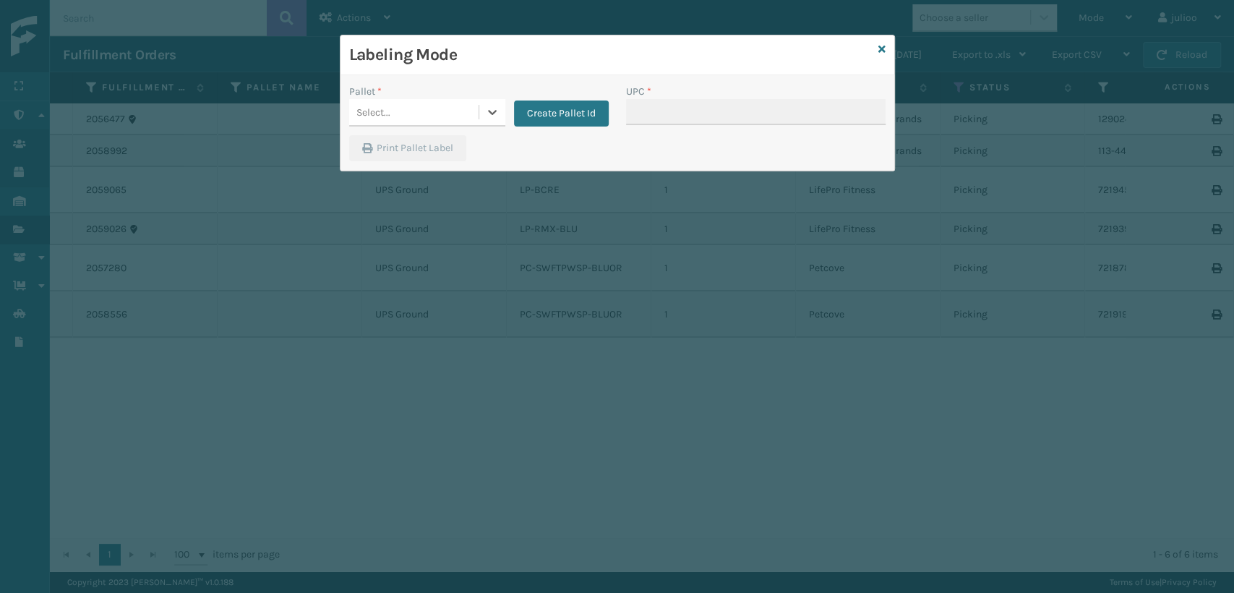
click at [423, 106] on div "Select..." at bounding box center [413, 112] width 129 height 24
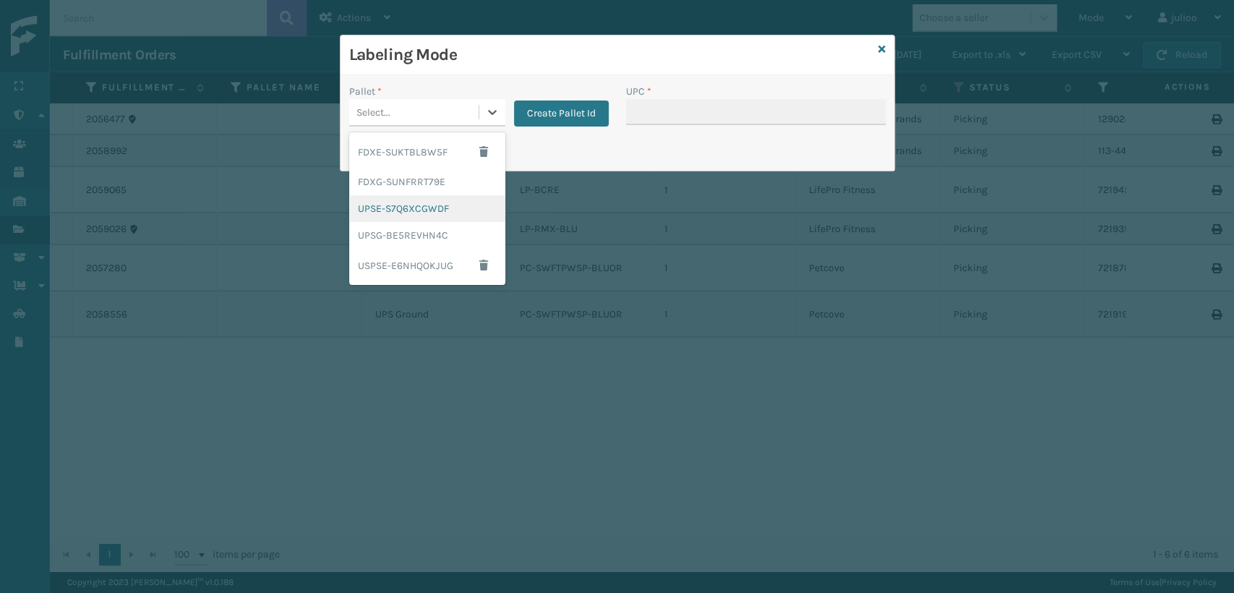
click at [402, 208] on div "UPSE-S7Q6XCGWDF" at bounding box center [427, 208] width 156 height 27
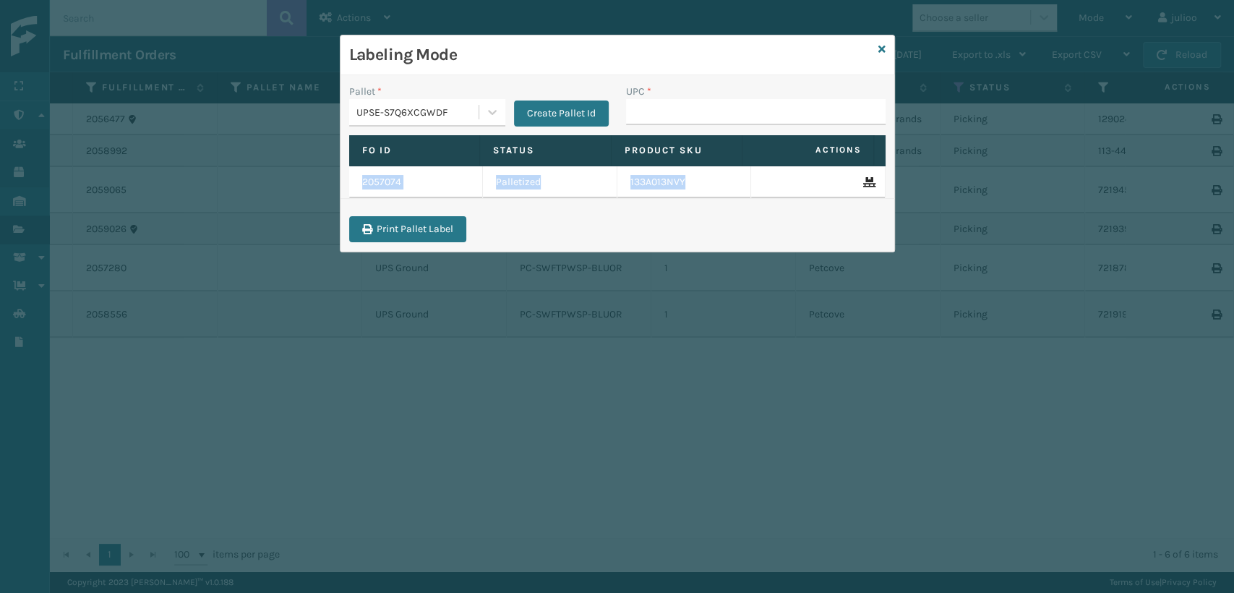
click at [402, 208] on div "Fo Id Status Product SKU Actions 2057074 Palletized 133A013NVY" at bounding box center [617, 175] width 554 height 81
click at [439, 116] on div "UPSE-S7Q6XCGWDF" at bounding box center [418, 112] width 124 height 15
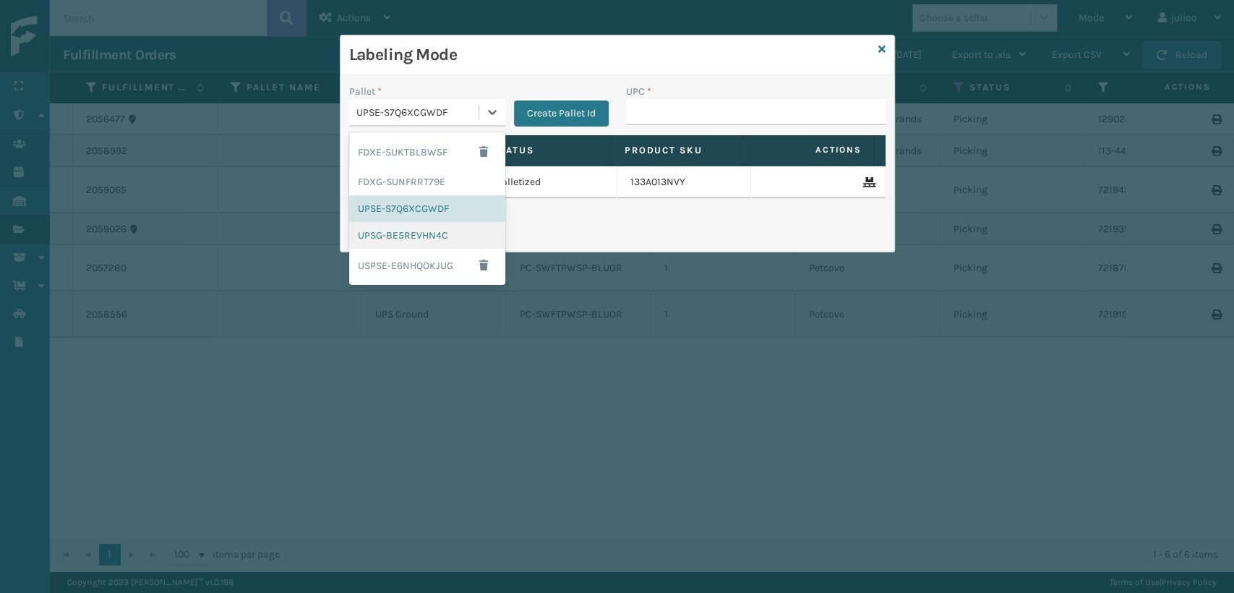
click at [416, 239] on div "UPSG-BE5REVHN4C" at bounding box center [427, 235] width 156 height 27
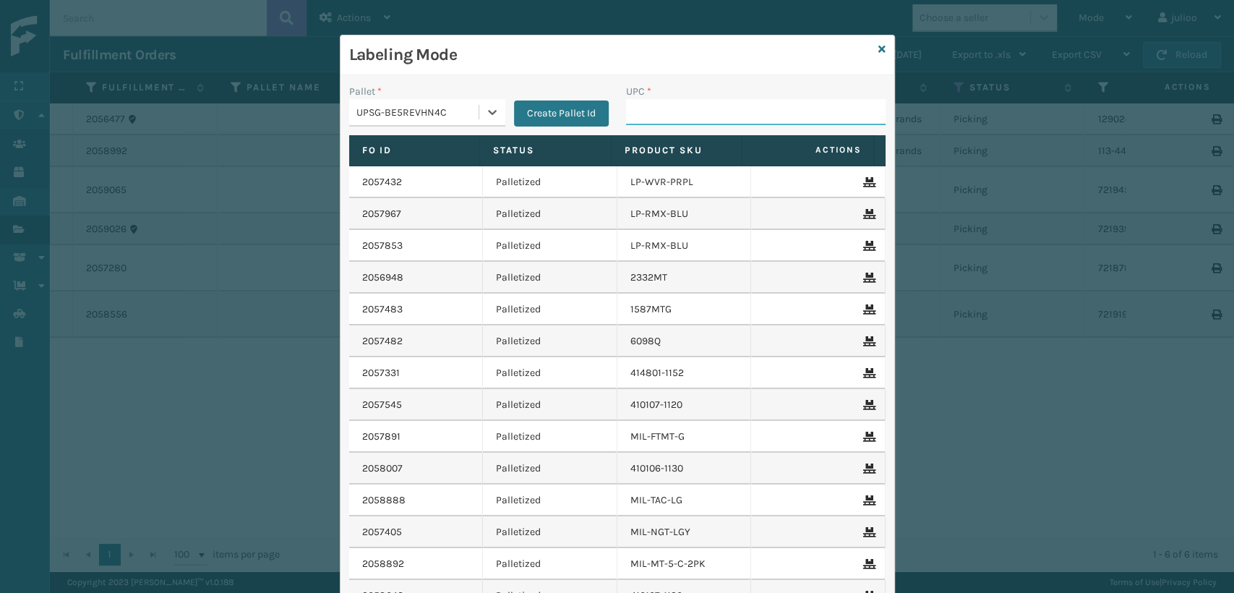
click at [697, 116] on input "UPC *" at bounding box center [755, 112] width 259 height 26
click at [878, 49] on icon at bounding box center [881, 49] width 7 height 10
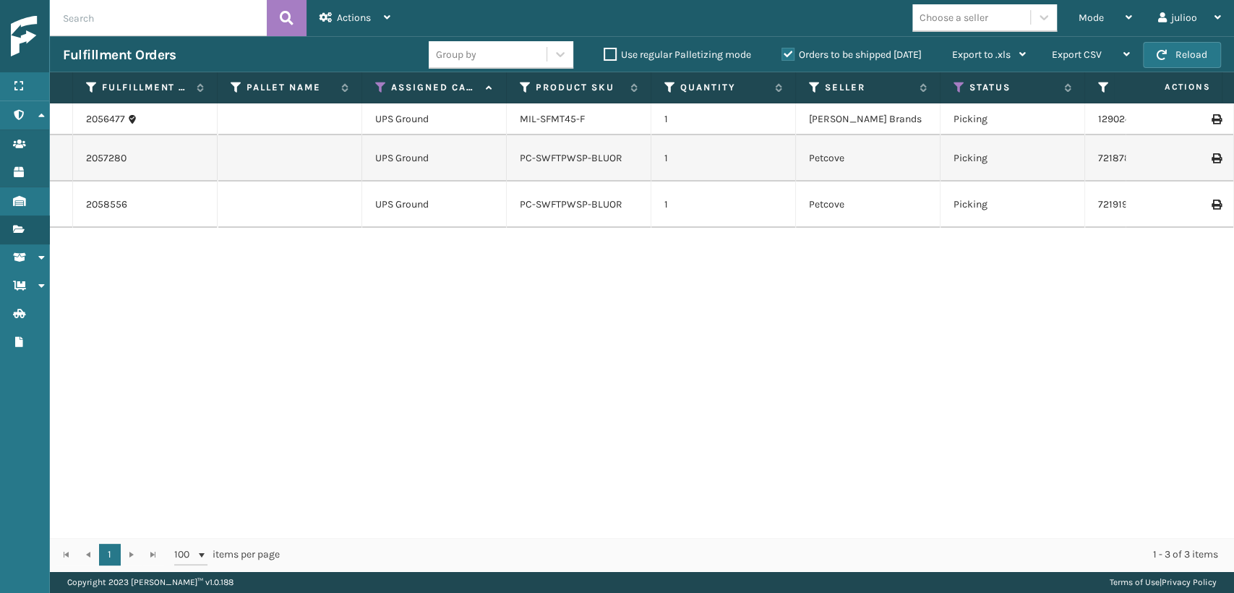
drag, startPoint x: 590, startPoint y: 169, endPoint x: 465, endPoint y: 337, distance: 209.2
click at [465, 337] on div "2056477 UPS Ground MIL-SFMT45-F 1 [PERSON_NAME] Brands Picking 129024696415728 …" at bounding box center [642, 320] width 1184 height 434
click at [1094, 7] on div "Mode" at bounding box center [1104, 18] width 53 height 36
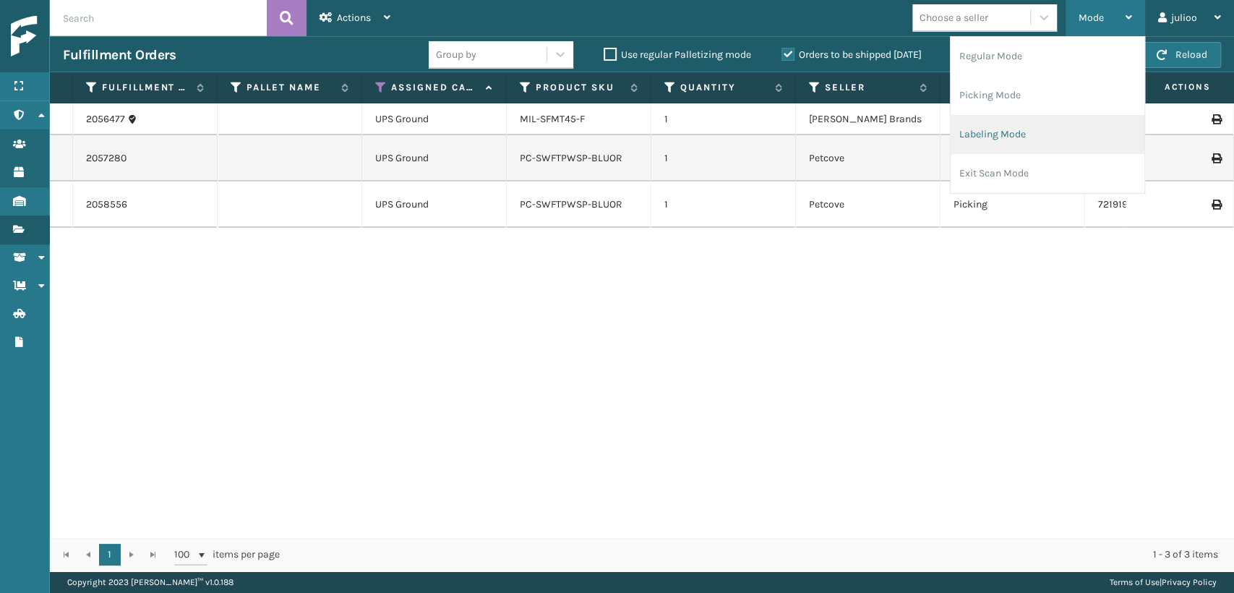
click at [987, 146] on li "Labeling Mode" at bounding box center [1047, 134] width 194 height 39
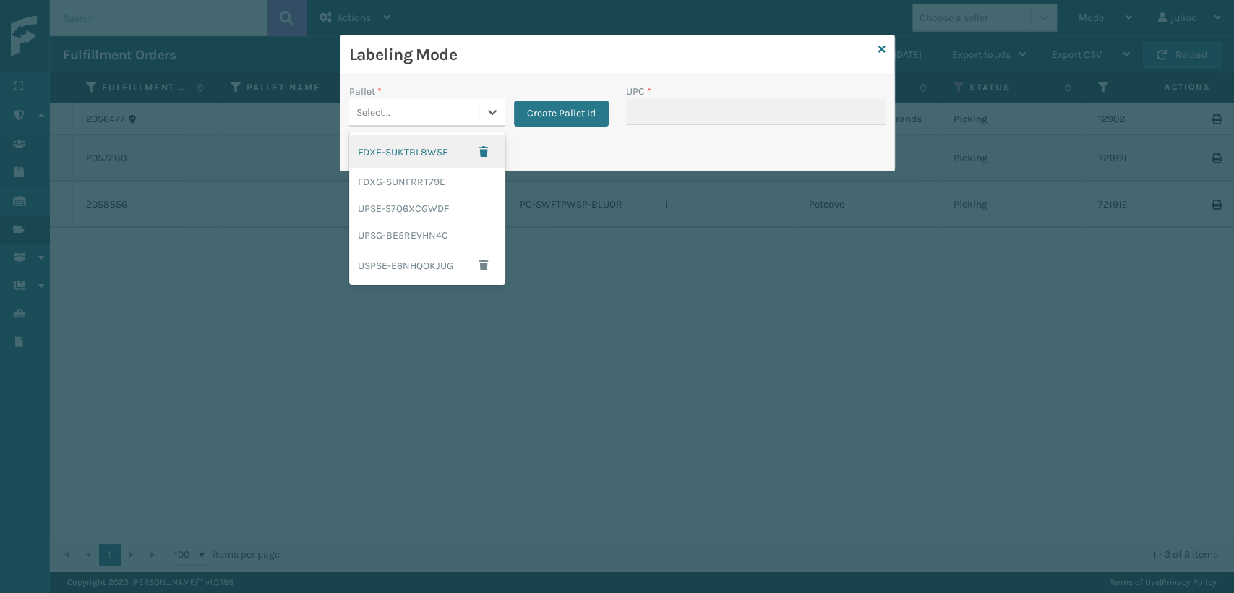
click at [418, 112] on div "Select..." at bounding box center [413, 112] width 129 height 24
click at [383, 181] on div "FDXG-SUNFRRT79E" at bounding box center [427, 181] width 156 height 27
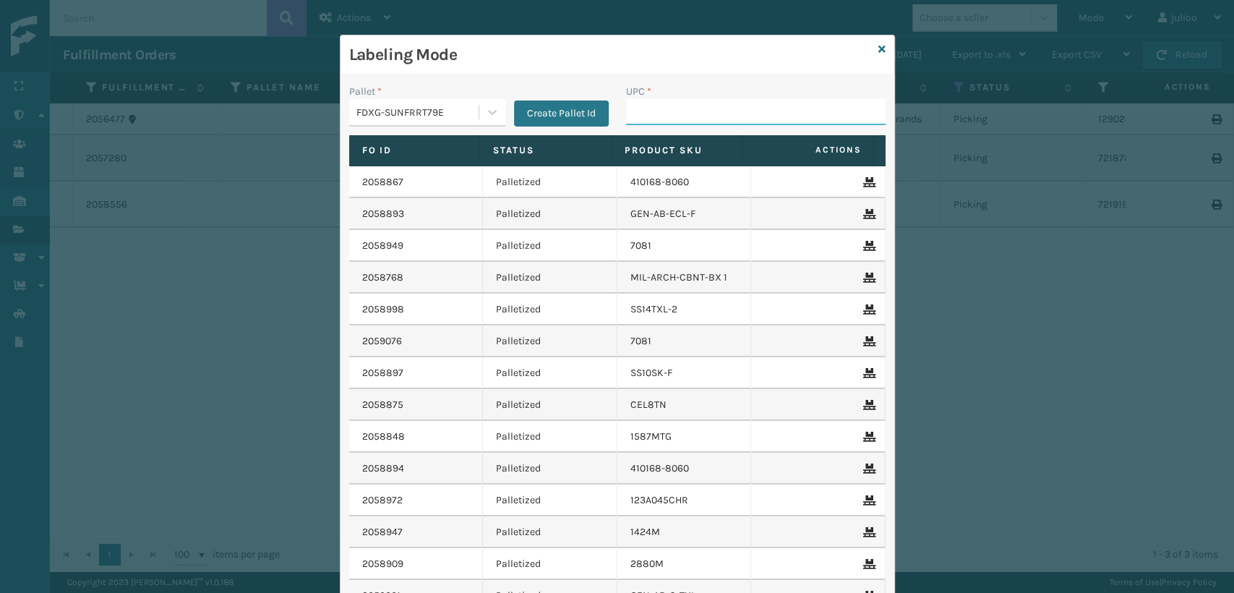
click at [645, 116] on input "UPC *" at bounding box center [755, 112] width 259 height 26
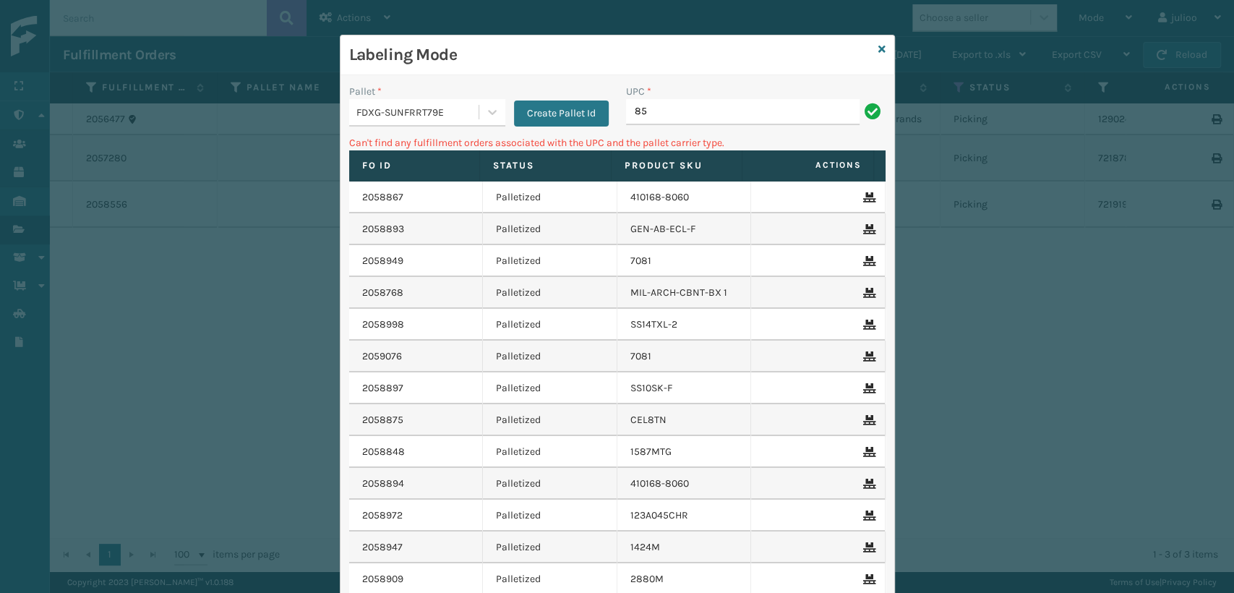
type input "8"
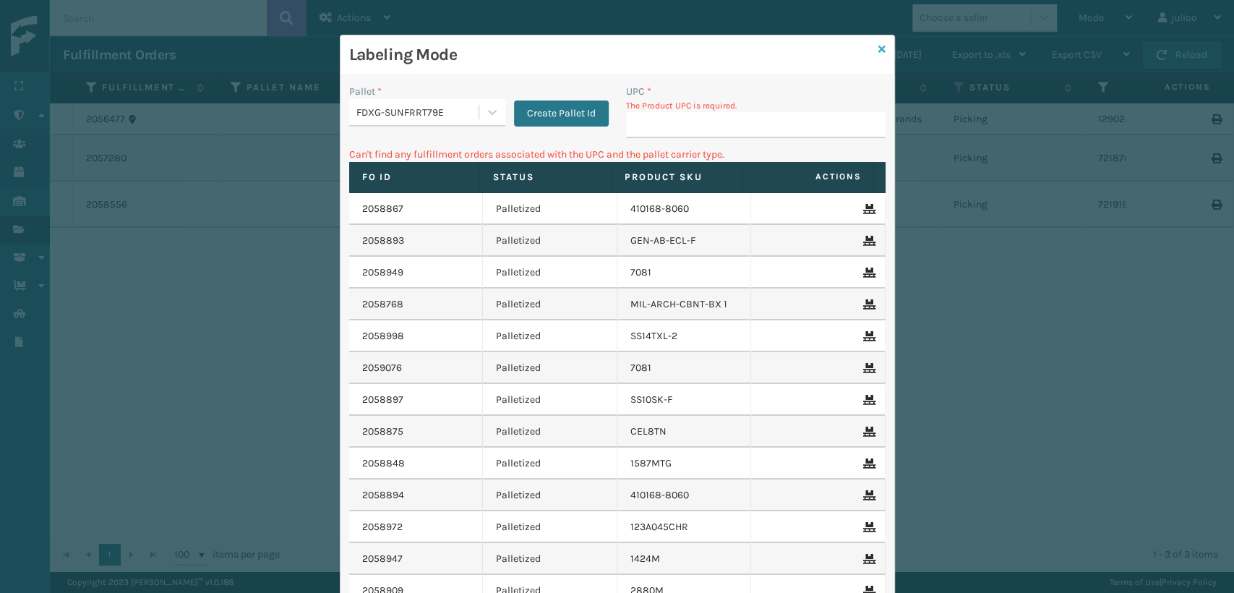
click at [878, 53] on icon at bounding box center [881, 49] width 7 height 10
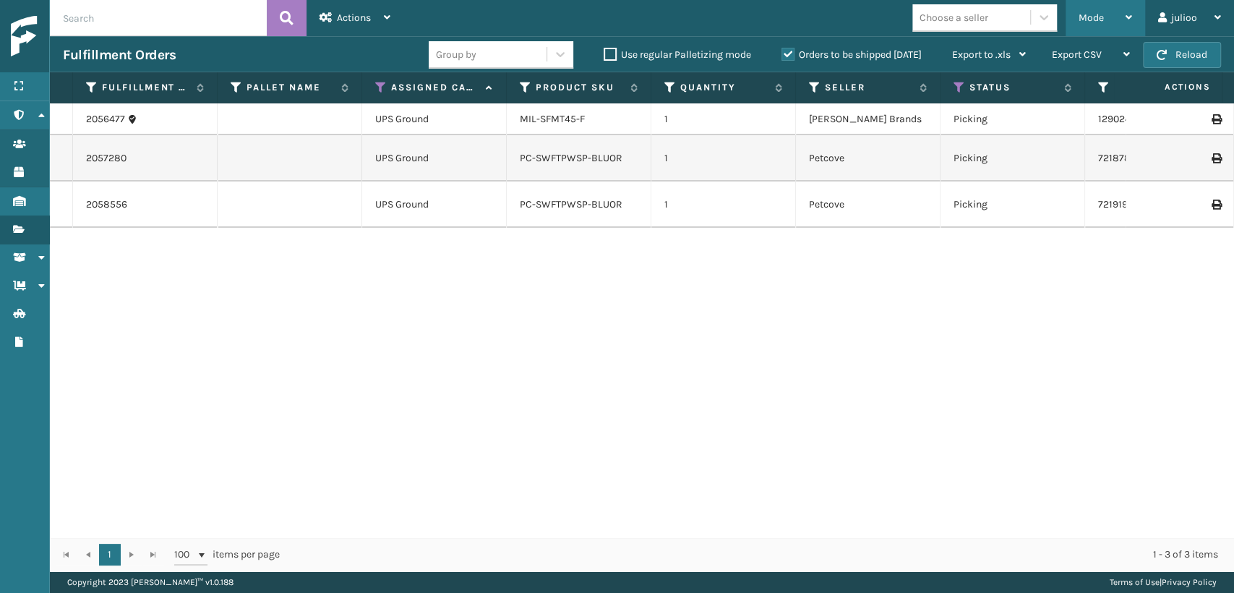
click at [1086, 8] on div "Mode" at bounding box center [1104, 18] width 53 height 36
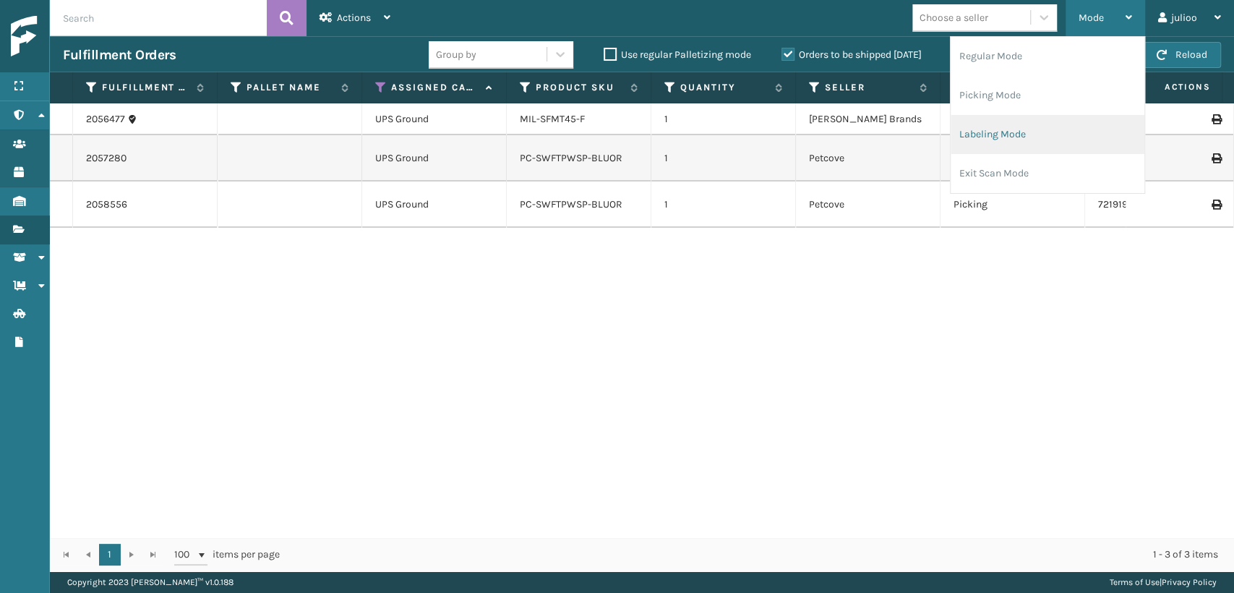
click at [994, 126] on li "Labeling Mode" at bounding box center [1047, 134] width 194 height 39
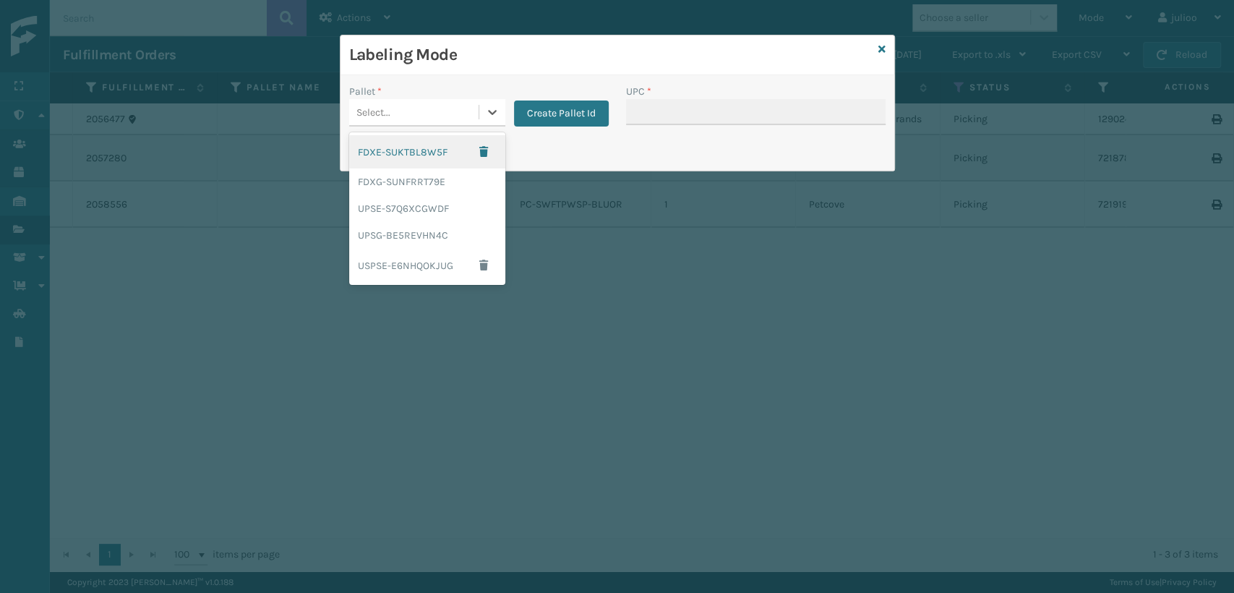
click at [473, 100] on div "Select..." at bounding box center [413, 112] width 129 height 24
click at [403, 189] on div "FDXG-SUNFRRT79E" at bounding box center [427, 181] width 156 height 27
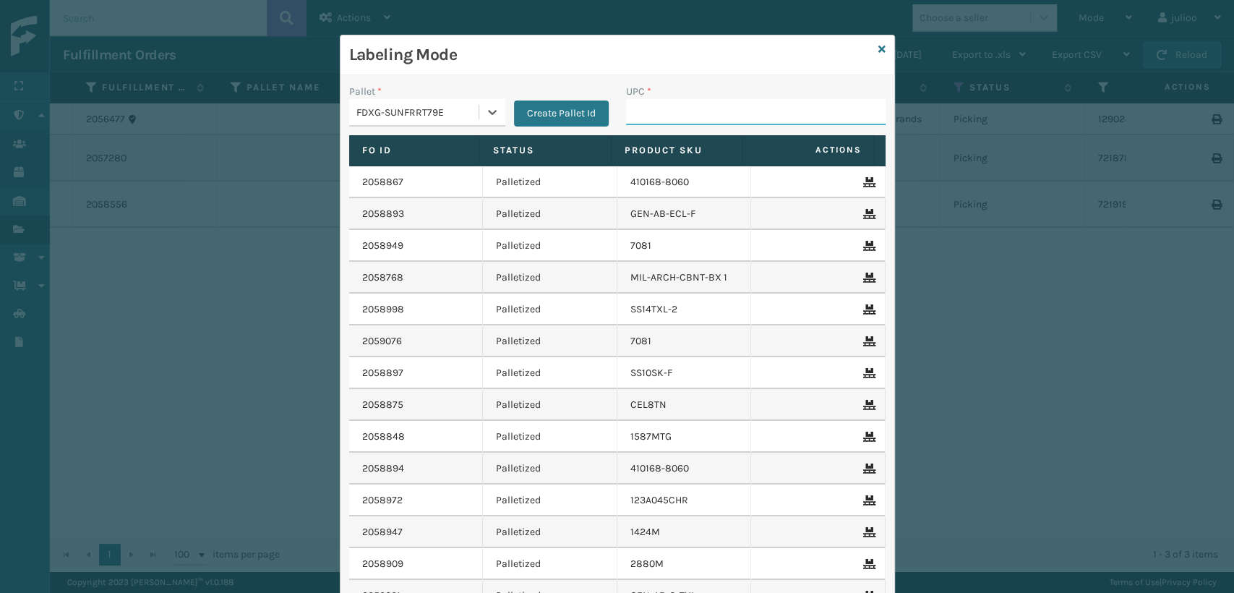
click at [643, 120] on input "UPC *" at bounding box center [755, 112] width 259 height 26
click at [878, 48] on icon at bounding box center [881, 49] width 7 height 10
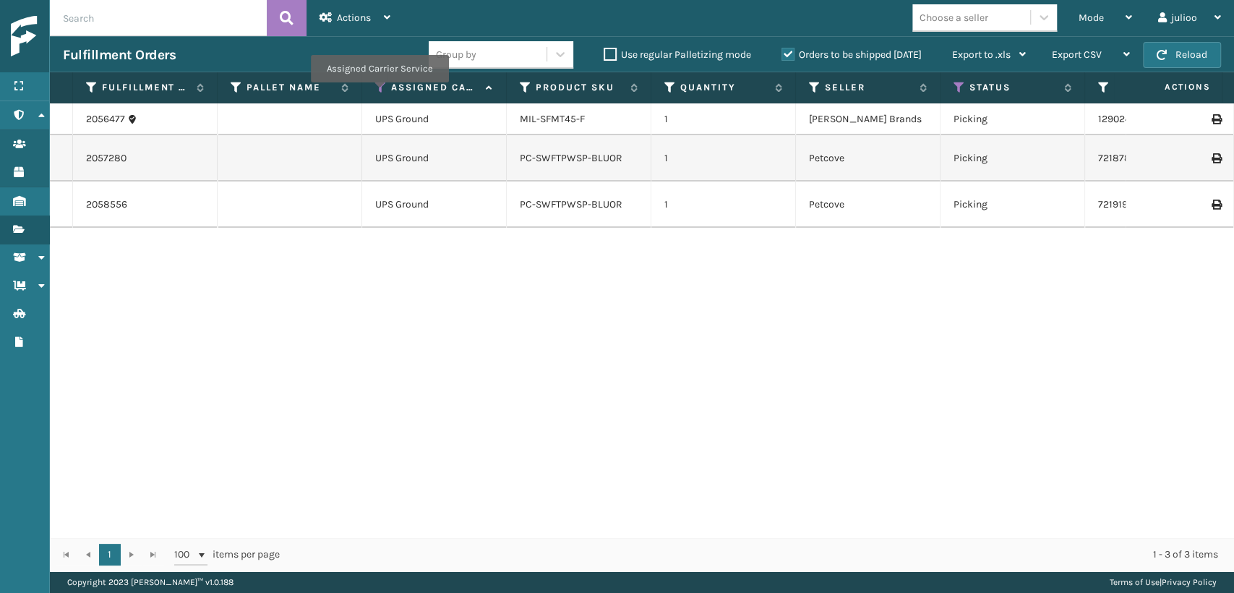
click at [379, 93] on icon at bounding box center [381, 87] width 12 height 13
drag, startPoint x: 794, startPoint y: 429, endPoint x: 922, endPoint y: 250, distance: 220.6
click at [802, 418] on div "2056477 UPS Ground MIL-SFMT45-F 1 [PERSON_NAME] Brands Picking 129024696415728 …" at bounding box center [642, 320] width 1184 height 434
click at [1090, 13] on span "Mode" at bounding box center [1090, 18] width 25 height 12
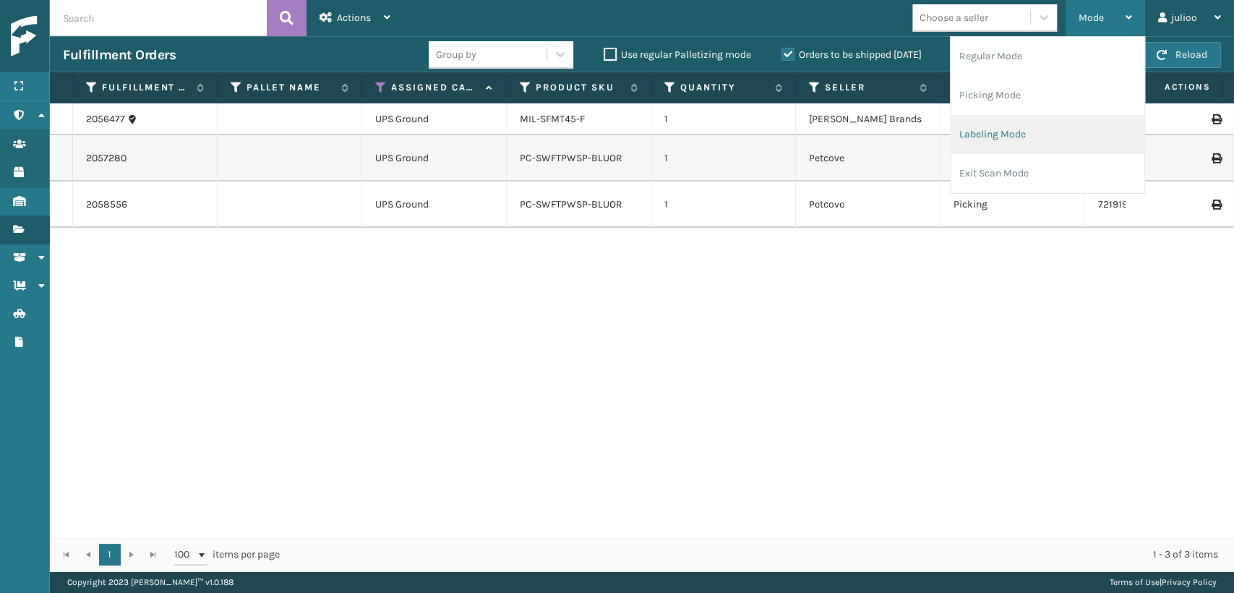
click at [1010, 133] on li "Labeling Mode" at bounding box center [1047, 134] width 194 height 39
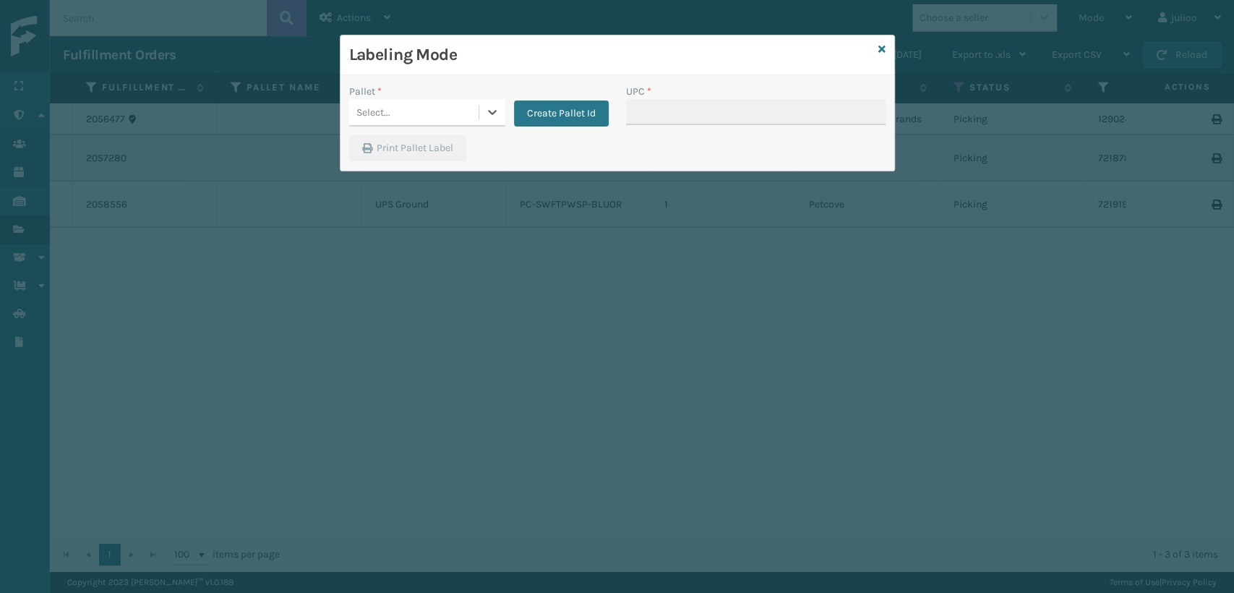
click at [434, 101] on div "Select..." at bounding box center [413, 112] width 129 height 24
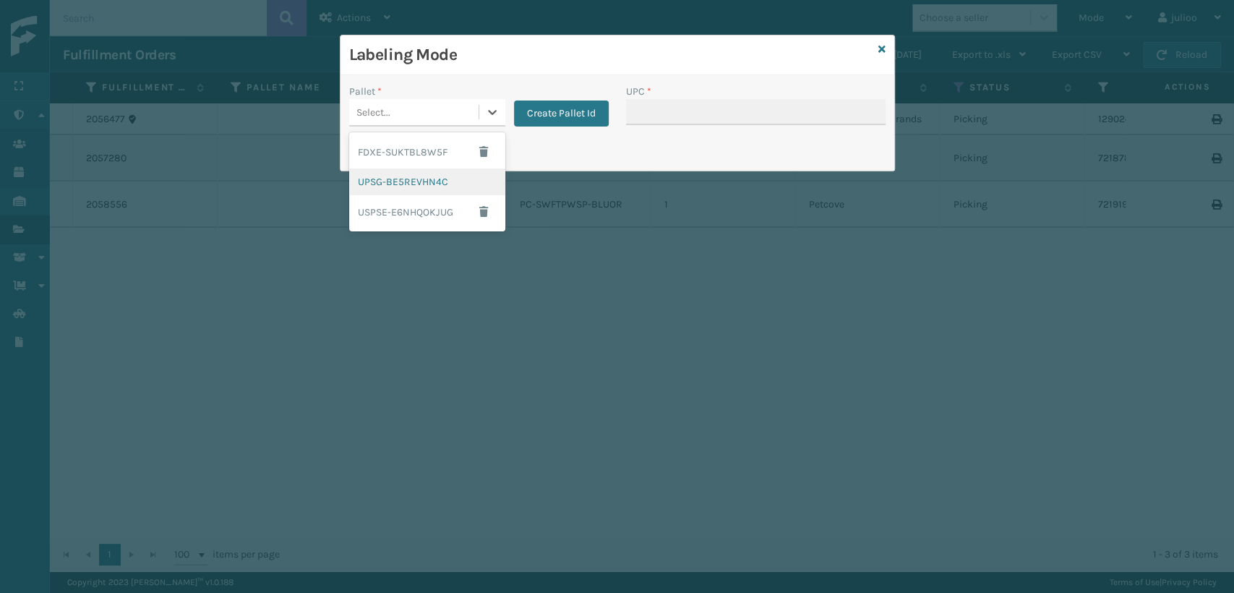
click at [382, 184] on div "UPSG-BE5REVHN4C" at bounding box center [427, 181] width 156 height 27
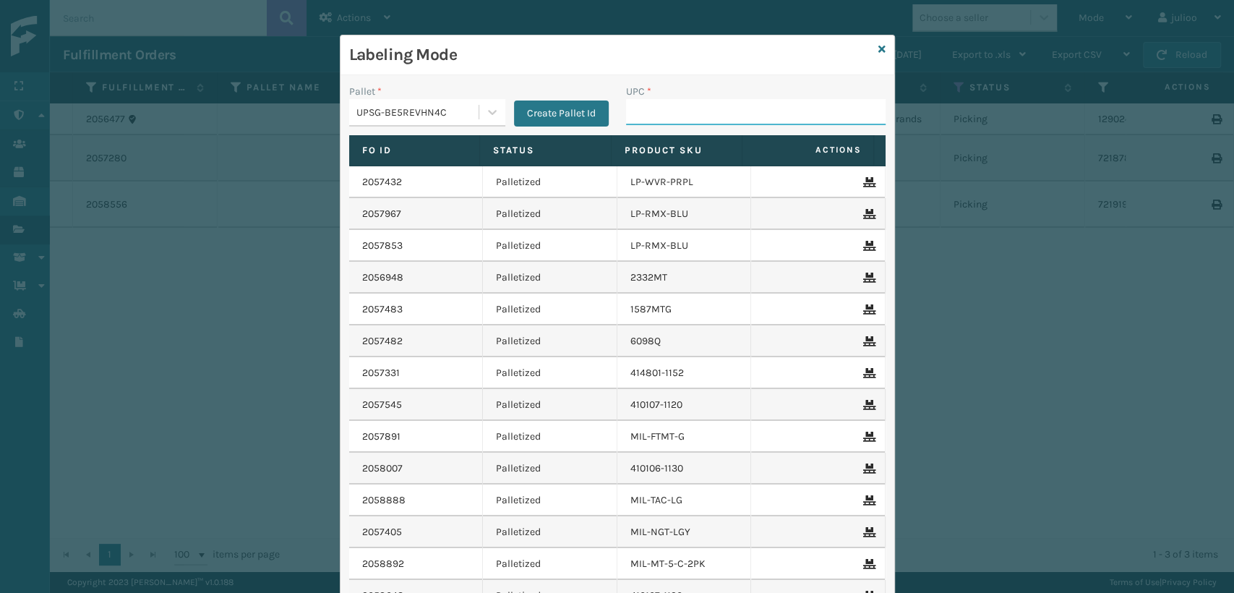
click at [674, 111] on input "UPC *" at bounding box center [755, 112] width 259 height 26
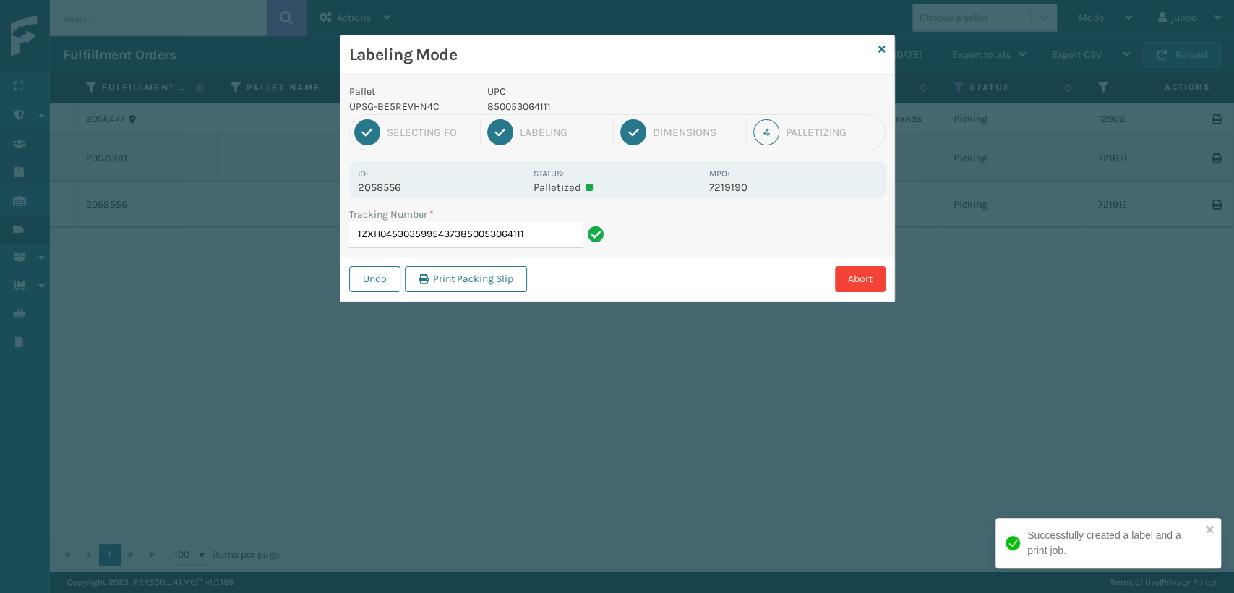
type input "1ZXH04530359954373850053064111"
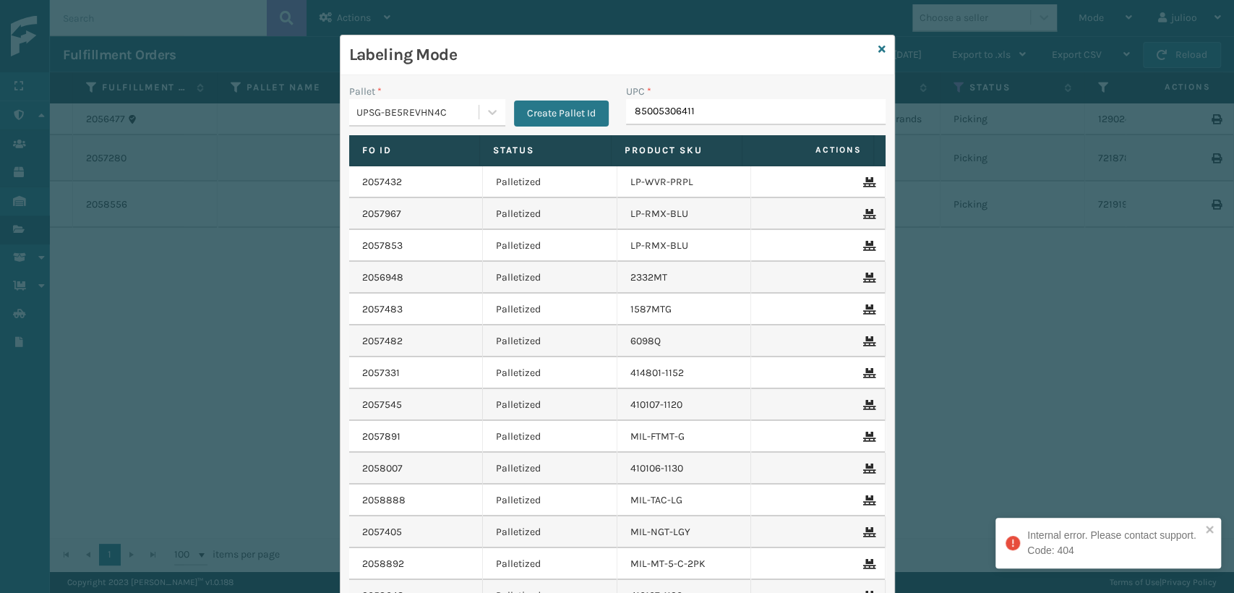
type input "850053064111"
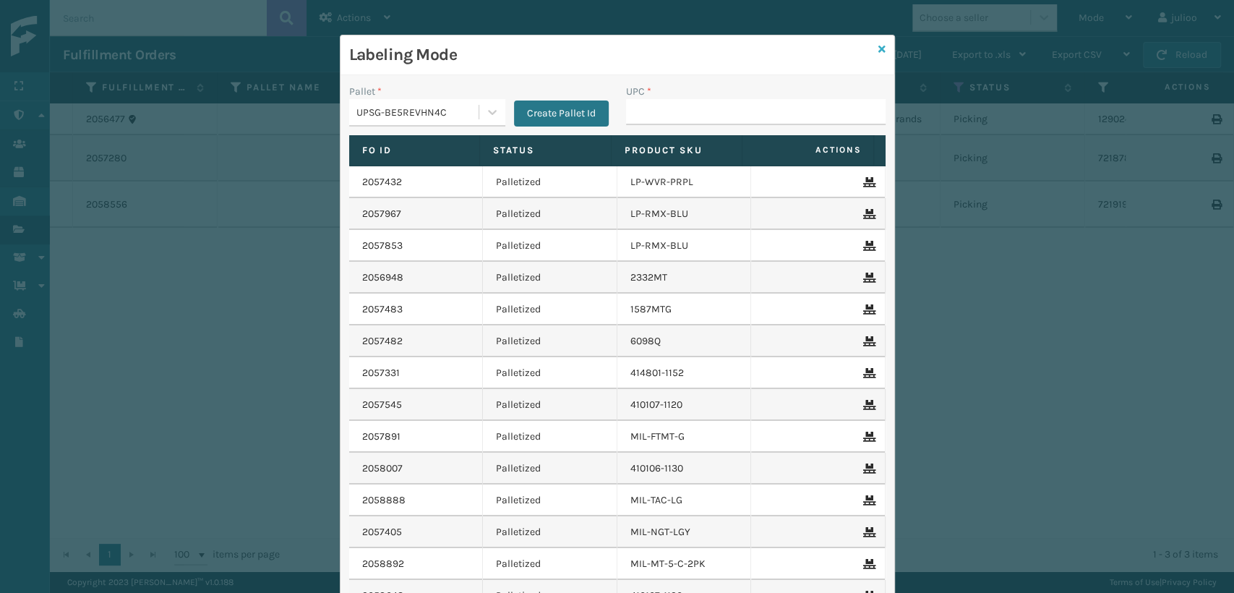
click at [878, 51] on icon at bounding box center [881, 49] width 7 height 10
